Goal: Task Accomplishment & Management: Complete application form

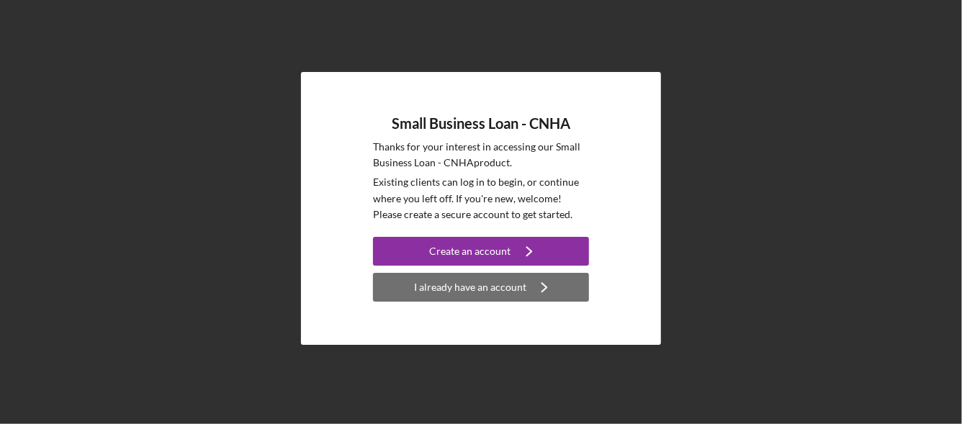
click at [508, 291] on div "I already have an account" at bounding box center [470, 287] width 112 height 29
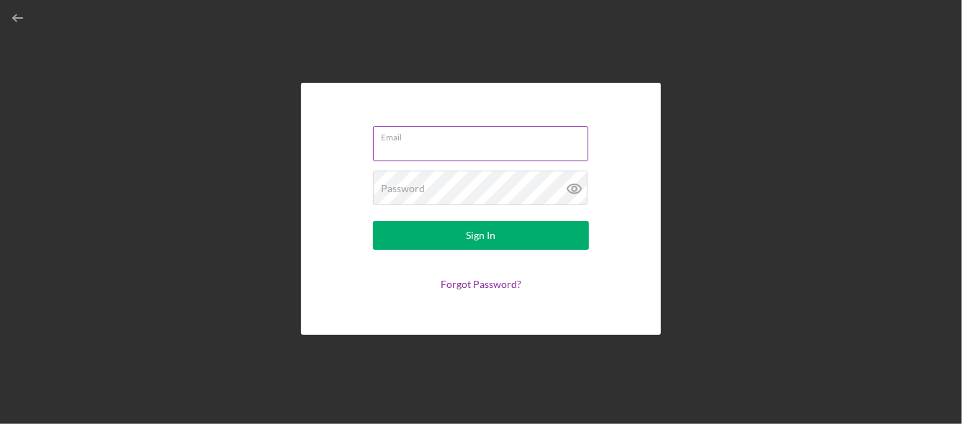
click at [465, 154] on input "Email" at bounding box center [480, 143] width 215 height 35
type input "[EMAIL_ADDRESS][DOMAIN_NAME]"
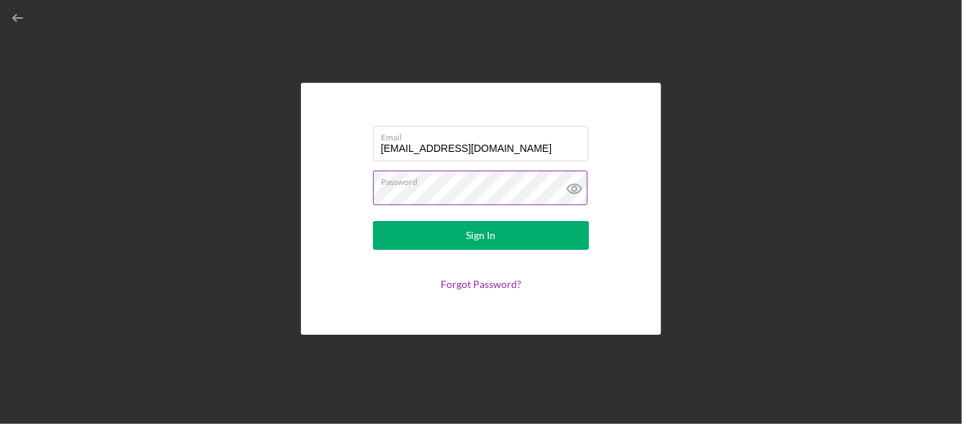
click at [373, 221] on button "Sign In" at bounding box center [481, 235] width 216 height 29
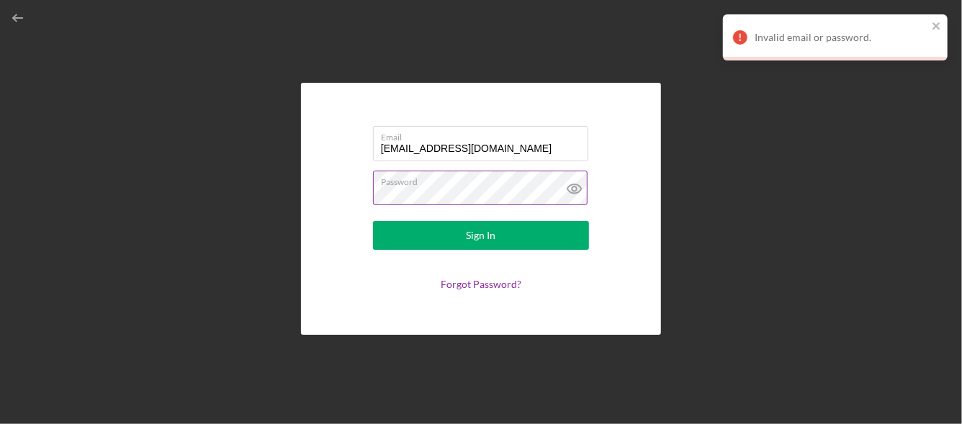
click at [565, 194] on icon at bounding box center [574, 189] width 36 height 36
click at [495, 281] on link "Forgot Password?" at bounding box center [481, 284] width 81 height 12
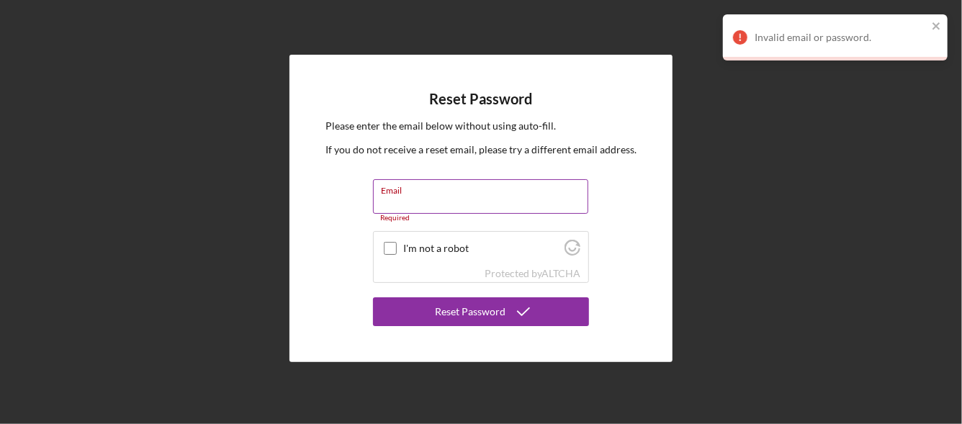
click at [395, 206] on input "Email" at bounding box center [480, 196] width 215 height 35
type input "ululani27@yahoo.com"
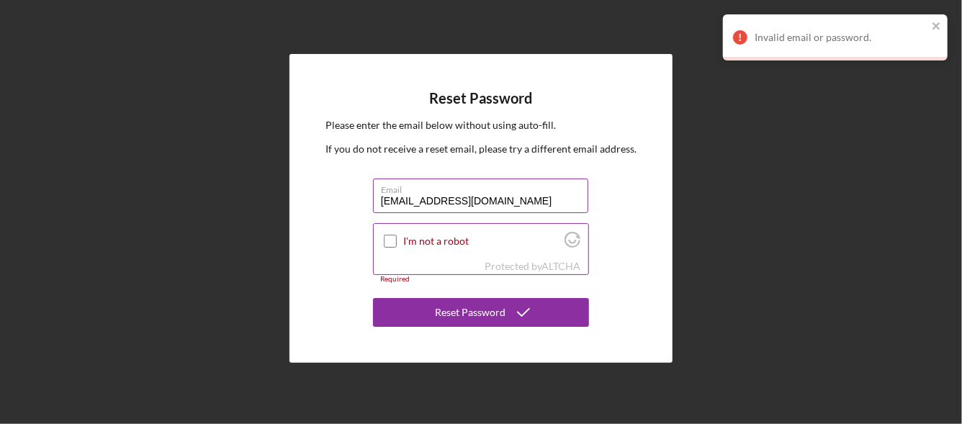
click at [407, 248] on div "I'm not a robot" at bounding box center [481, 241] width 215 height 34
click at [412, 241] on label "I'm not a robot" at bounding box center [482, 241] width 156 height 12
click at [397, 241] on input "I'm not a robot" at bounding box center [390, 241] width 13 height 13
checkbox input "true"
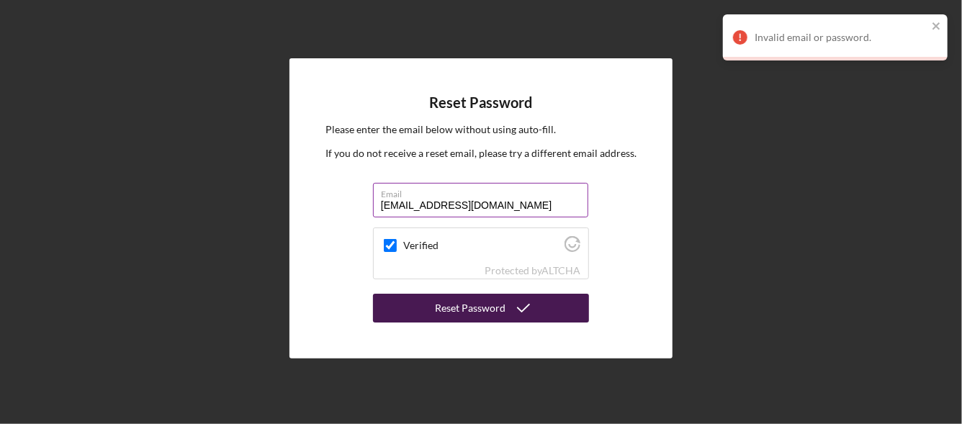
click at [433, 313] on button "Reset Password" at bounding box center [481, 308] width 216 height 29
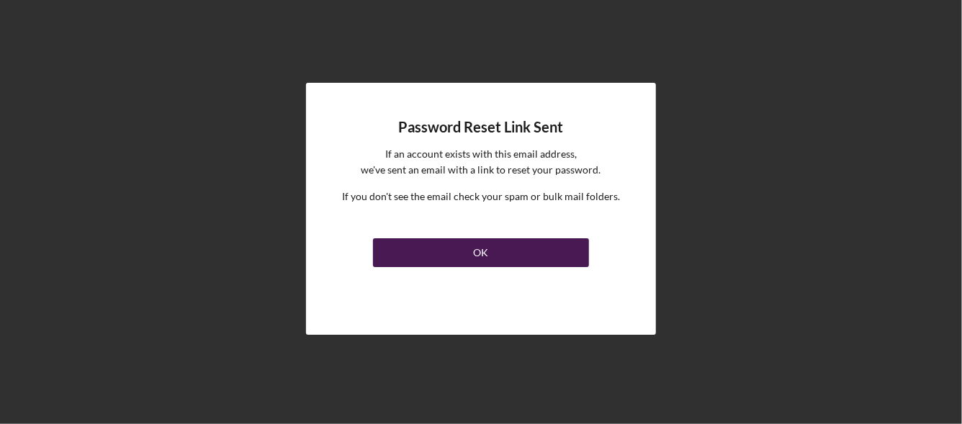
click at [465, 245] on button "OK" at bounding box center [481, 252] width 216 height 29
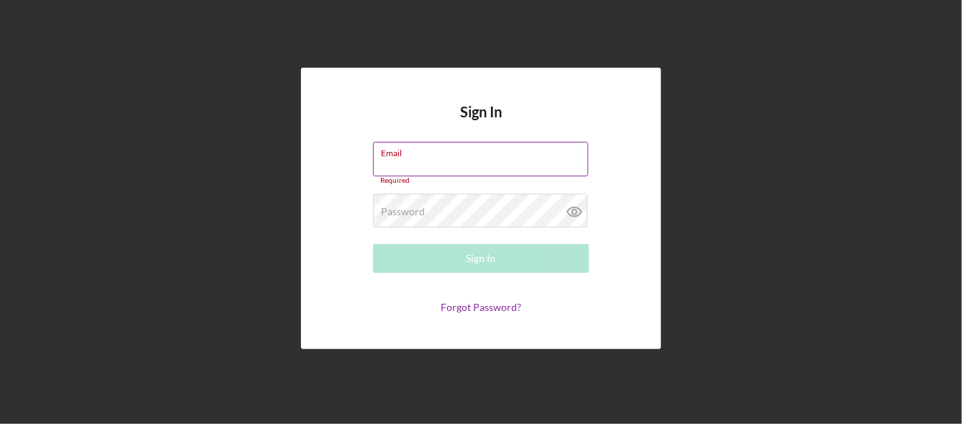
click at [493, 166] on input "Email" at bounding box center [480, 159] width 215 height 35
type input "[EMAIL_ADDRESS][DOMAIN_NAME]"
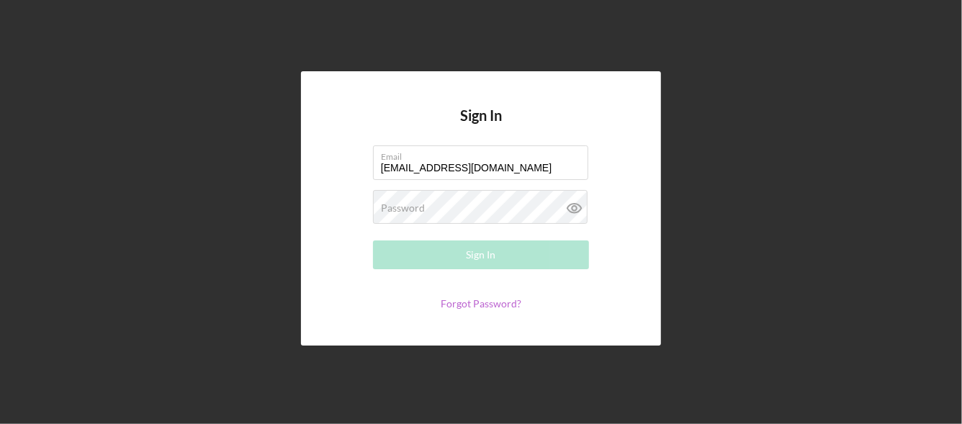
click at [480, 301] on link "Forgot Password?" at bounding box center [481, 303] width 81 height 12
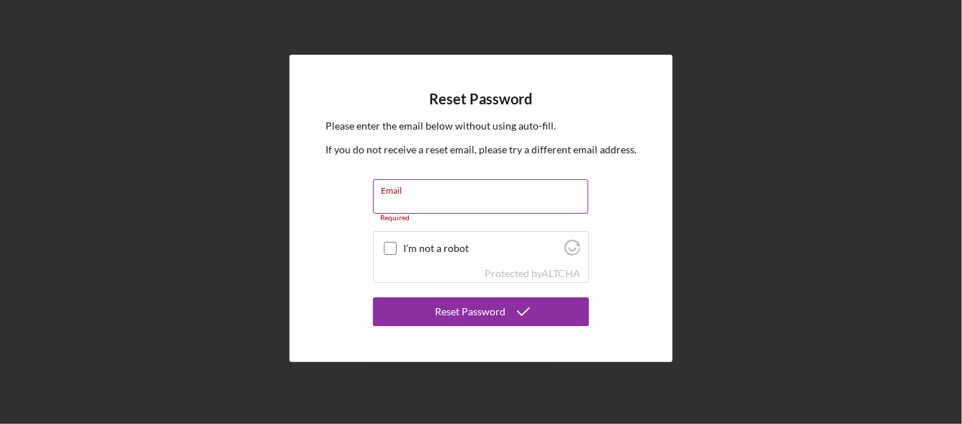
click at [477, 202] on input "Email" at bounding box center [480, 196] width 215 height 35
type input "[EMAIL_ADDRESS][DOMAIN_NAME]"
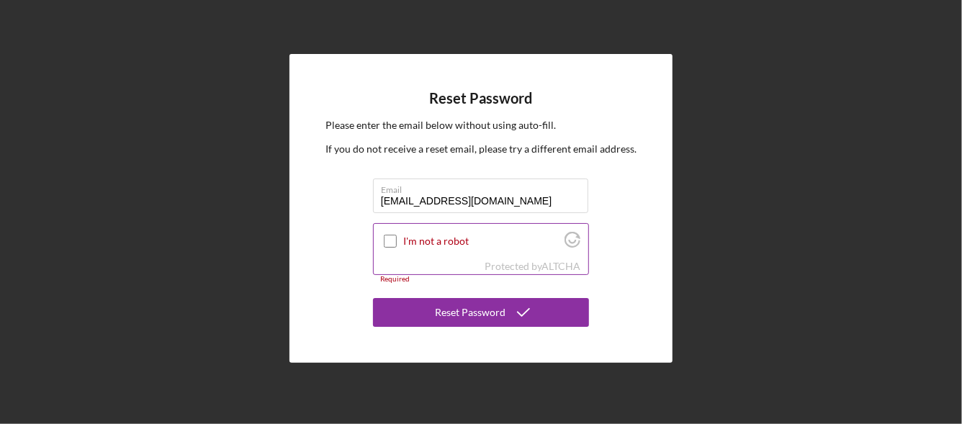
click at [385, 240] on input "I'm not a robot" at bounding box center [390, 241] width 13 height 13
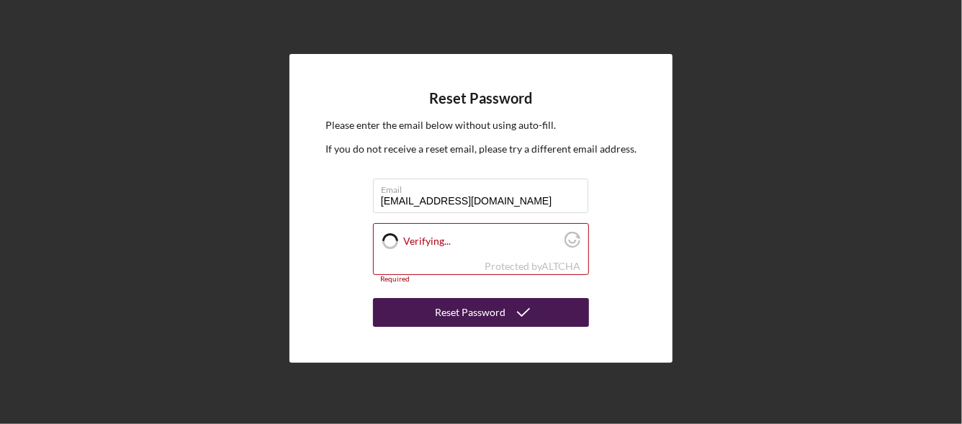
checkbox input "true"
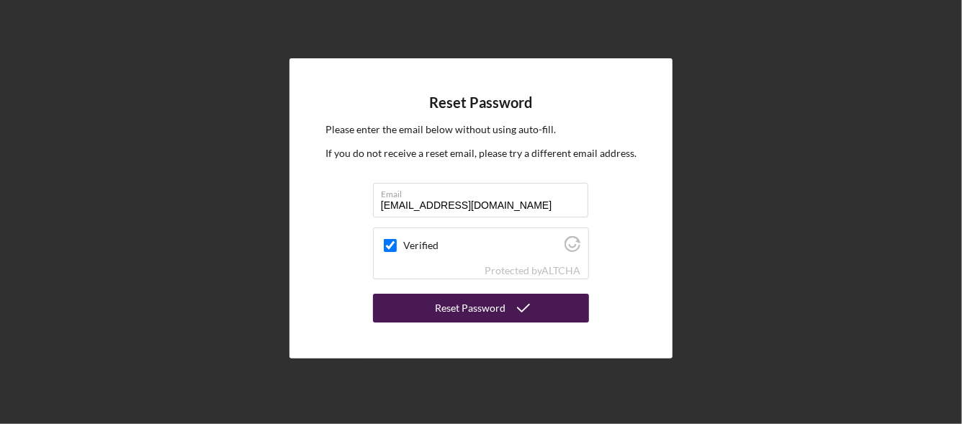
click at [400, 312] on button "Reset Password" at bounding box center [481, 308] width 216 height 29
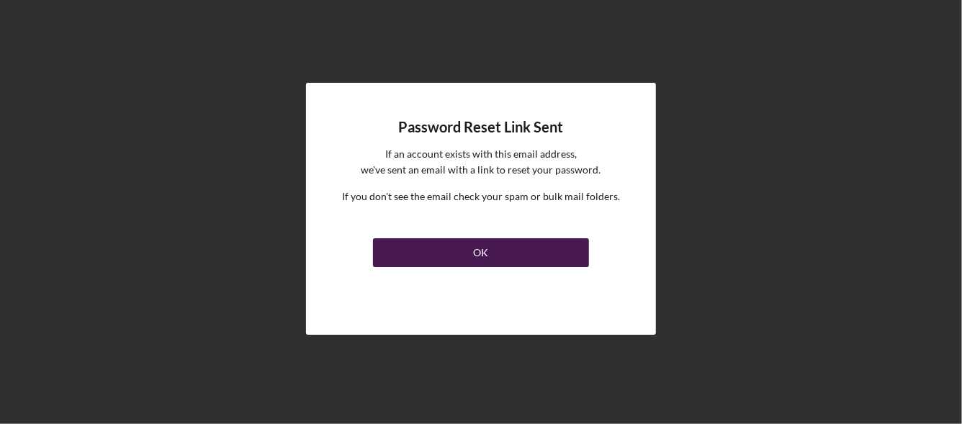
click at [465, 250] on button "OK" at bounding box center [481, 252] width 216 height 29
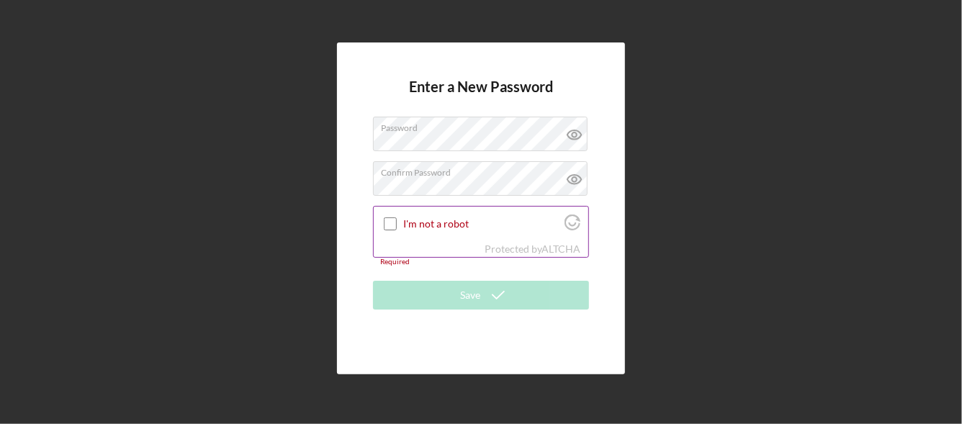
click at [438, 233] on div "I'm not a robot" at bounding box center [481, 224] width 215 height 34
click at [436, 219] on label "I'm not a robot" at bounding box center [482, 224] width 156 height 12
click at [397, 219] on input "I'm not a robot" at bounding box center [390, 223] width 13 height 13
checkbox input "true"
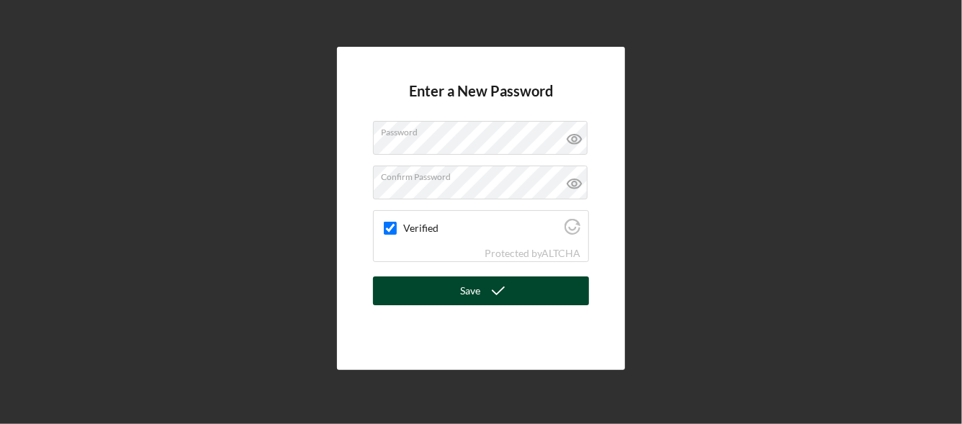
click at [451, 294] on button "Save" at bounding box center [481, 290] width 216 height 29
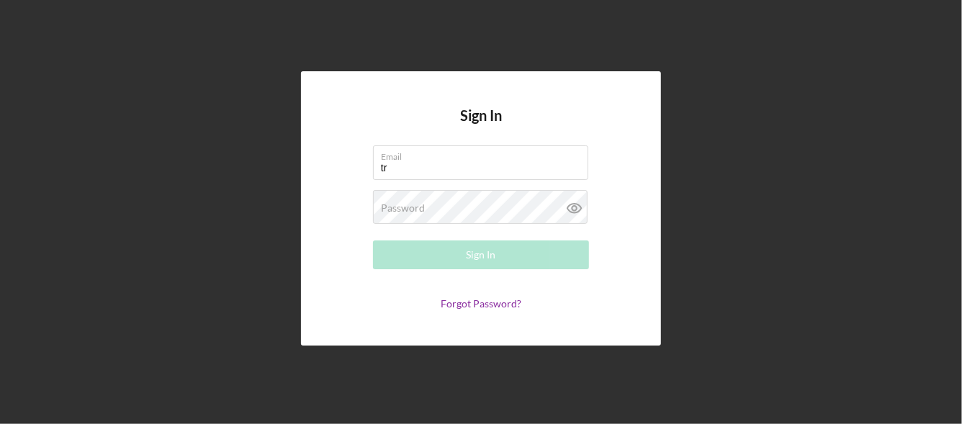
type input "[EMAIL_ADDRESS][DOMAIN_NAME]"
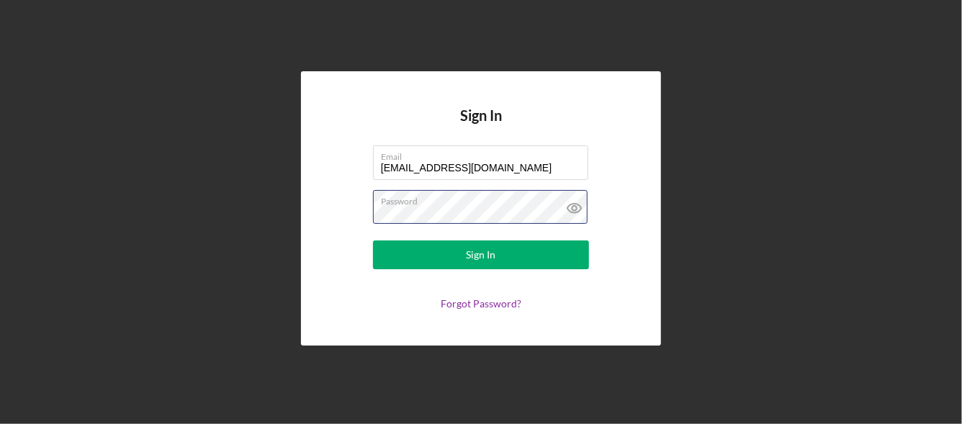
click at [373, 240] on button "Sign In" at bounding box center [481, 254] width 216 height 29
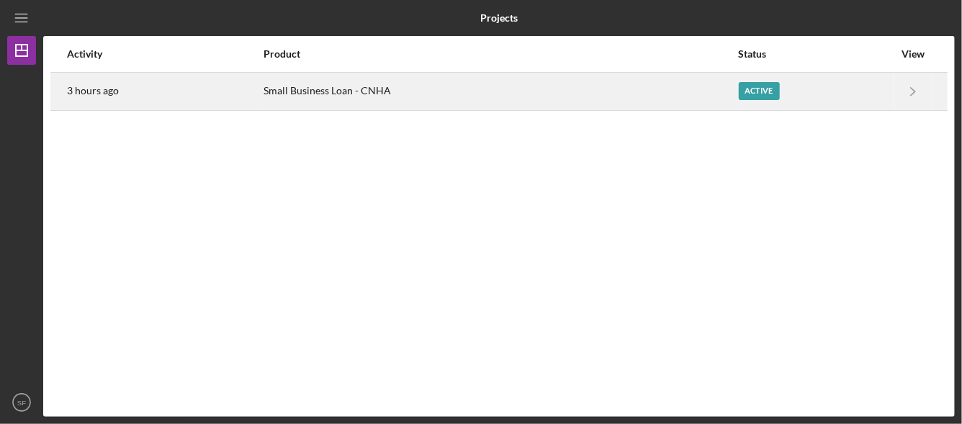
click at [630, 91] on div "Small Business Loan - CNHA" at bounding box center [500, 91] width 474 height 36
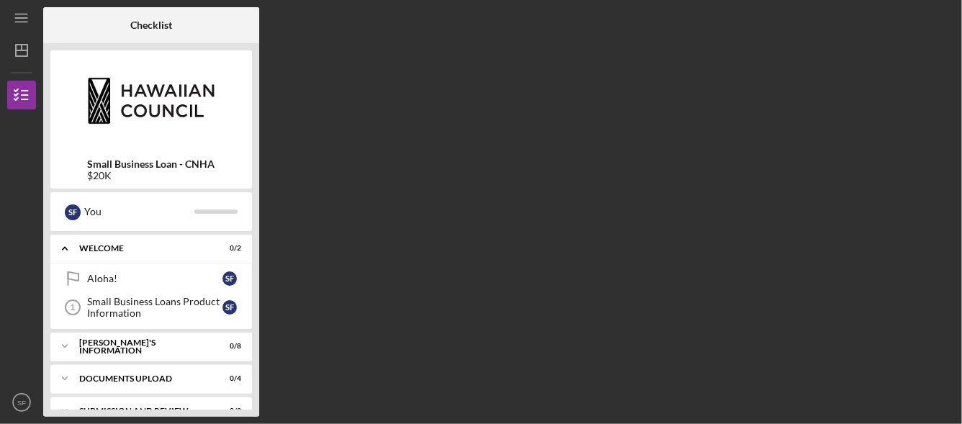
click at [107, 170] on div "$20K" at bounding box center [151, 176] width 127 height 12
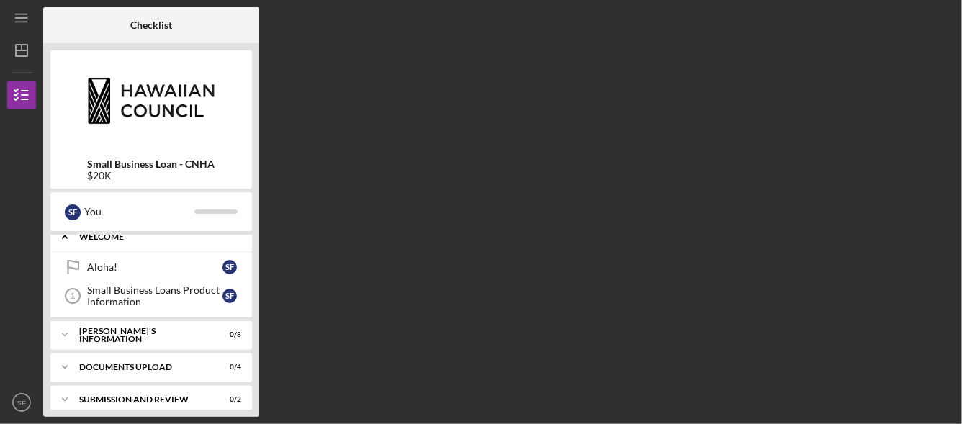
scroll to position [22, 0]
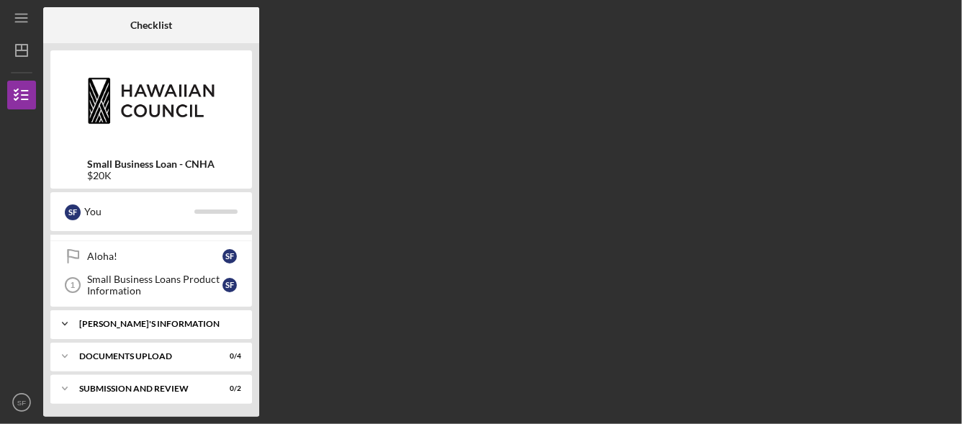
click at [187, 320] on div "[PERSON_NAME]'S INFORMATION" at bounding box center [156, 324] width 155 height 9
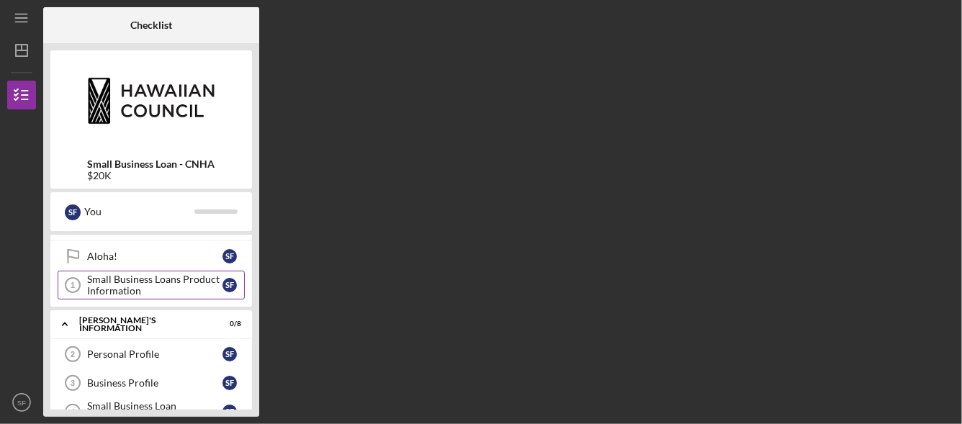
click at [214, 287] on div "Small Business Loans Product Information" at bounding box center [154, 285] width 135 height 23
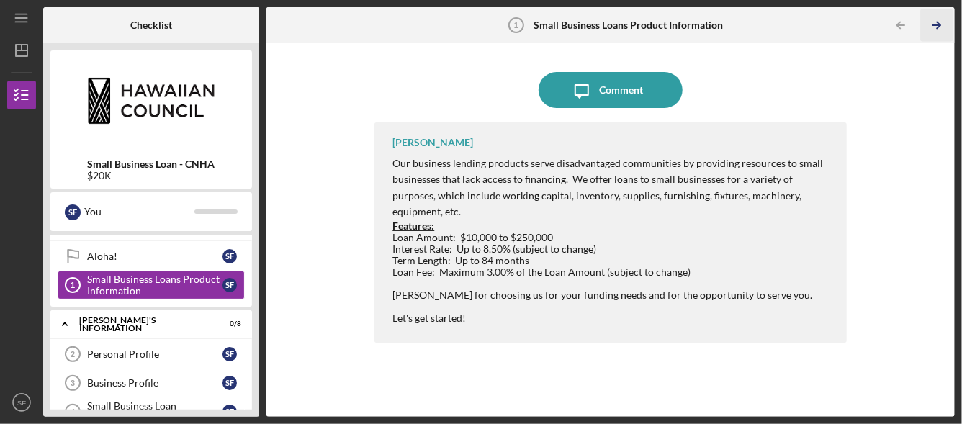
click at [937, 19] on icon "Icon/Table Pagination Arrow" at bounding box center [937, 25] width 32 height 32
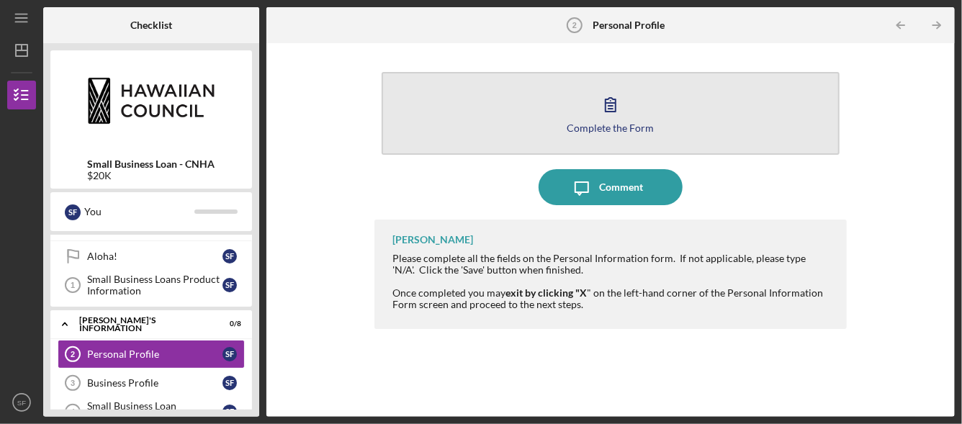
click at [699, 123] on button "Complete the Form Form" at bounding box center [610, 113] width 457 height 83
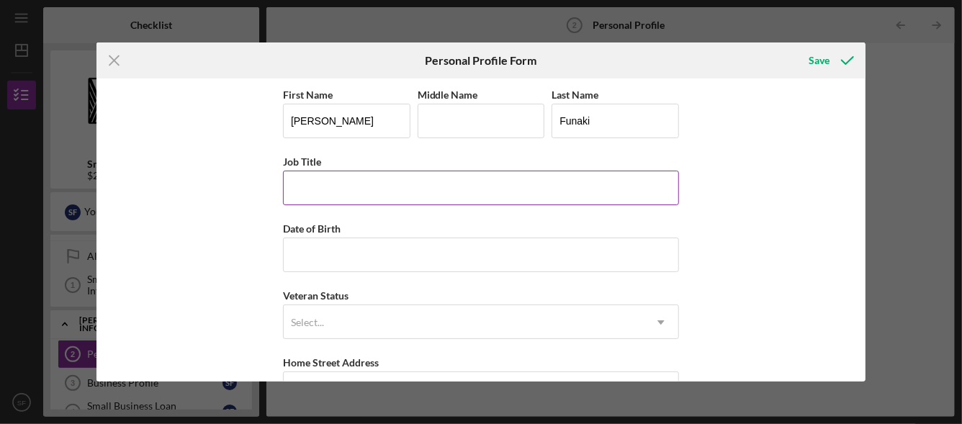
click at [464, 174] on input "Job Title" at bounding box center [481, 188] width 396 height 35
type input "President"
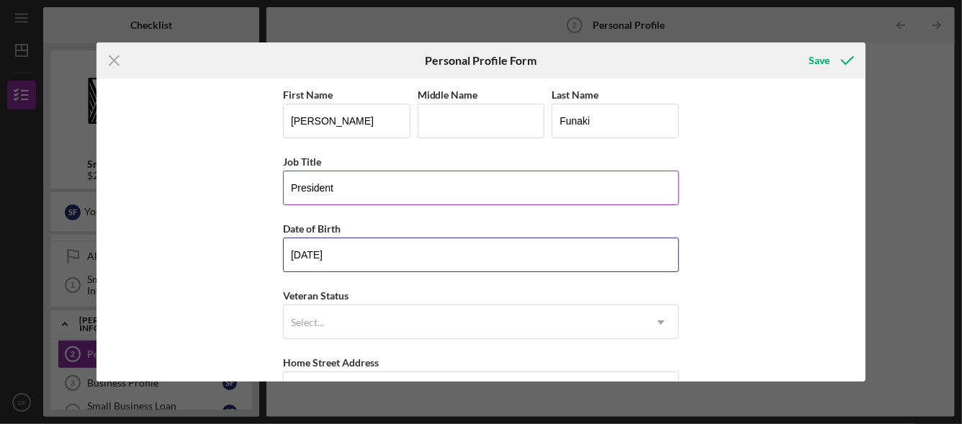
type input "[DATE]"
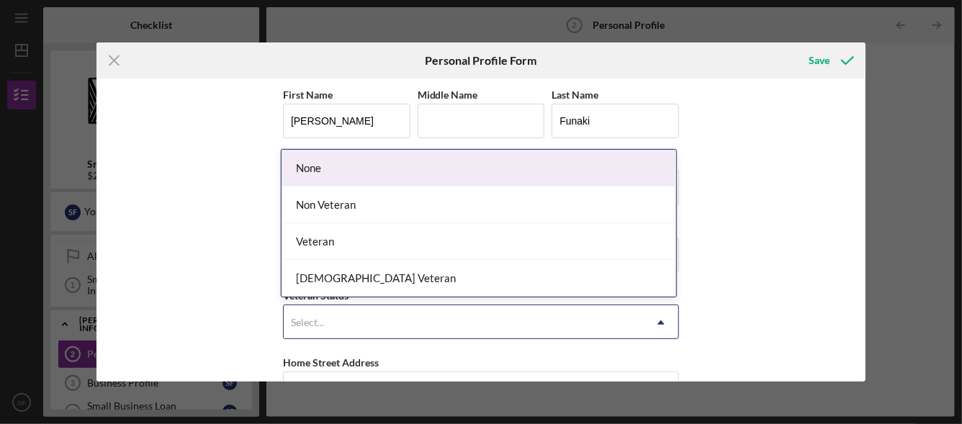
click at [366, 325] on div "Select..." at bounding box center [464, 322] width 360 height 33
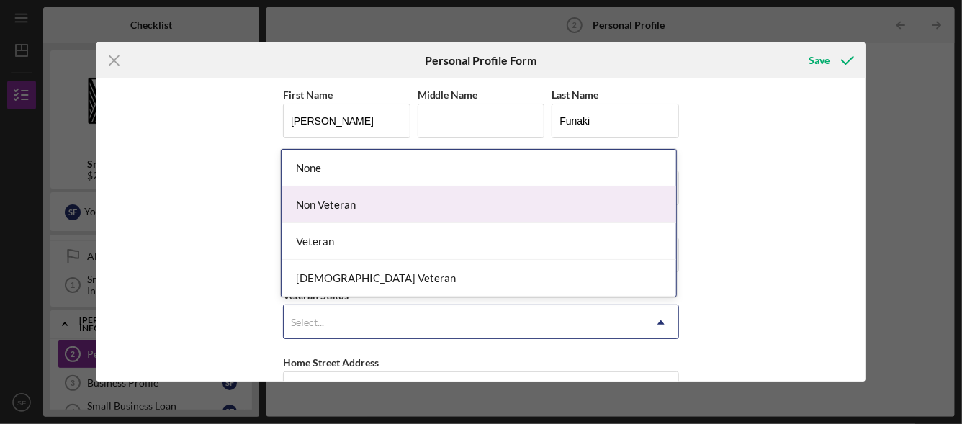
click at [343, 196] on div "Non Veteran" at bounding box center [478, 204] width 395 height 37
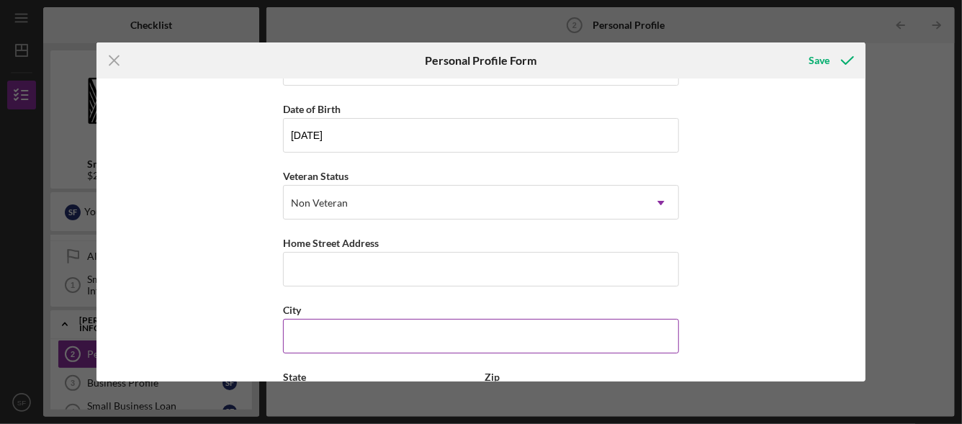
scroll to position [144, 0]
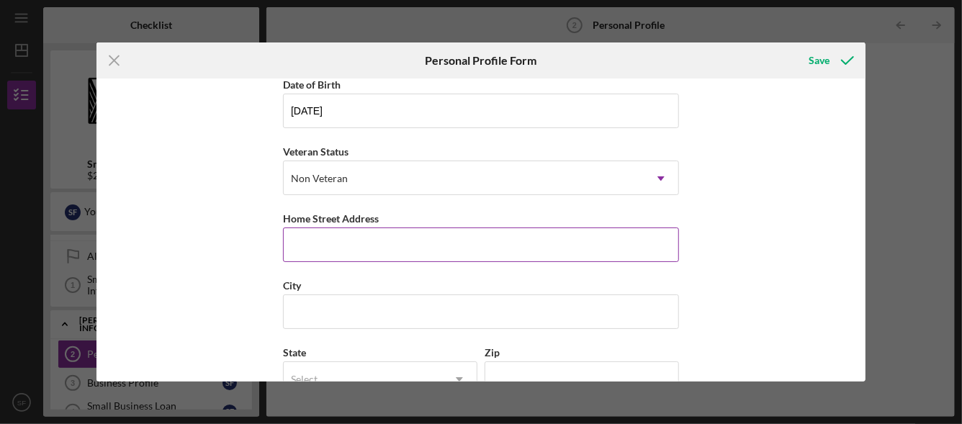
click at [398, 245] on input "Home Street Address" at bounding box center [481, 244] width 396 height 35
type input "95-2027 [GEOGRAPHIC_DATA] Pl, A304"
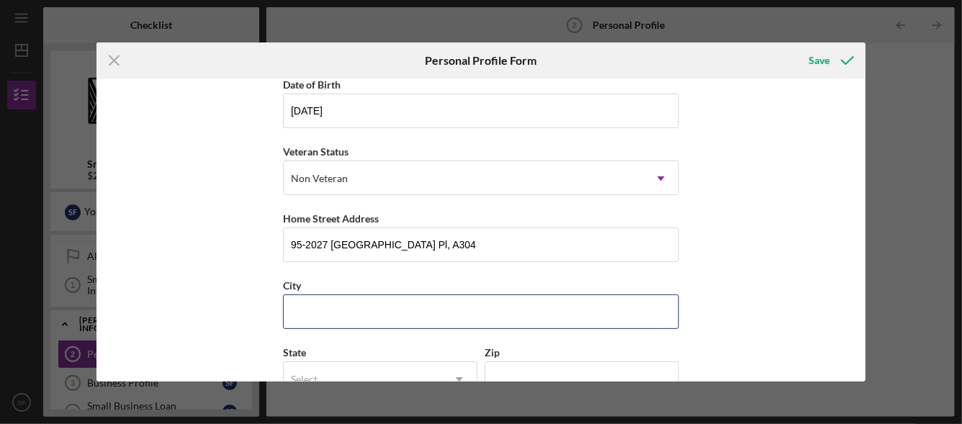
type input "MILILANI"
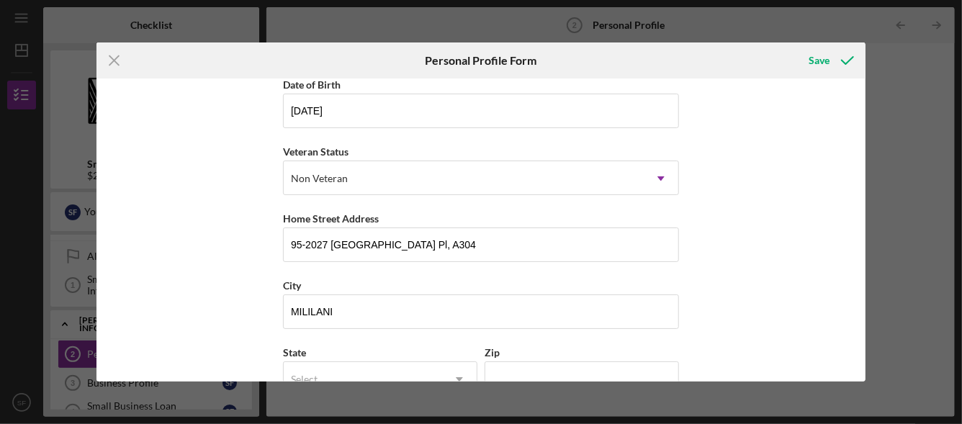
type input "HI"
type input "96789"
type input "[GEOGRAPHIC_DATA]"
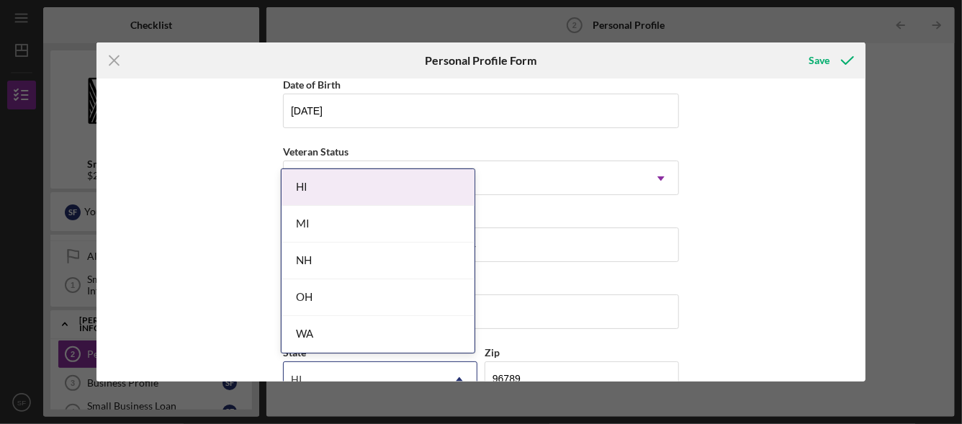
click at [757, 289] on div "First Name [PERSON_NAME] Middle Name Last Name Funaki Job Title President Date …" at bounding box center [481, 229] width 770 height 303
click at [395, 190] on div "HI" at bounding box center [377, 187] width 193 height 37
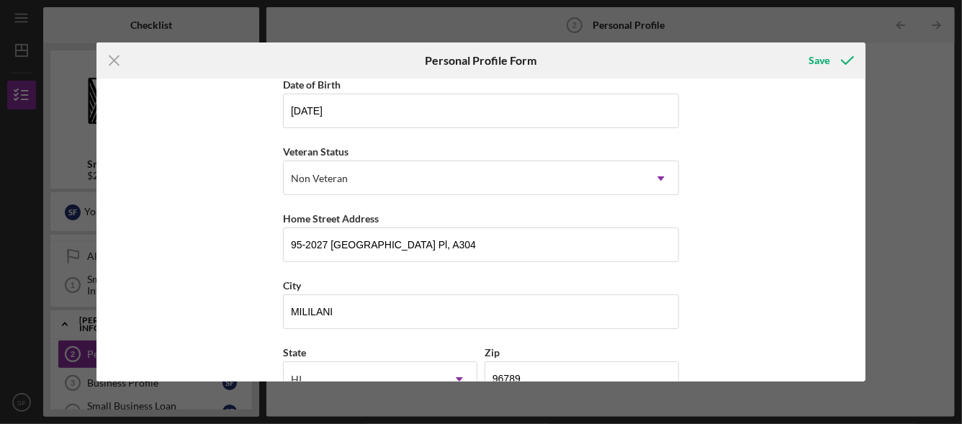
scroll to position [145, 0]
click at [729, 266] on div "First Name [PERSON_NAME] Middle Name Last Name Funaki Job Title President Date …" at bounding box center [481, 229] width 770 height 303
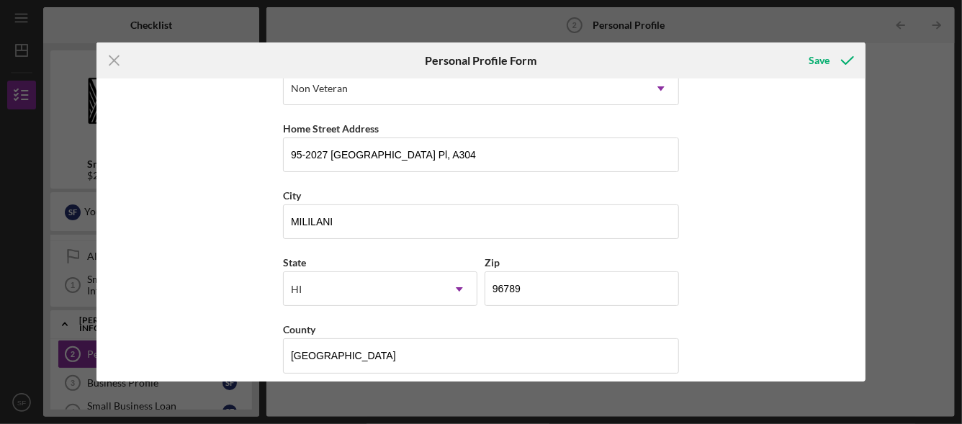
scroll to position [243, 0]
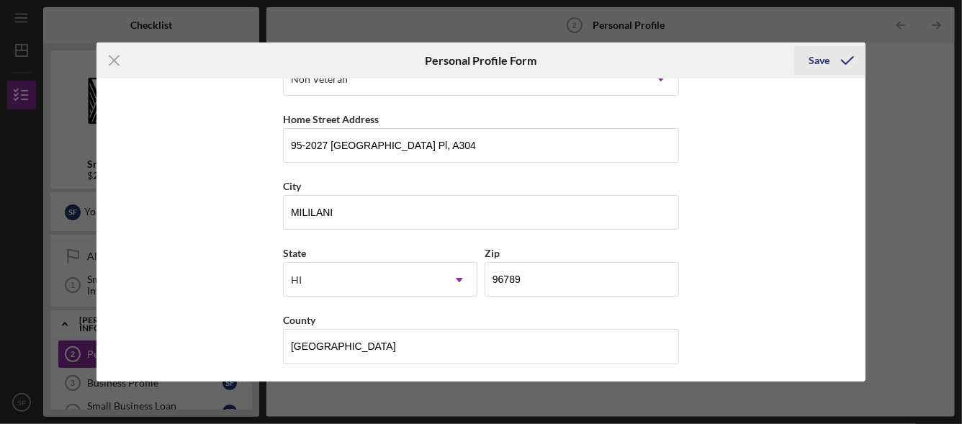
click at [828, 54] on div "Save" at bounding box center [818, 60] width 21 height 29
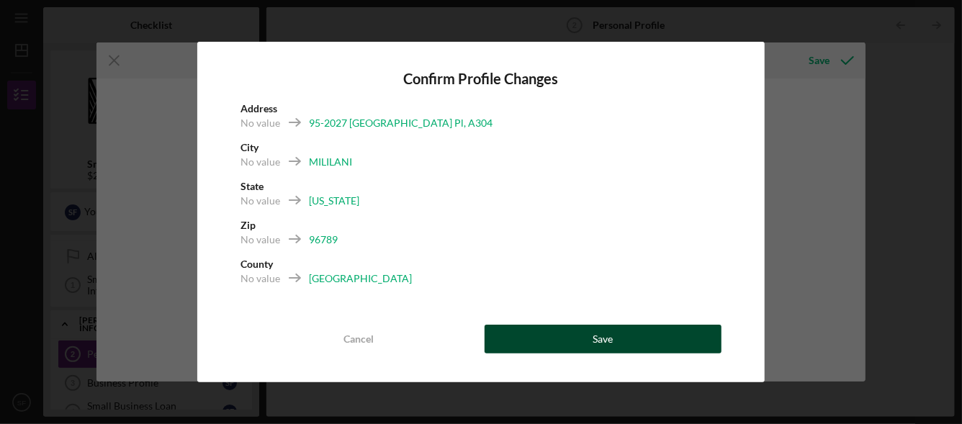
click at [561, 342] on button "Save" at bounding box center [602, 339] width 237 height 29
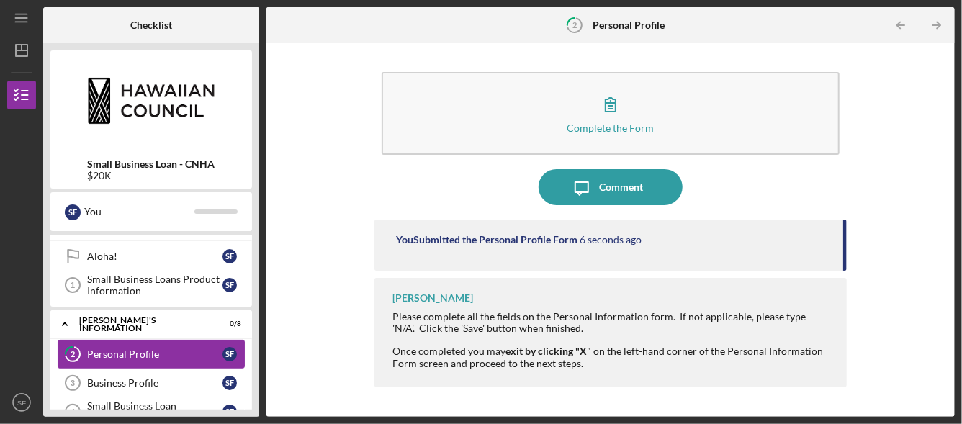
click at [175, 355] on div "Personal Profile" at bounding box center [154, 354] width 135 height 12
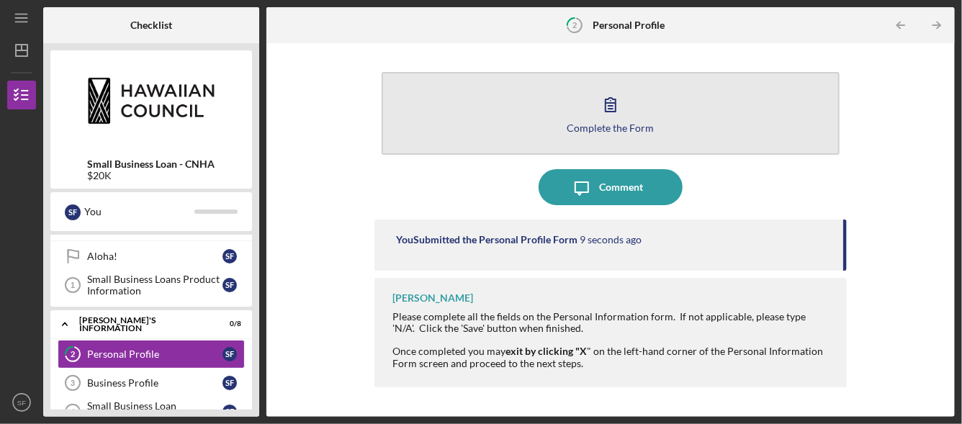
click at [689, 89] on button "Complete the Form Form" at bounding box center [610, 113] width 457 height 83
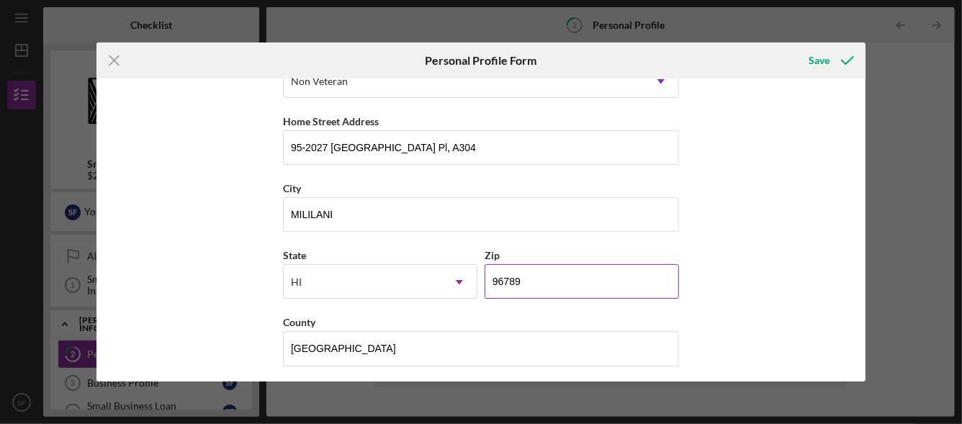
scroll to position [243, 0]
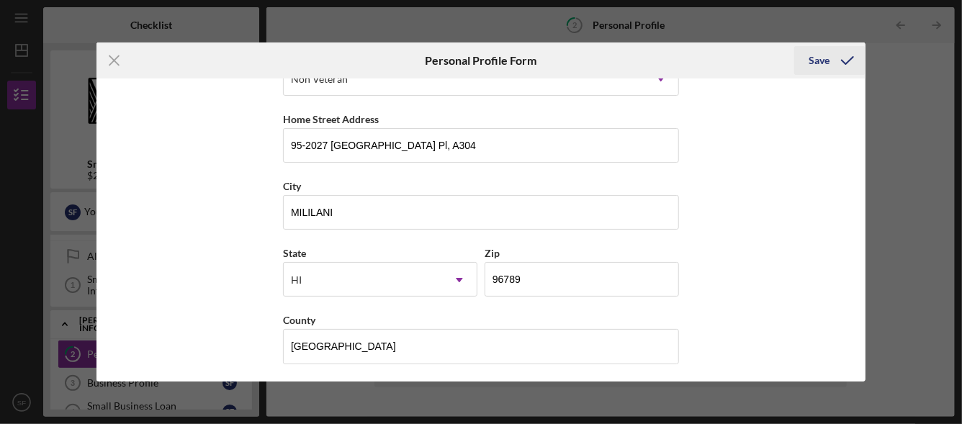
click at [831, 67] on icon "submit" at bounding box center [847, 60] width 36 height 36
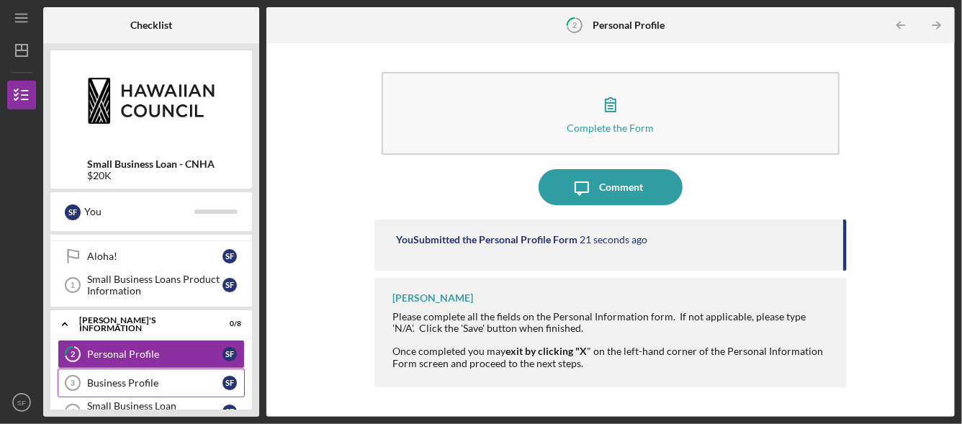
click at [130, 382] on div "Business Profile" at bounding box center [154, 383] width 135 height 12
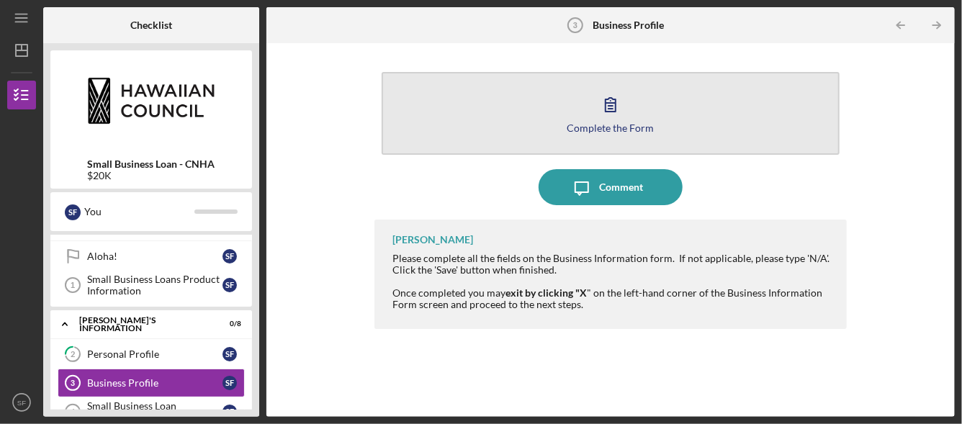
click at [571, 110] on button "Complete the Form Form" at bounding box center [610, 113] width 457 height 83
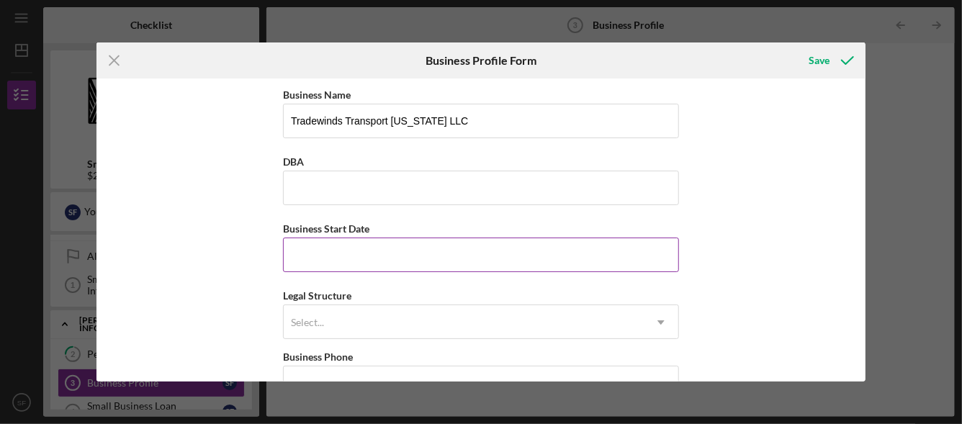
click at [364, 253] on input "Business Start Date" at bounding box center [481, 255] width 396 height 35
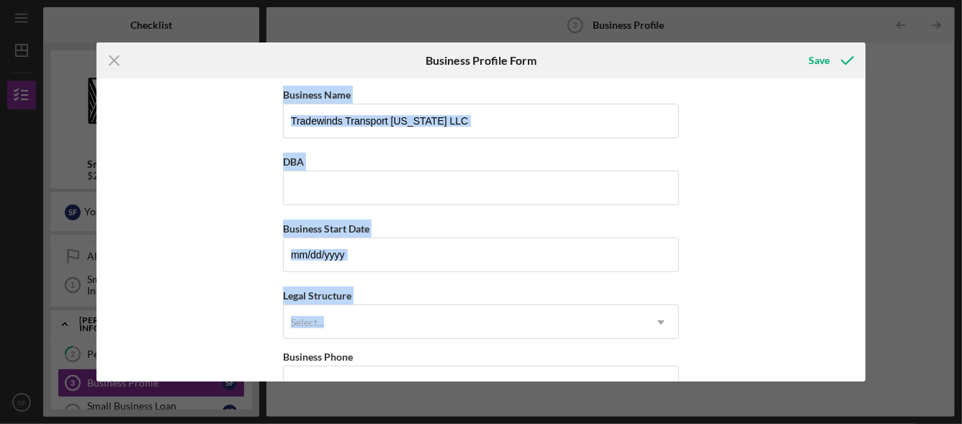
click at [960, 332] on div "Icon/Menu Close Business Profile Form Save Business Name Tradewinds Transport […" at bounding box center [481, 212] width 962 height 424
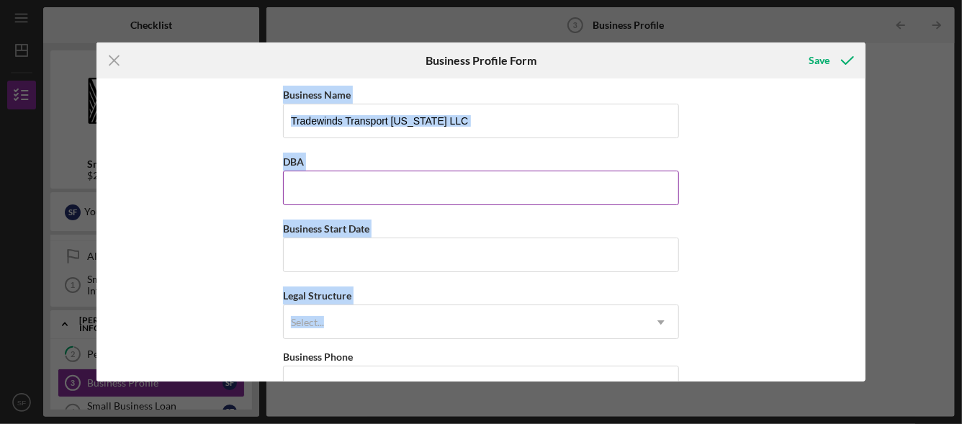
click at [471, 192] on input "DBA" at bounding box center [481, 188] width 396 height 35
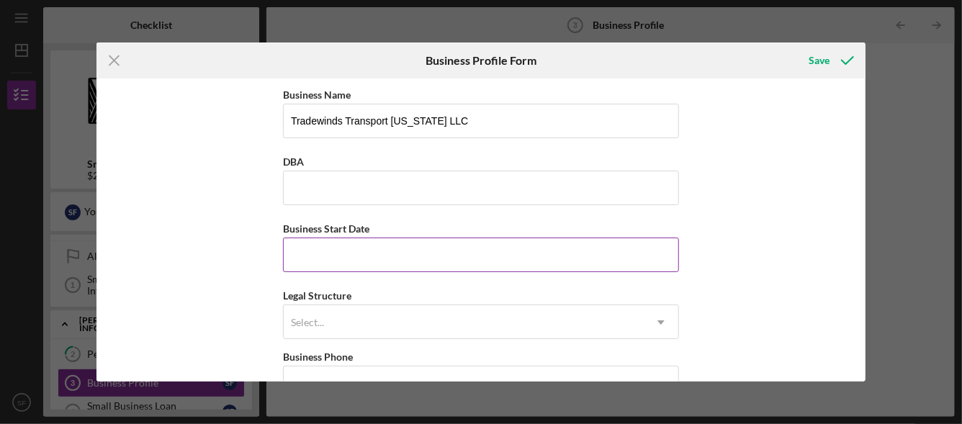
click at [471, 264] on input "Business Start Date" at bounding box center [481, 255] width 396 height 35
type input "[DATE]"
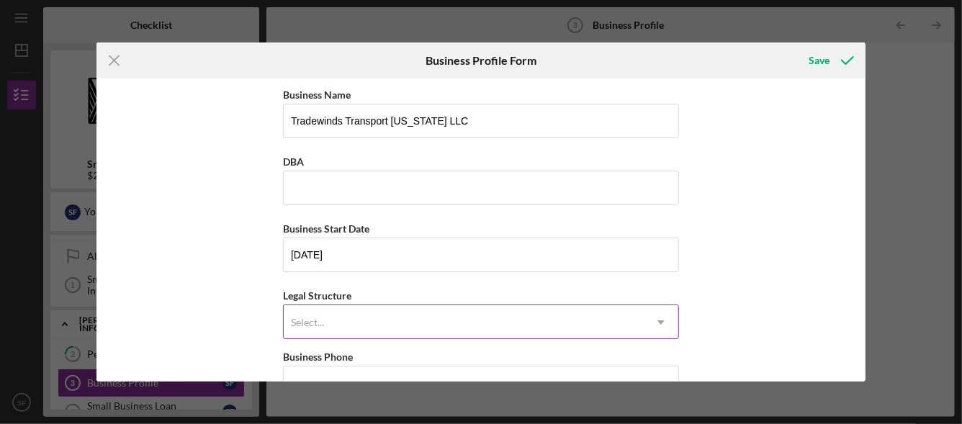
click at [343, 315] on div "Select..." at bounding box center [464, 322] width 360 height 33
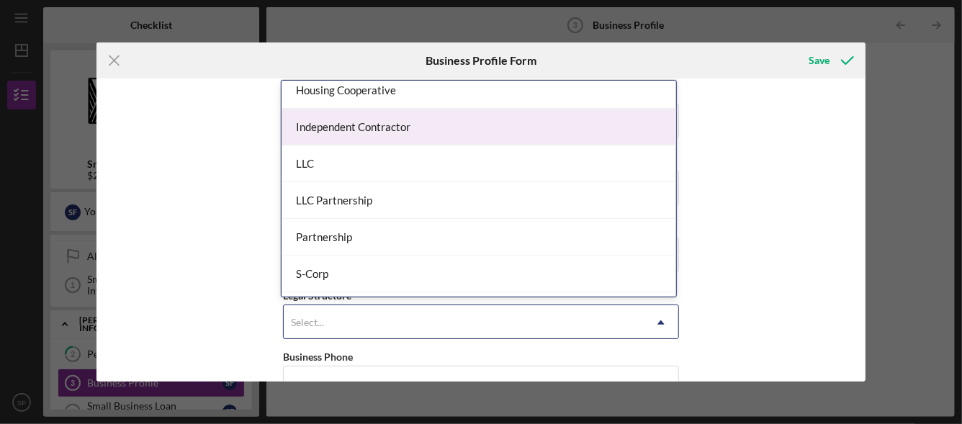
scroll to position [215, 0]
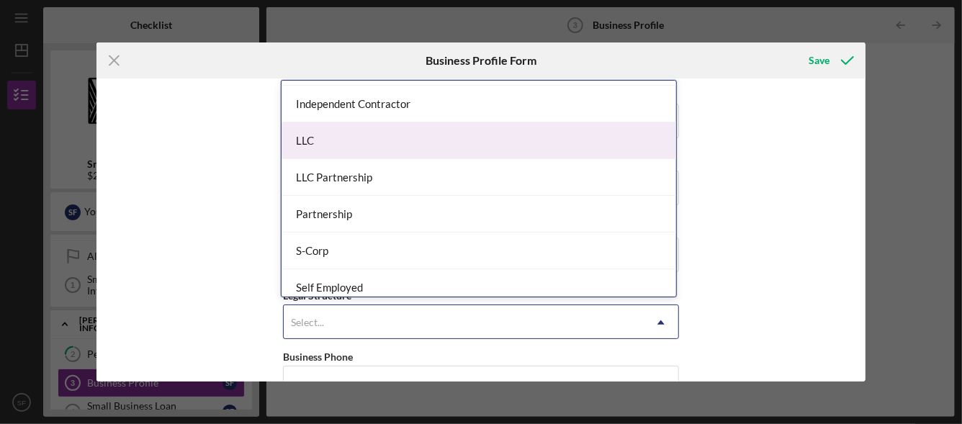
click at [370, 137] on div "LLC" at bounding box center [478, 140] width 395 height 37
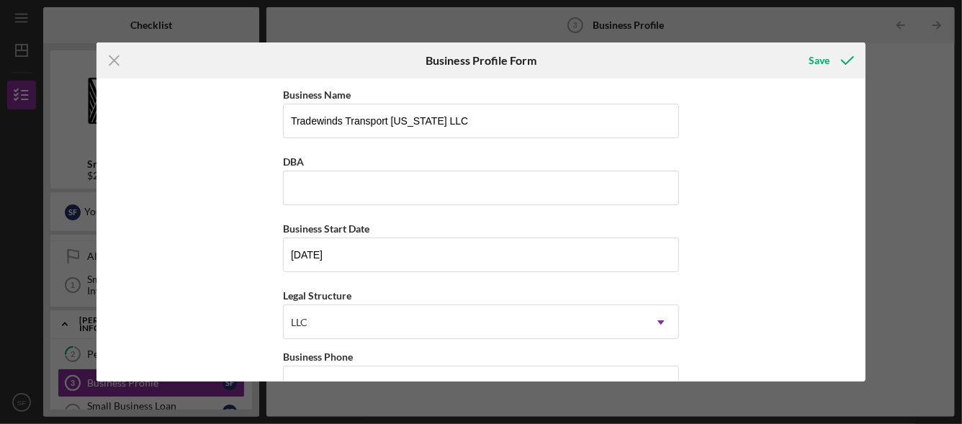
click at [88, 289] on div "Icon/Menu Close Business Profile Form Save Business Name Tradewinds Transport […" at bounding box center [481, 212] width 962 height 424
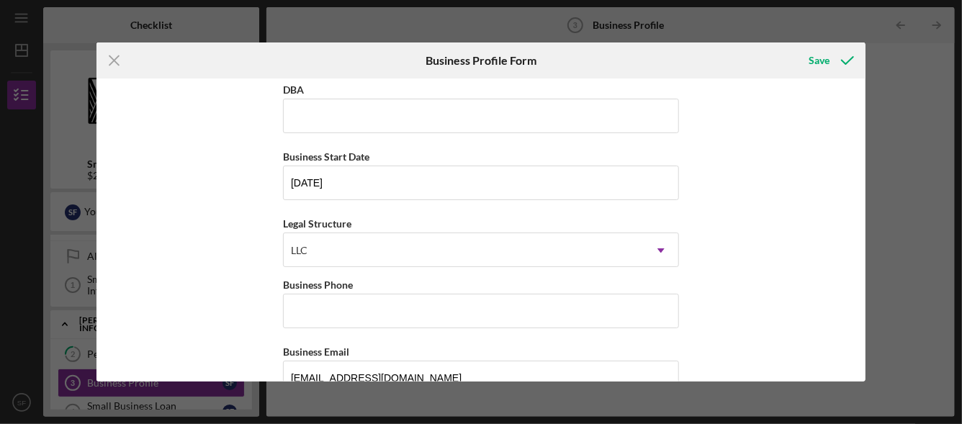
scroll to position [144, 0]
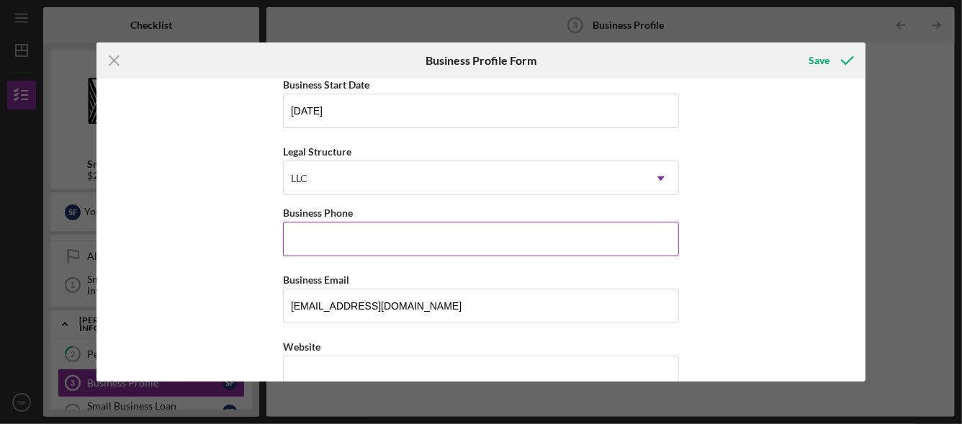
click at [310, 233] on input "Business Phone" at bounding box center [481, 239] width 396 height 35
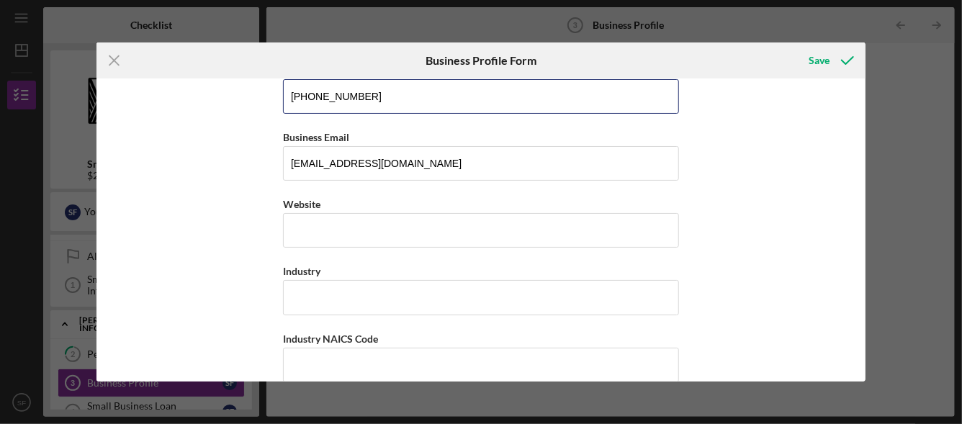
scroll to position [288, 0]
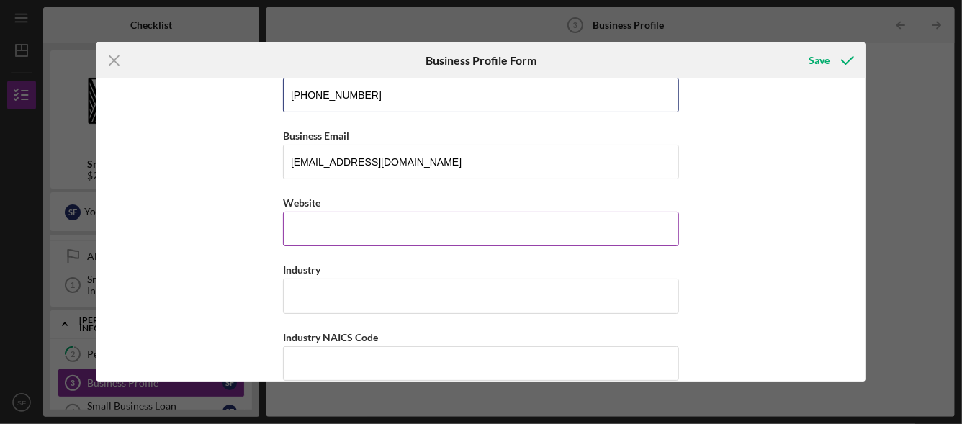
type input "[PHONE_NUMBER]"
click at [295, 204] on label "Website" at bounding box center [301, 203] width 37 height 12
click at [295, 212] on input "Website" at bounding box center [481, 229] width 396 height 35
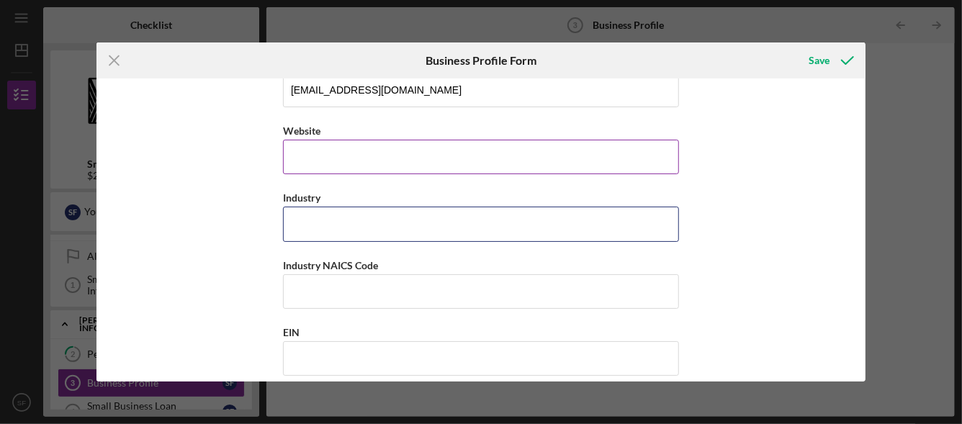
click at [286, 230] on input "Industry" at bounding box center [481, 224] width 396 height 35
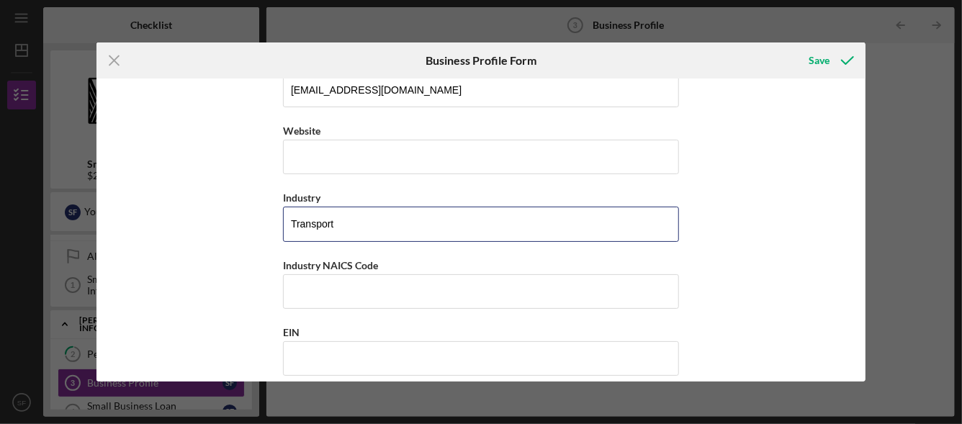
type input "Transport"
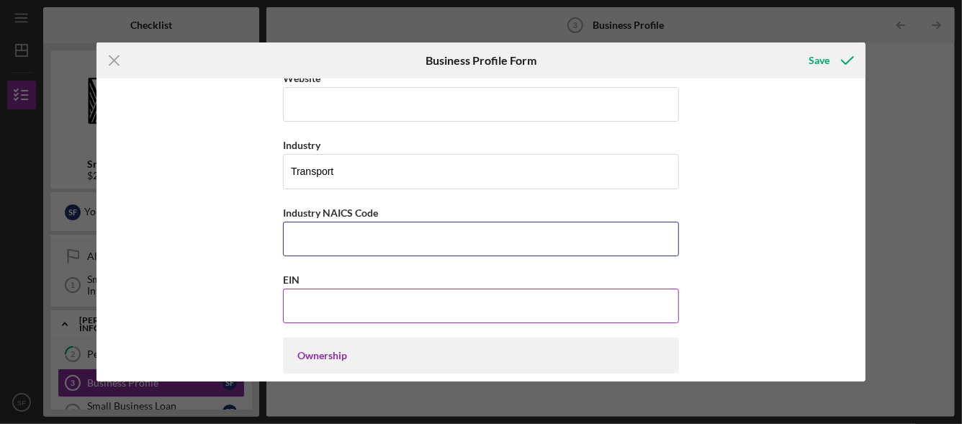
scroll to position [432, 0]
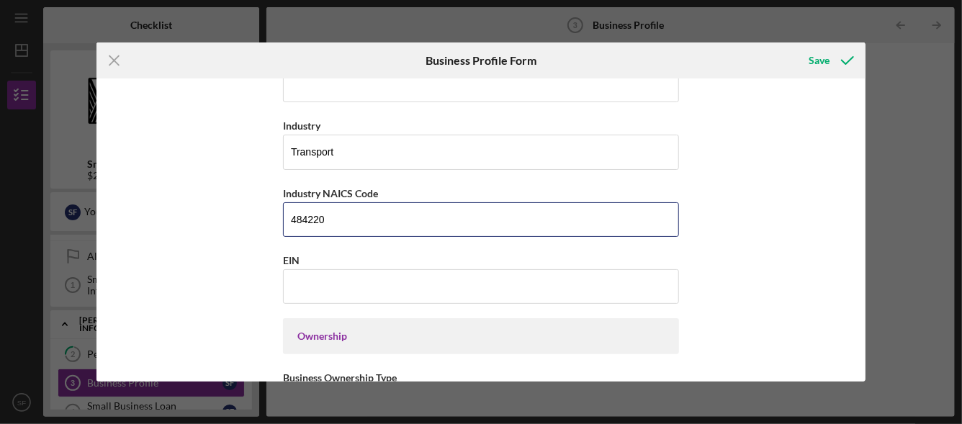
type input "484220"
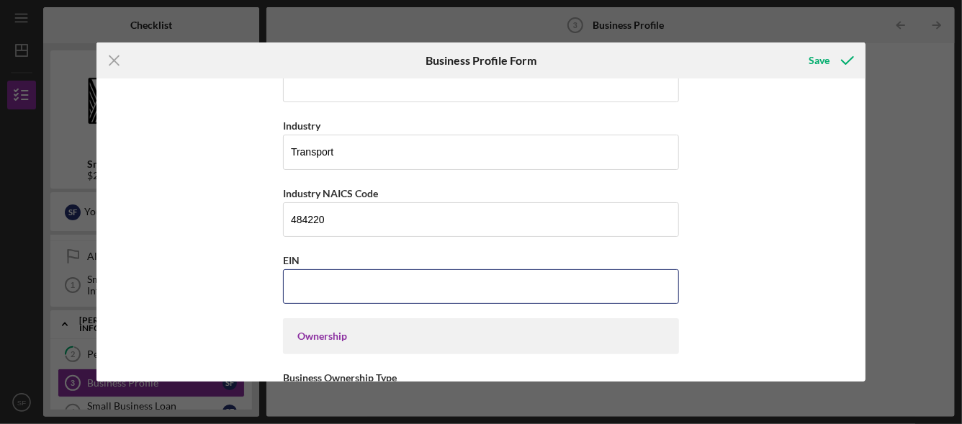
paste input "[US_EMPLOYER_IDENTIFICATION_NUMBER]"
type input "[US_EMPLOYER_IDENTIFICATION_NUMBER]"
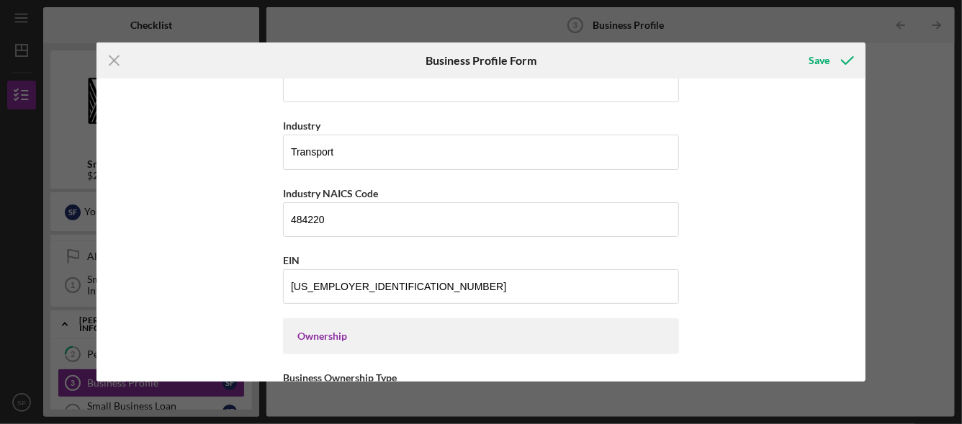
click at [377, 330] on div "Ownership" at bounding box center [480, 336] width 367 height 12
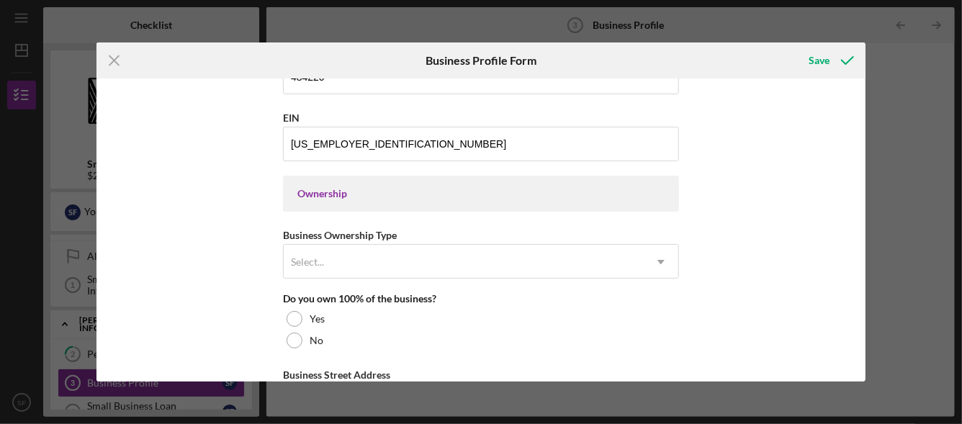
scroll to position [576, 0]
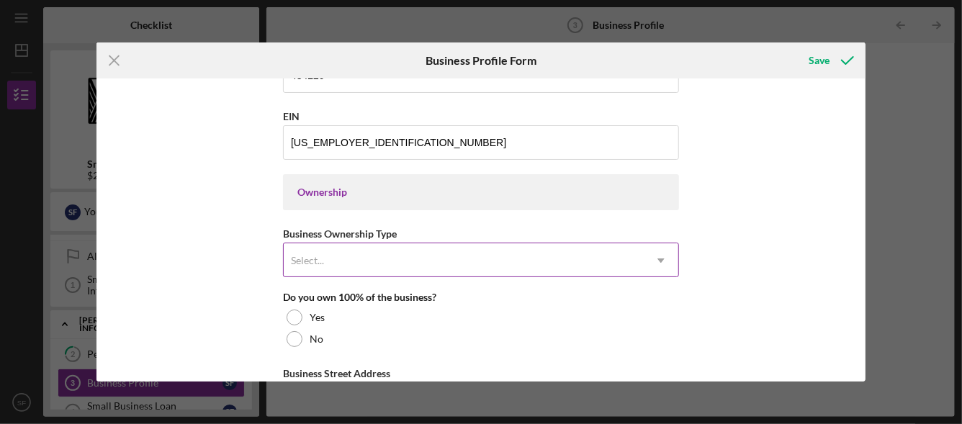
click at [374, 255] on div "Select..." at bounding box center [464, 260] width 360 height 33
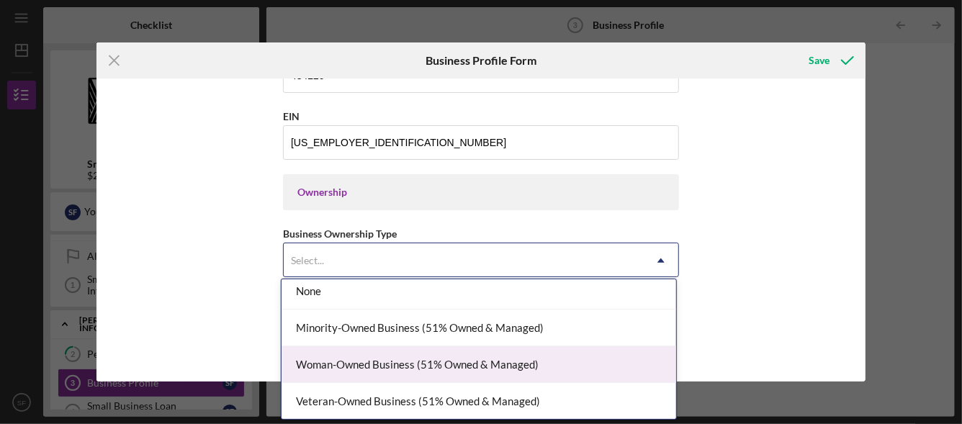
scroll to position [0, 0]
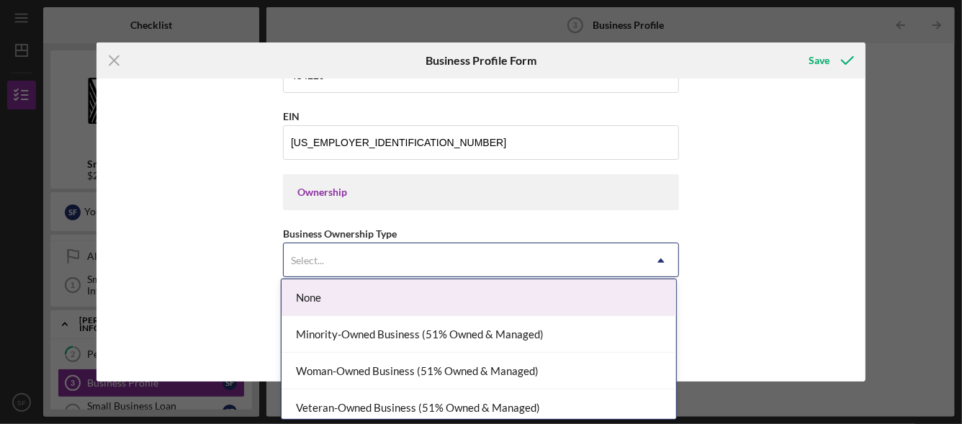
click at [392, 307] on div "None" at bounding box center [478, 297] width 395 height 37
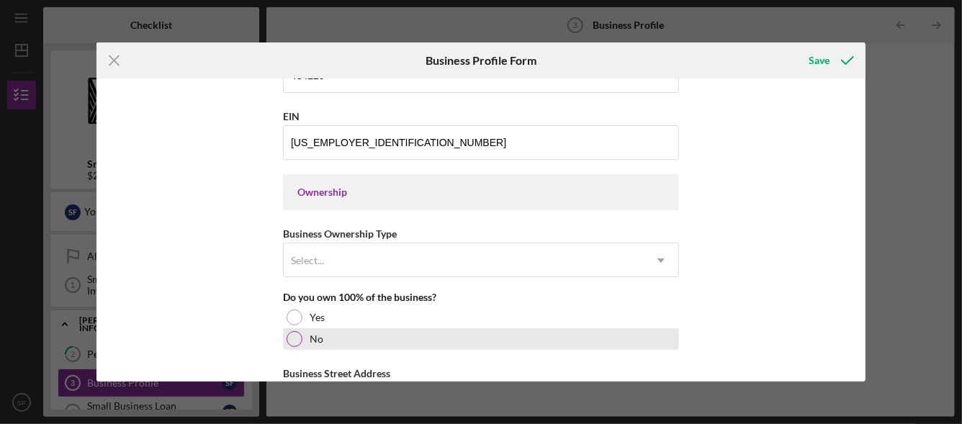
click at [323, 332] on div "No" at bounding box center [481, 339] width 396 height 22
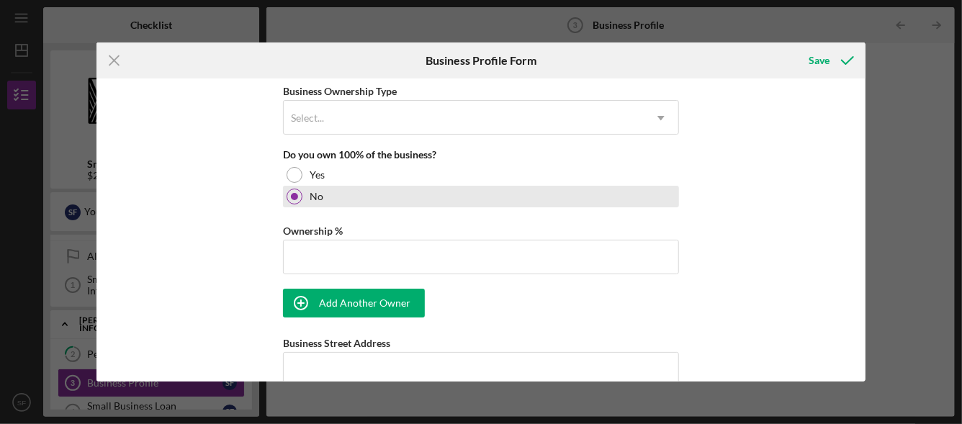
scroll to position [720, 0]
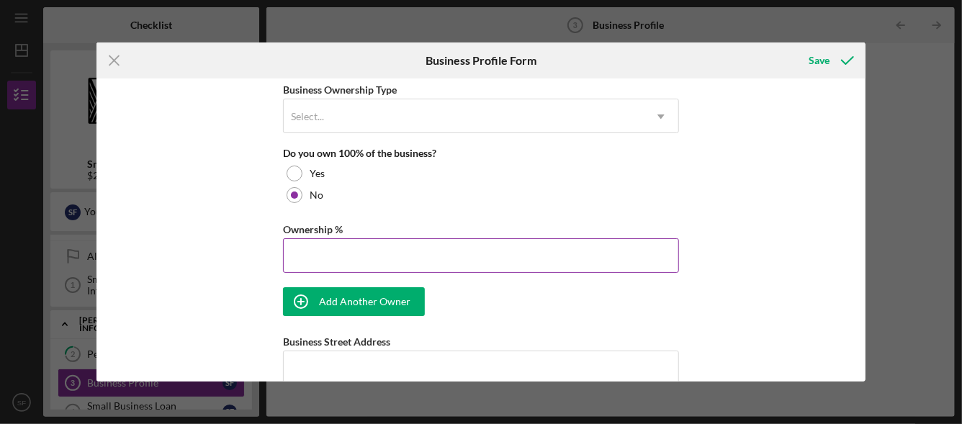
click at [349, 250] on input "Ownership %" at bounding box center [481, 255] width 396 height 35
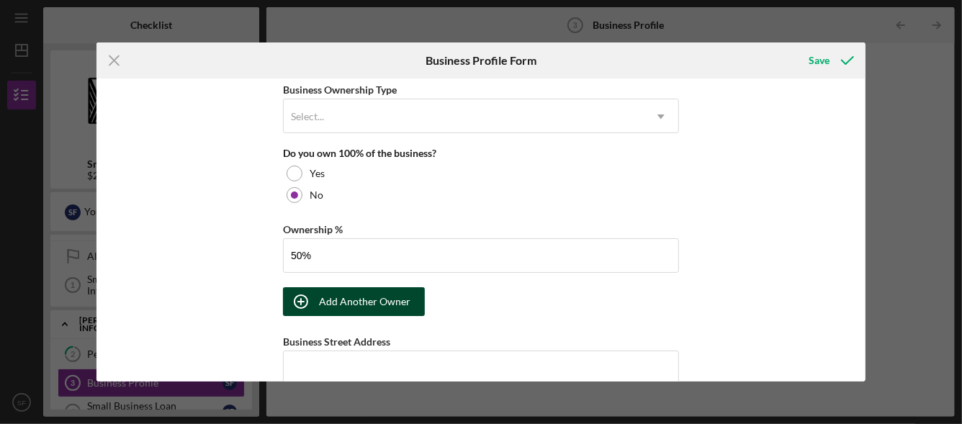
type input "50.00%"
click at [374, 296] on div "Add Another Owner" at bounding box center [364, 301] width 91 height 29
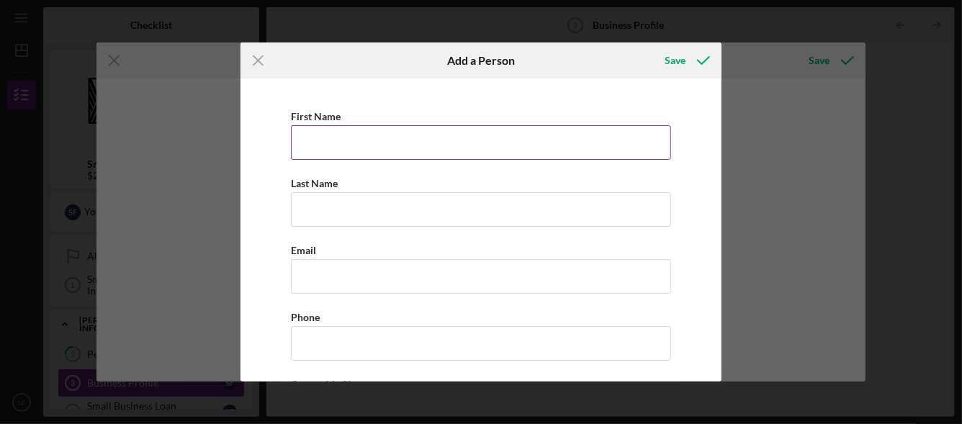
click at [357, 151] on input "First Name" at bounding box center [481, 142] width 380 height 35
type input "Vuni"
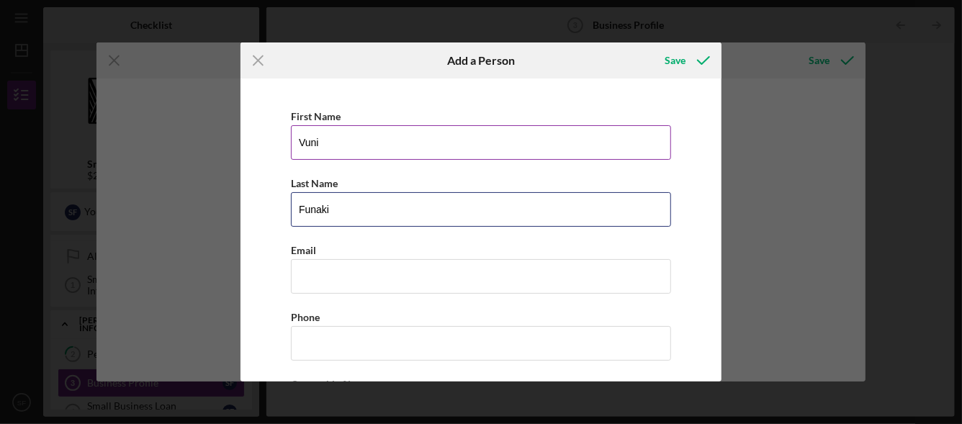
type input "Funaki"
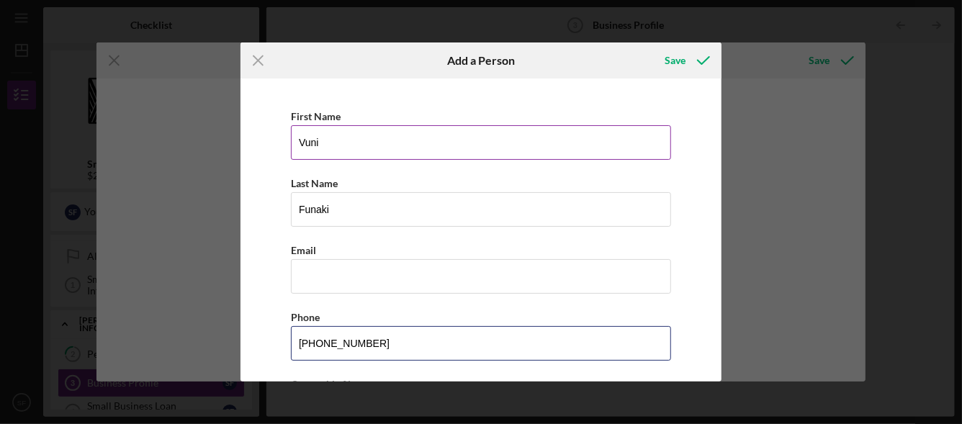
type input "[PHONE_NUMBER]"
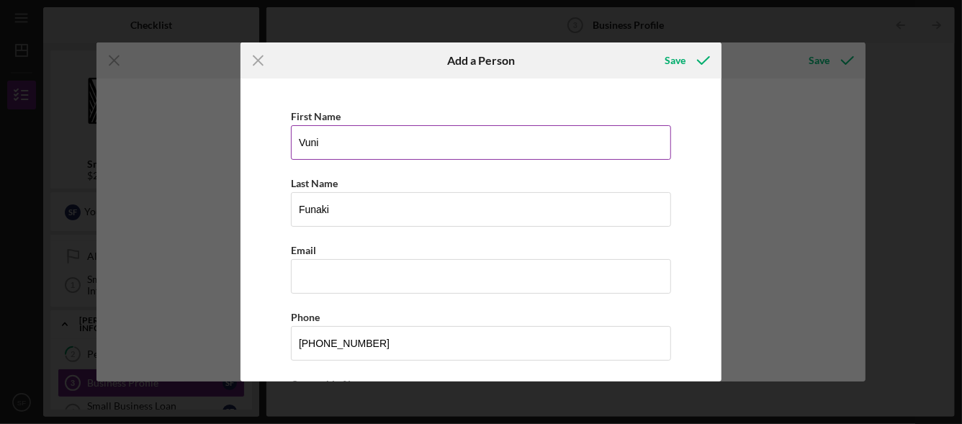
scroll to position [87, 0]
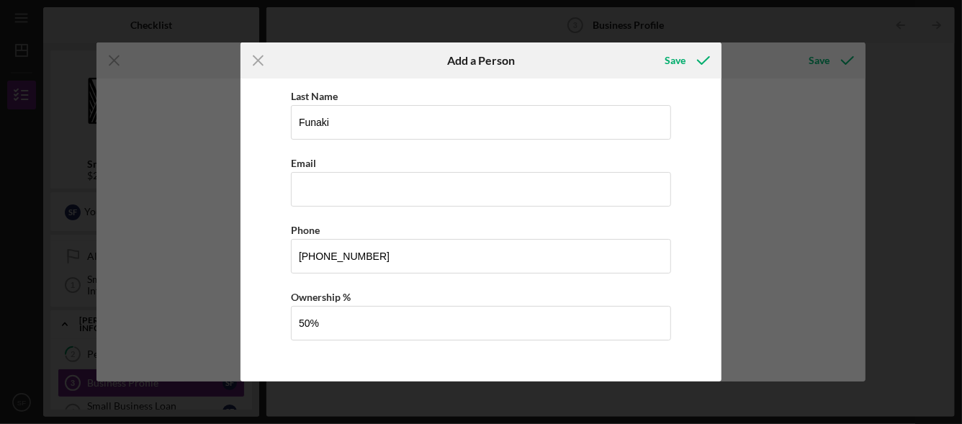
type input "50.00%"
click at [684, 42] on div "Save" at bounding box center [685, 60] width 71 height 36
click at [684, 56] on div "Save" at bounding box center [674, 60] width 21 height 29
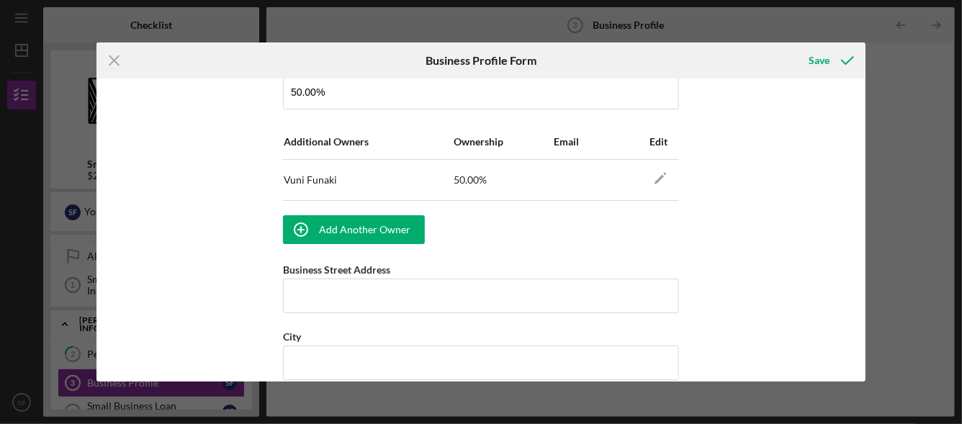
scroll to position [956, 0]
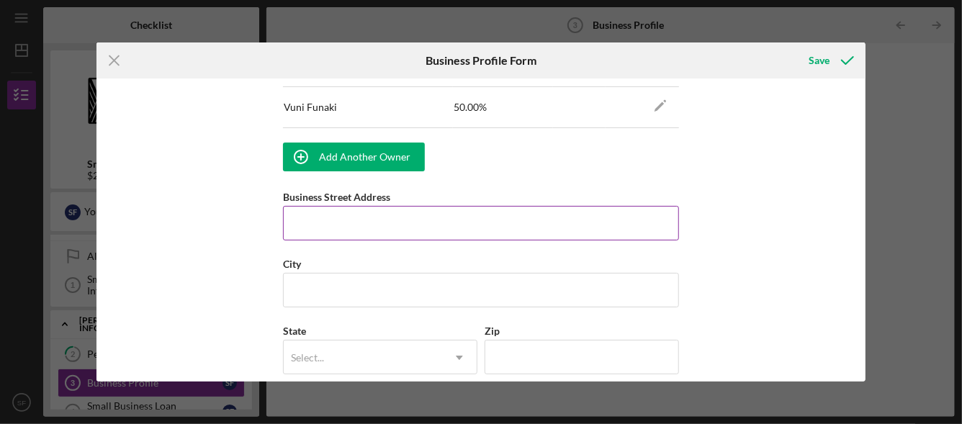
click at [357, 217] on input "Business Street Address" at bounding box center [481, 223] width 396 height 35
type input "95-2027 Waikalani Pl"
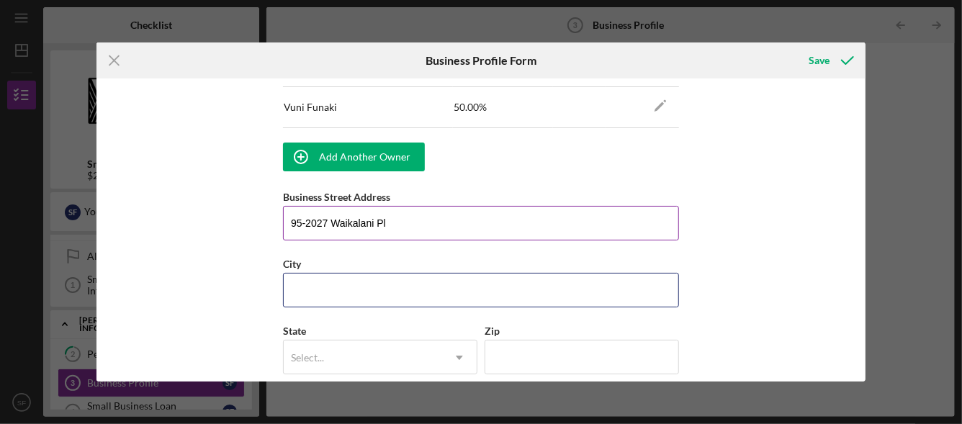
type input "MILILANI"
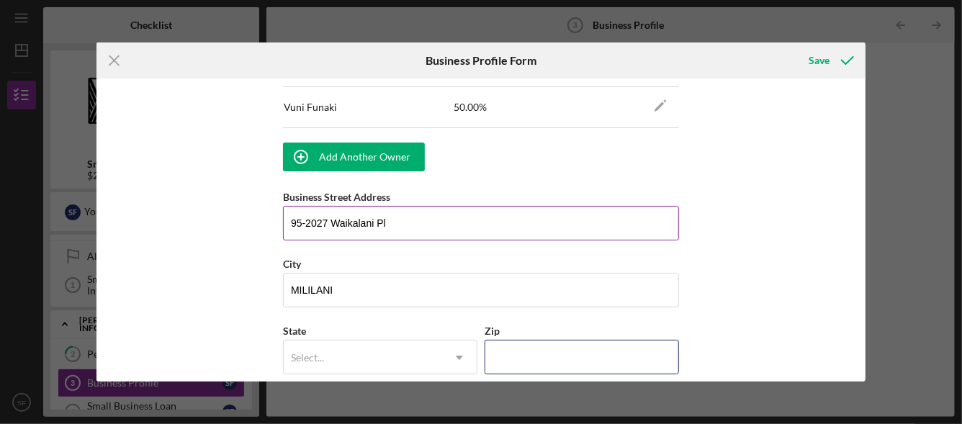
type input "96789"
type input "HI"
click at [395, 224] on input "95-2027 Waikalani Pl" at bounding box center [481, 223] width 396 height 35
type input "95-2027 Waikalani Pl #A304"
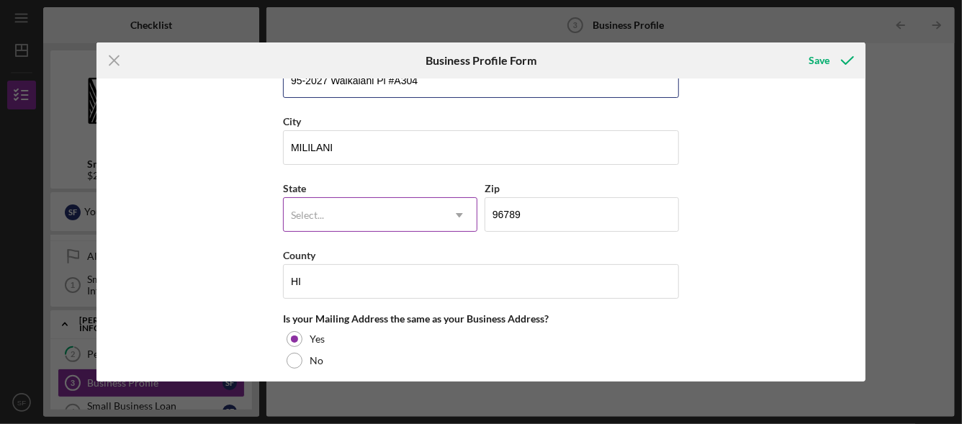
scroll to position [1100, 0]
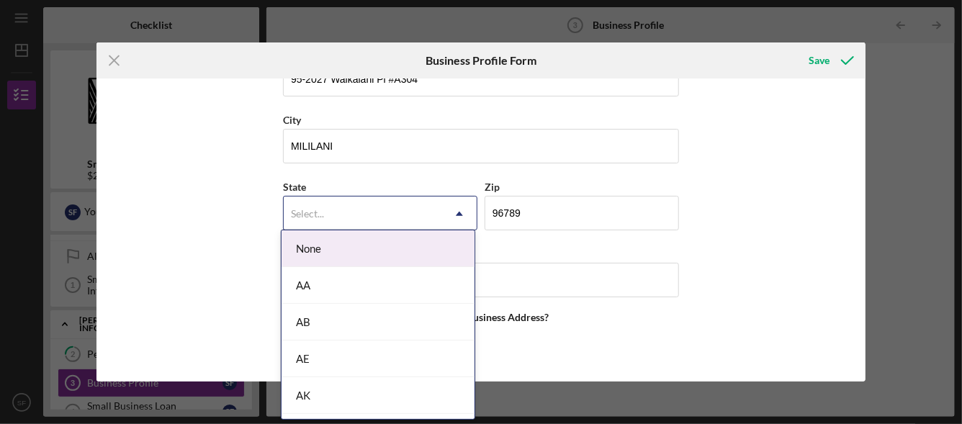
click at [320, 209] on div "Select..." at bounding box center [307, 214] width 33 height 12
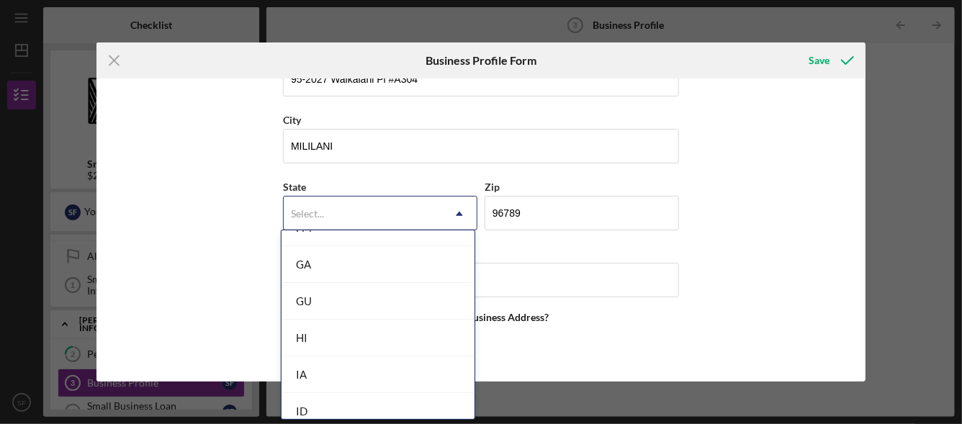
scroll to position [648, 0]
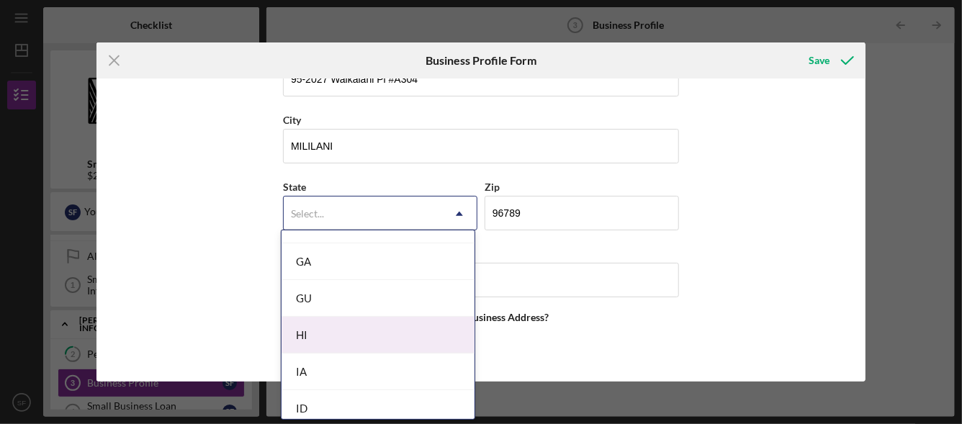
click at [354, 334] on div "HI" at bounding box center [377, 335] width 193 height 37
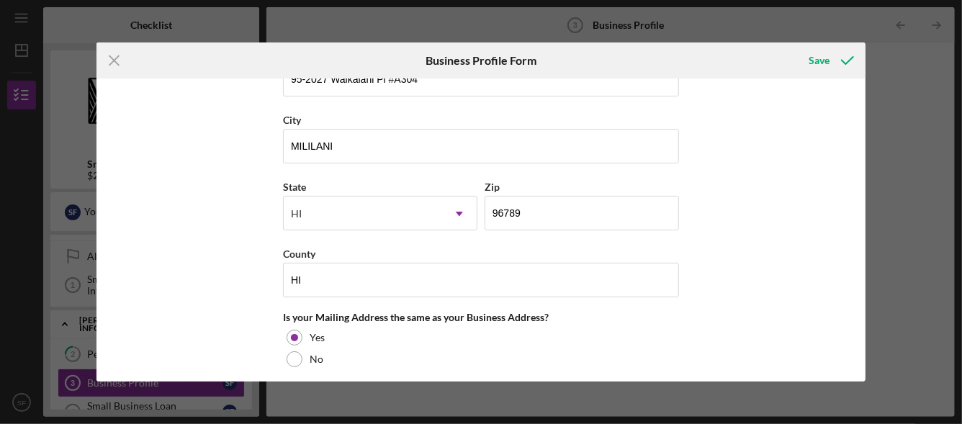
click at [788, 306] on div "Business Name Tradewinds Transport [US_STATE] LLC DBA Business Start Date [DATE…" at bounding box center [481, 229] width 770 height 303
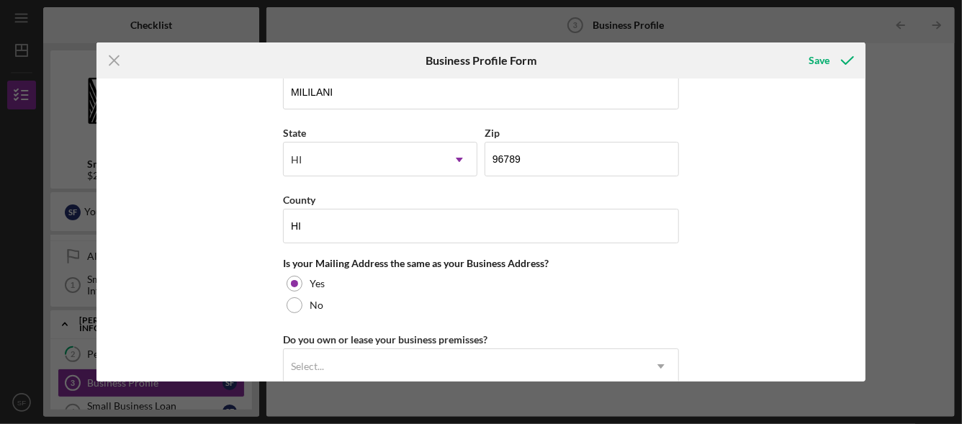
scroll to position [1316, 0]
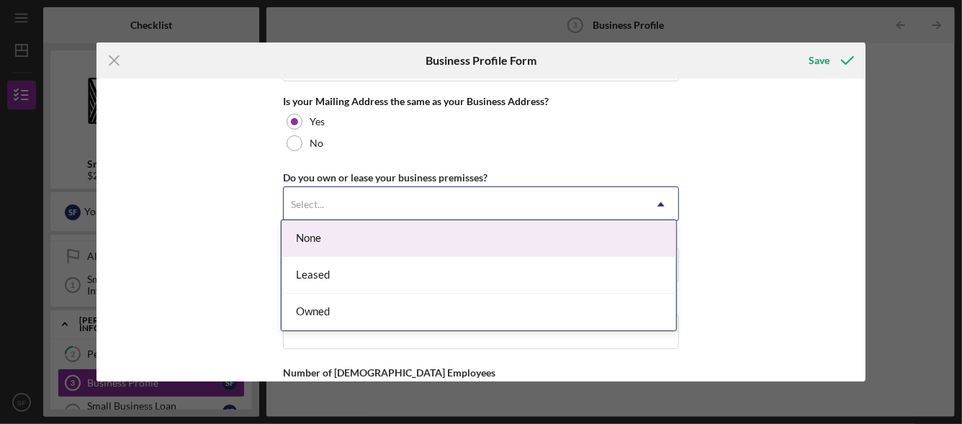
click at [482, 199] on div "Select..." at bounding box center [464, 204] width 360 height 33
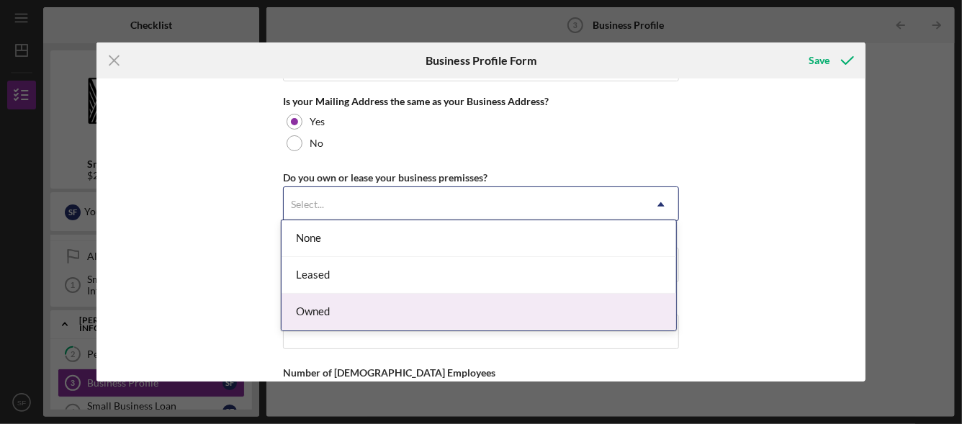
click at [452, 307] on div "Owned" at bounding box center [478, 312] width 395 height 37
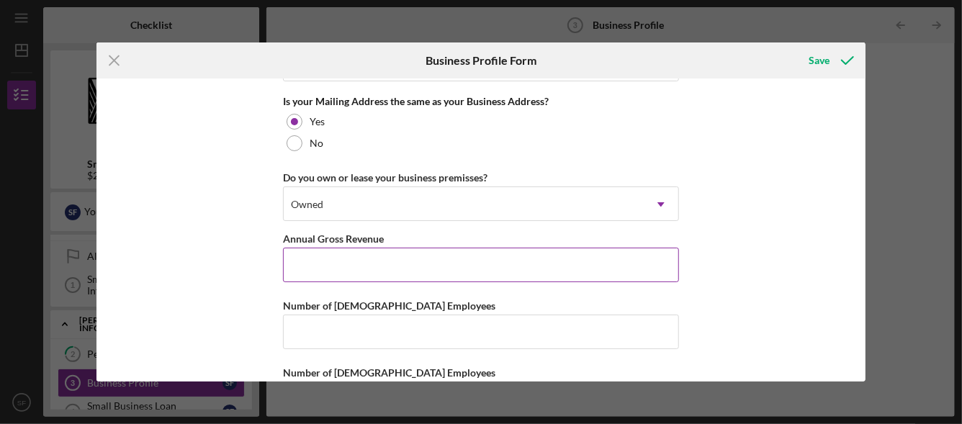
click at [464, 261] on input "Annual Gross Revenue" at bounding box center [481, 265] width 396 height 35
click at [346, 255] on input "Annual Gross Revenue" at bounding box center [481, 265] width 396 height 35
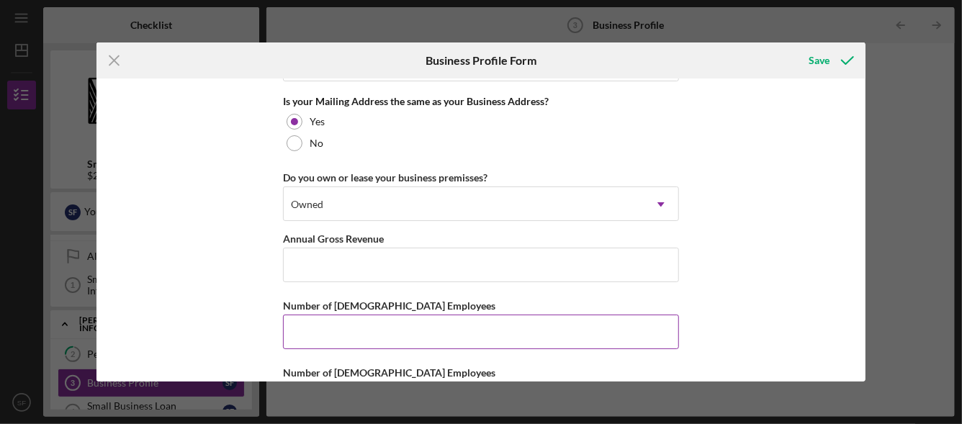
click at [380, 316] on input "Number of [DEMOGRAPHIC_DATA] Employees" at bounding box center [481, 332] width 396 height 35
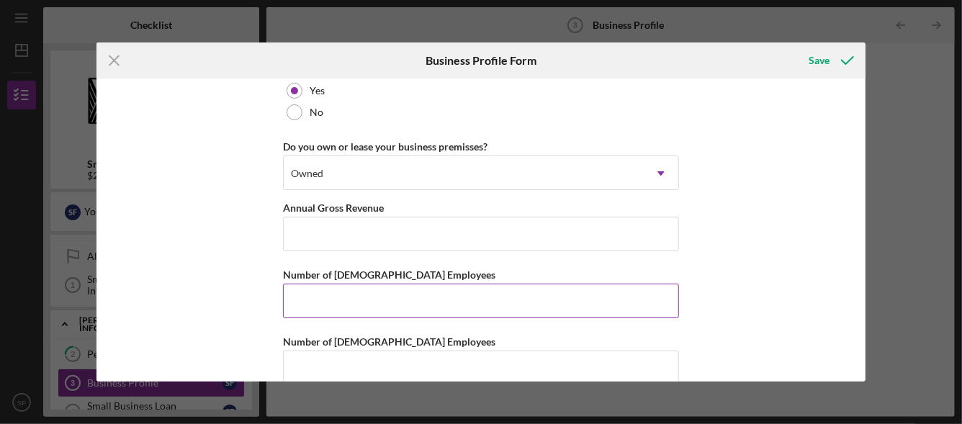
scroll to position [1363, 0]
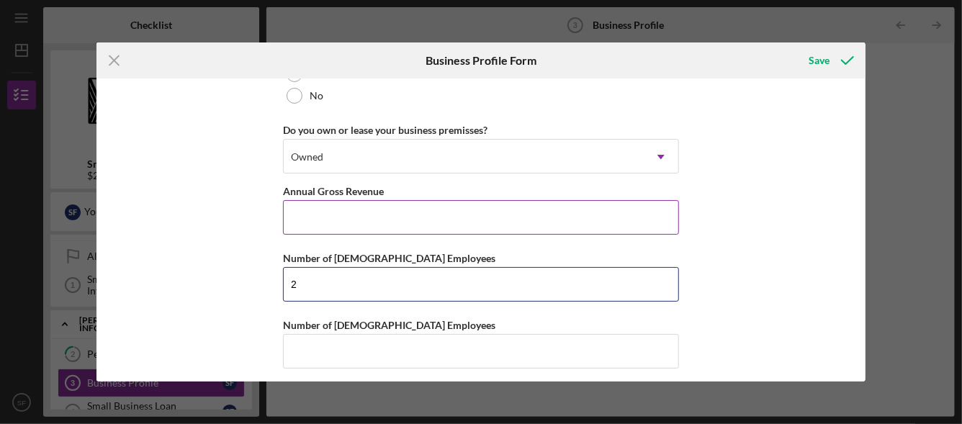
type input "2"
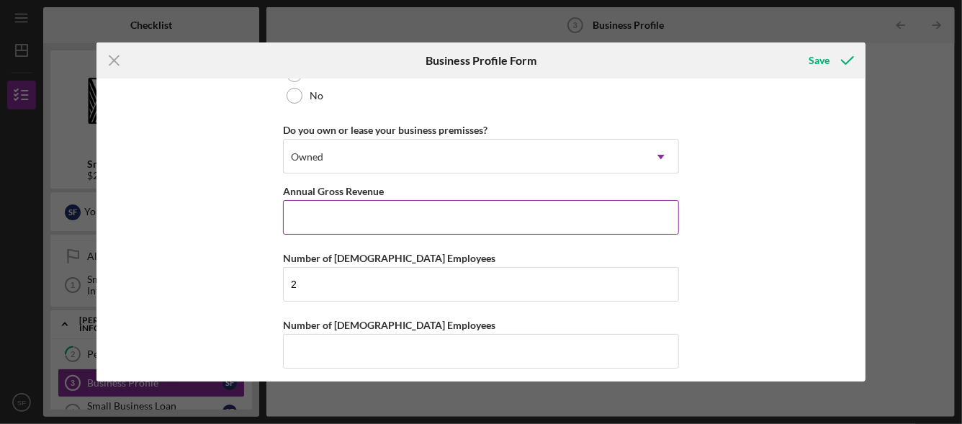
click at [406, 207] on input "Annual Gross Revenue" at bounding box center [481, 217] width 396 height 35
type input "$338,589"
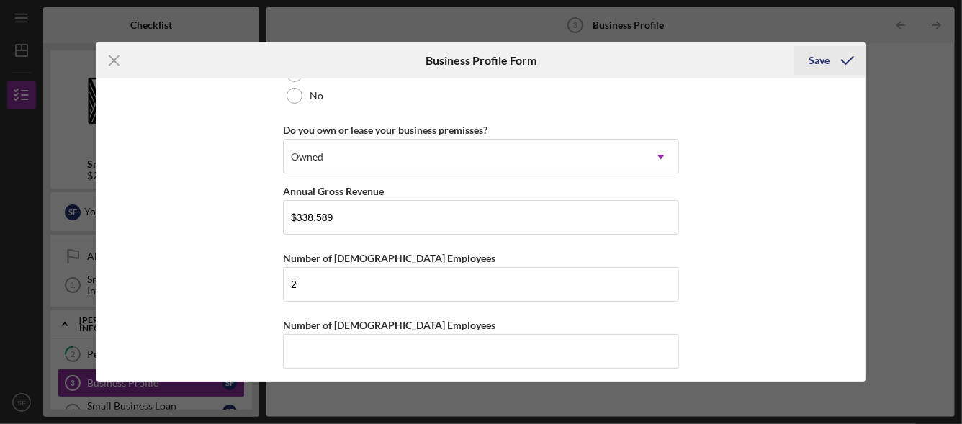
click at [821, 52] on div "Save" at bounding box center [818, 60] width 21 height 29
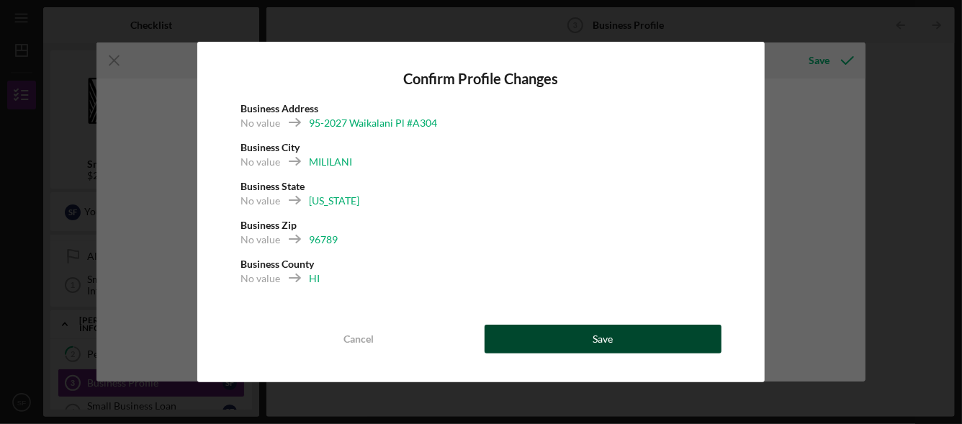
click at [525, 330] on button "Save" at bounding box center [602, 339] width 237 height 29
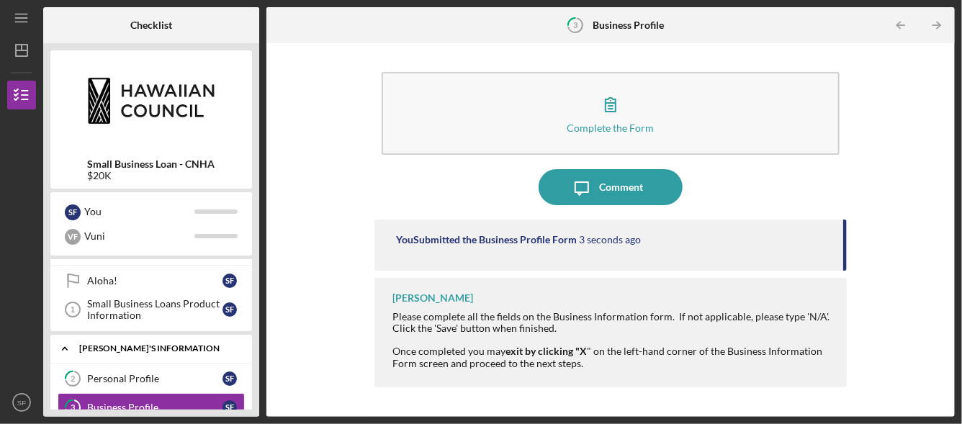
scroll to position [94, 0]
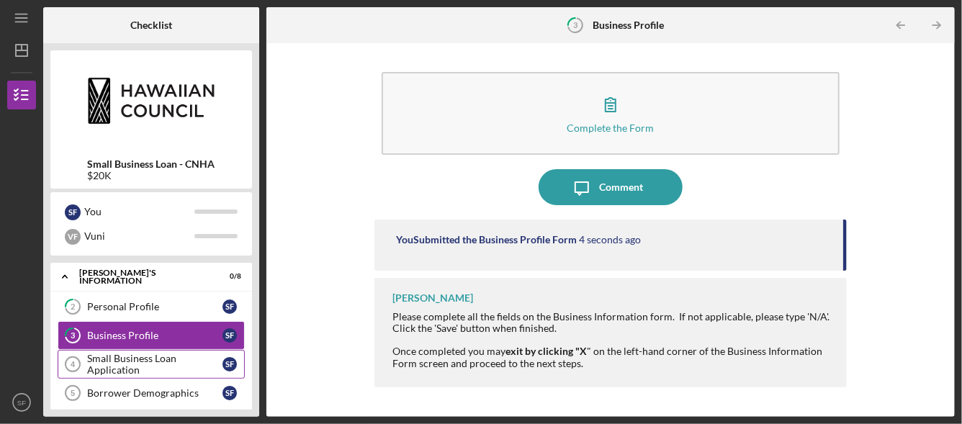
click at [100, 360] on div "Small Business Loan Application" at bounding box center [154, 364] width 135 height 23
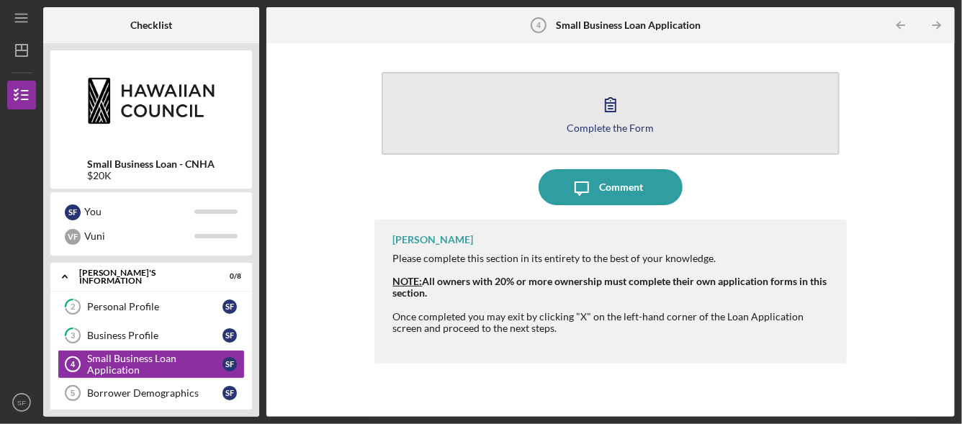
click at [629, 116] on button "Complete the Form Form" at bounding box center [610, 113] width 457 height 83
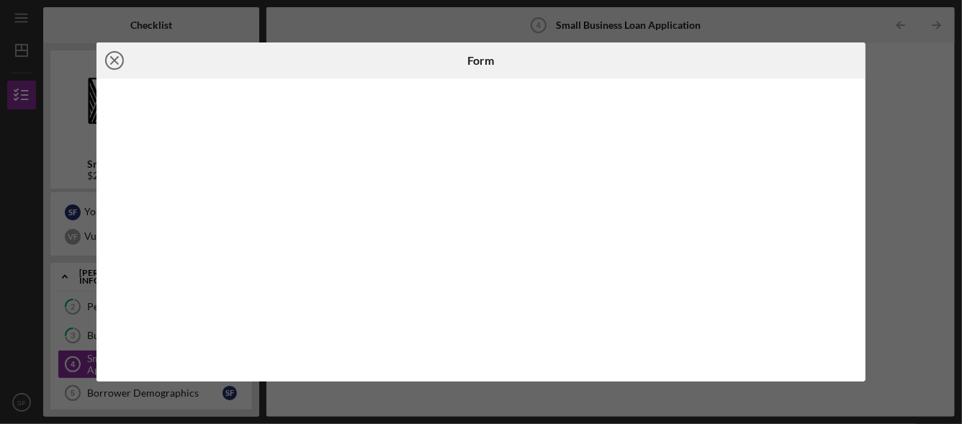
click at [117, 60] on icon "Icon/Close" at bounding box center [114, 60] width 36 height 36
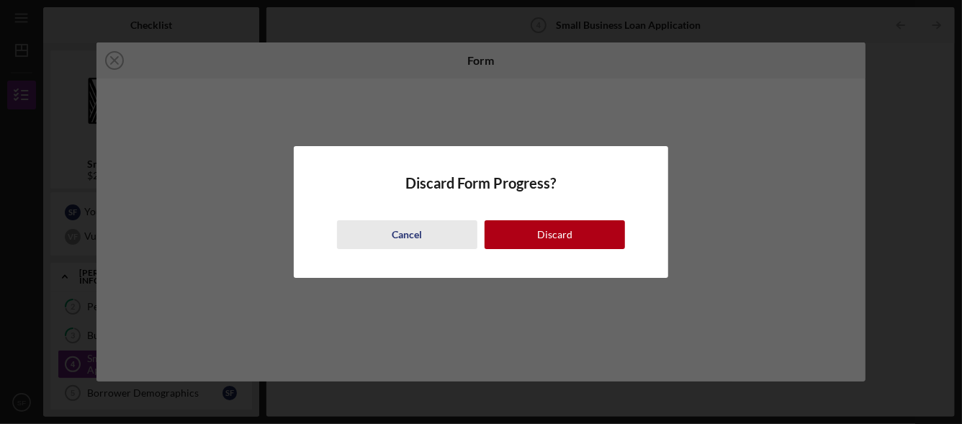
click at [413, 230] on div "Cancel" at bounding box center [407, 234] width 30 height 29
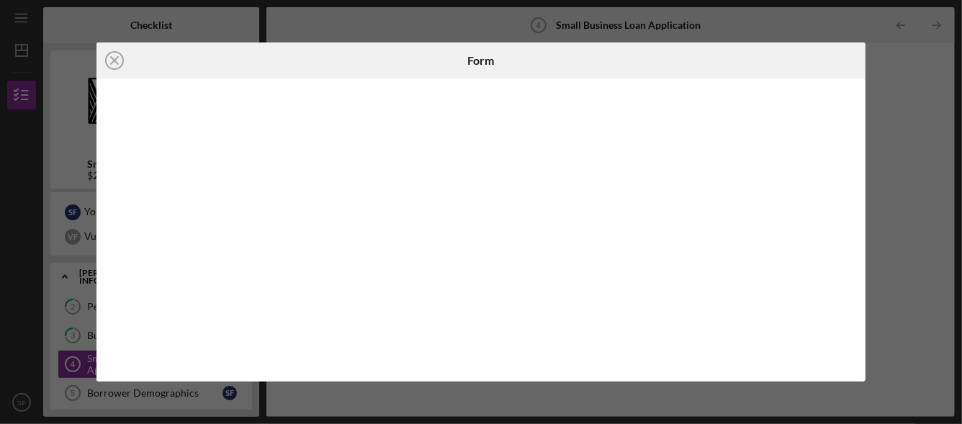
click at [431, 24] on div "Icon/Close Form" at bounding box center [481, 212] width 962 height 424
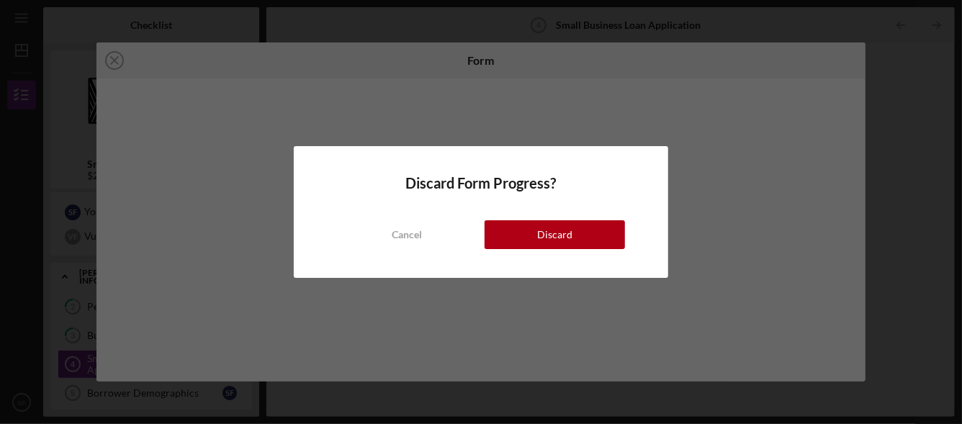
click at [960, 134] on div "Discard Form Progress? Cancel Discard" at bounding box center [481, 212] width 962 height 424
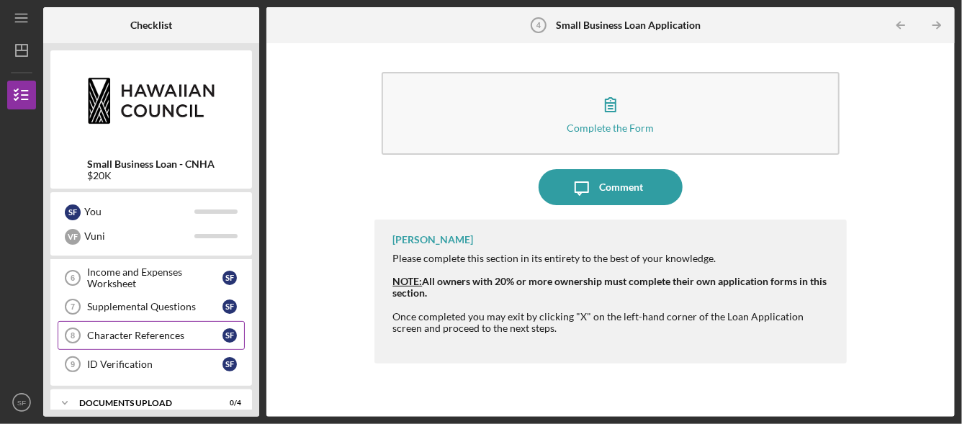
scroll to position [166, 0]
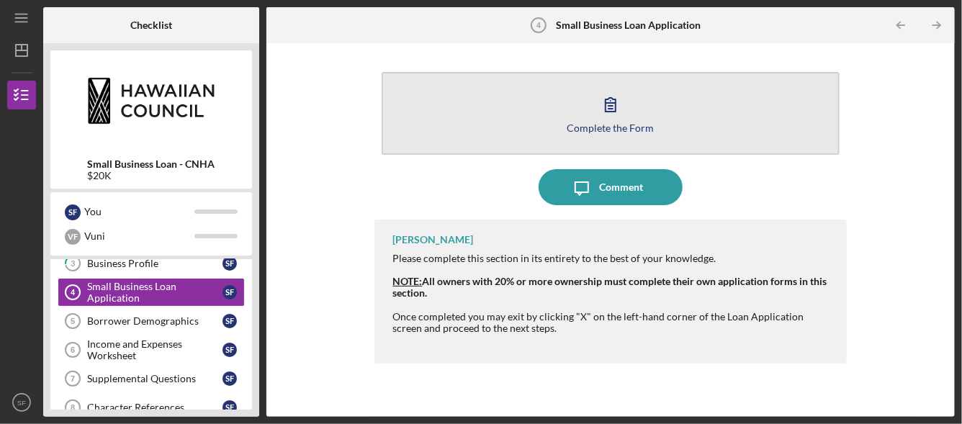
click at [599, 120] on icon "button" at bounding box center [610, 104] width 36 height 36
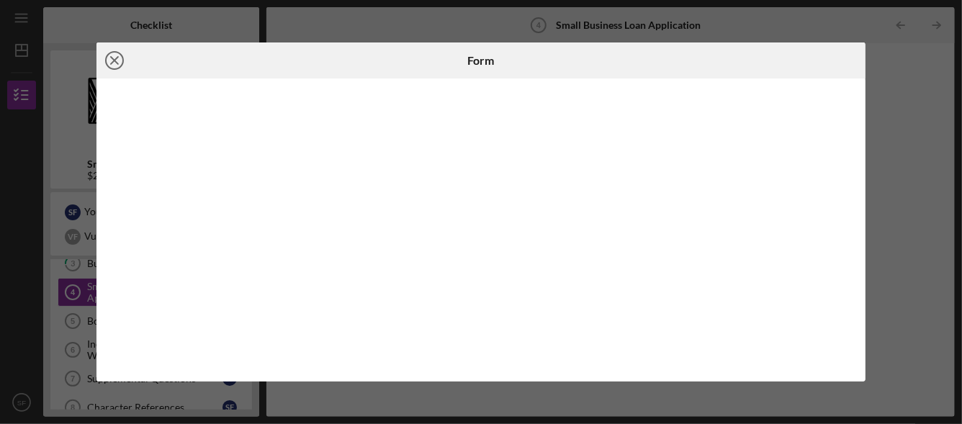
click at [104, 60] on icon "Icon/Close" at bounding box center [114, 60] width 36 height 36
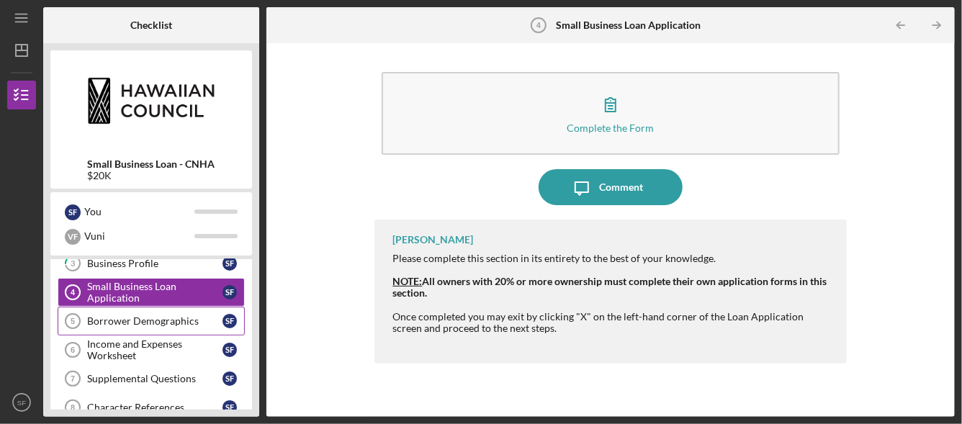
click at [130, 316] on div "Borrower Demographics" at bounding box center [154, 321] width 135 height 12
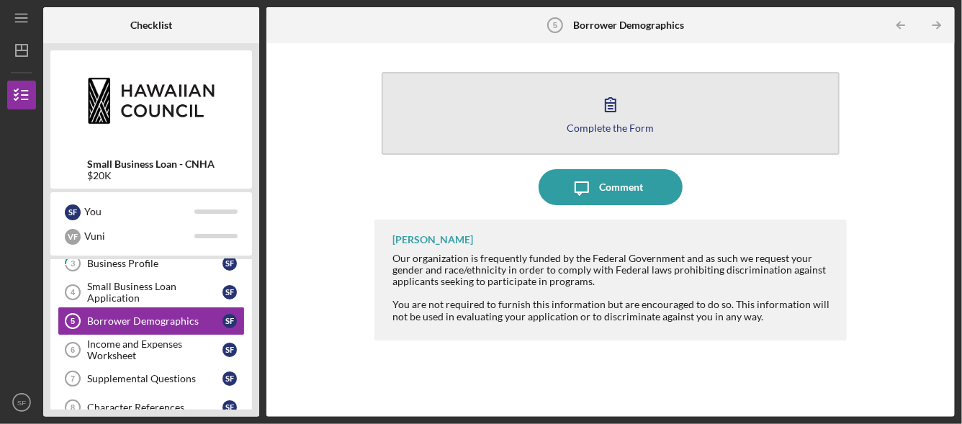
click at [628, 93] on button "Complete the Form Form" at bounding box center [610, 113] width 457 height 83
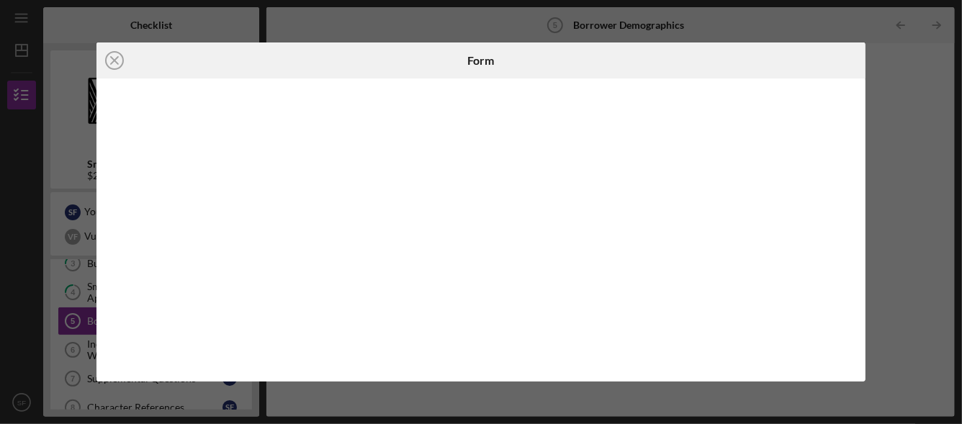
click at [587, 367] on div at bounding box center [481, 229] width 770 height 303
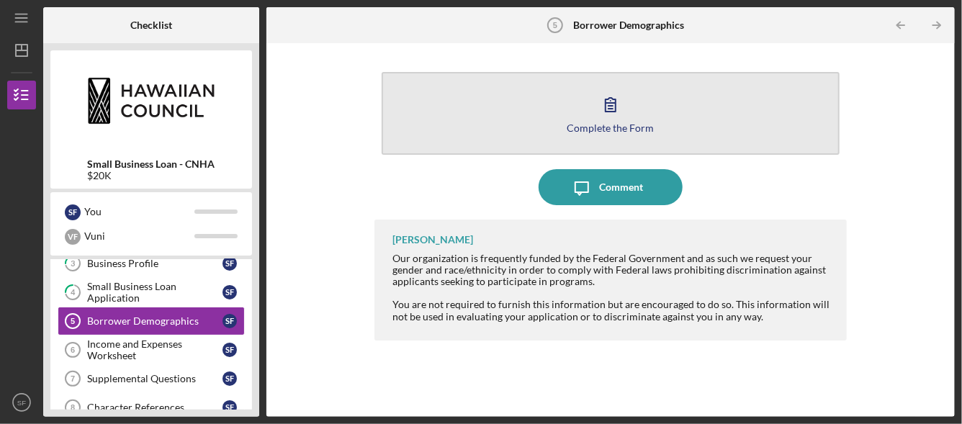
click at [648, 86] on button "Complete the Form Form" at bounding box center [610, 113] width 457 height 83
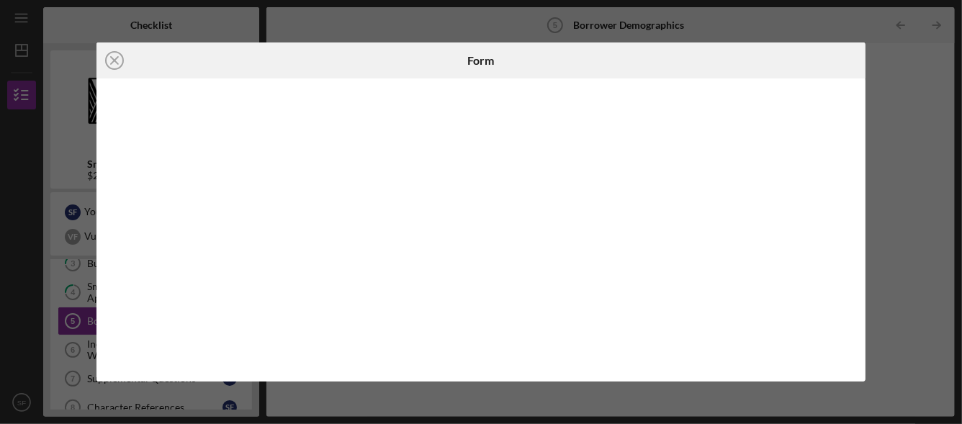
click at [889, 191] on div "Icon/Close Form" at bounding box center [481, 212] width 962 height 424
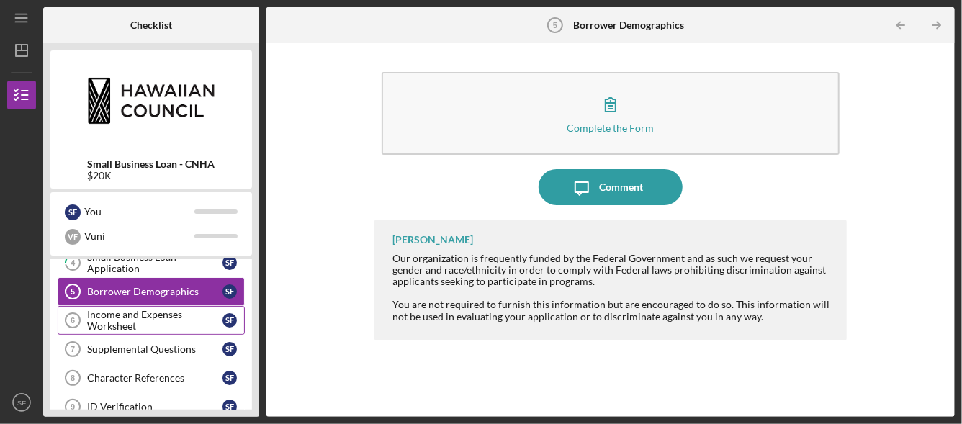
scroll to position [238, 0]
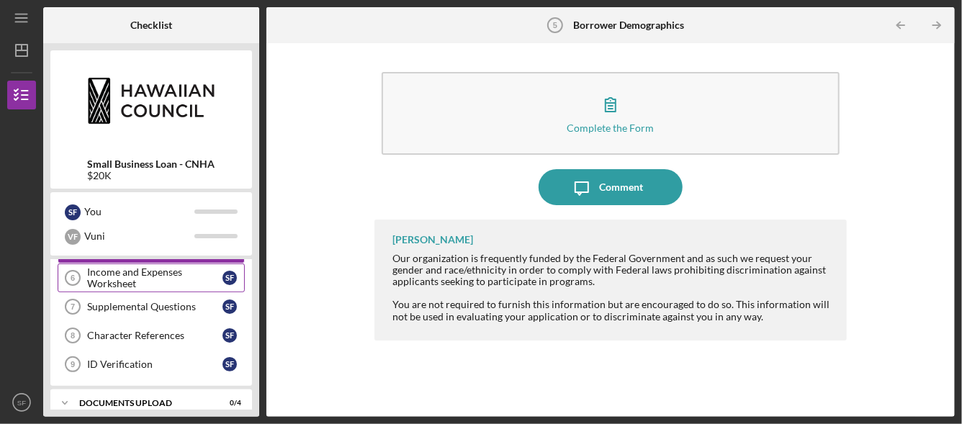
click at [156, 279] on div "Income and Expenses Worksheet" at bounding box center [154, 277] width 135 height 23
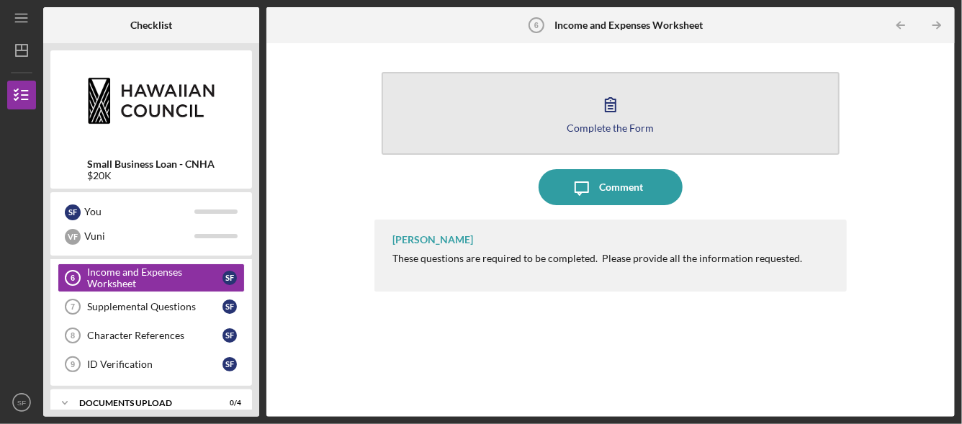
click at [541, 108] on button "Complete the Form Form" at bounding box center [610, 113] width 457 height 83
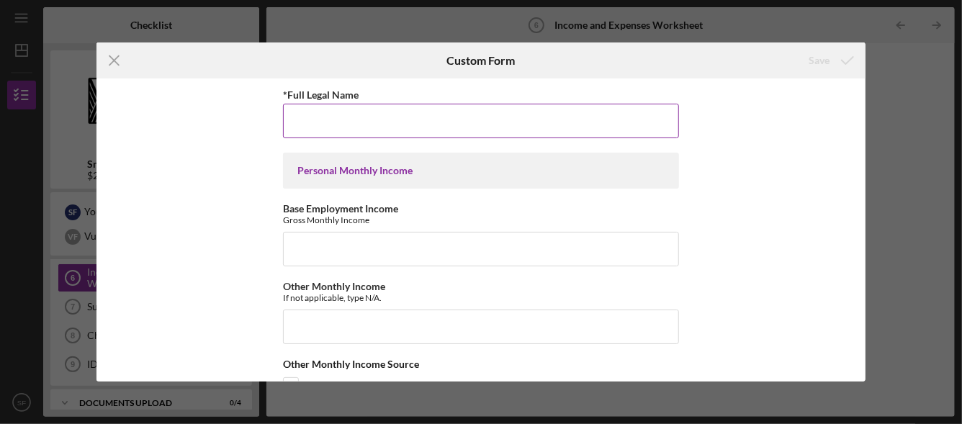
click at [338, 133] on input "*Full Legal Name" at bounding box center [481, 121] width 396 height 35
type input "[PERSON_NAME]"
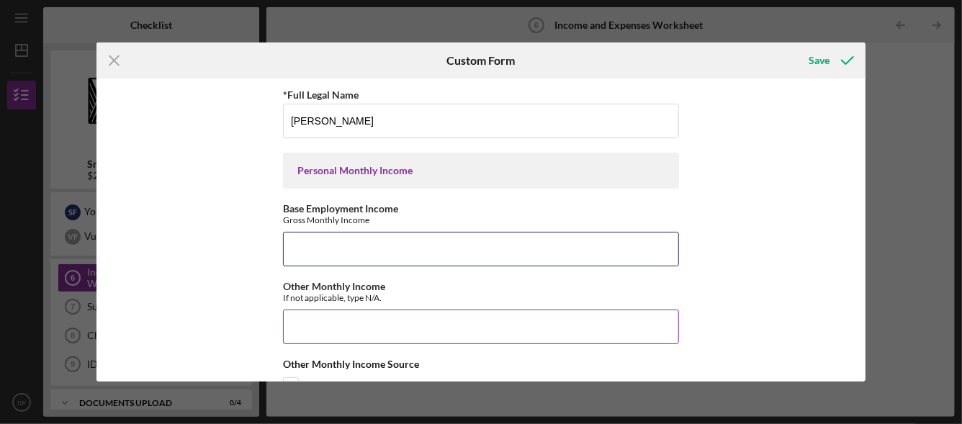
scroll to position [72, 0]
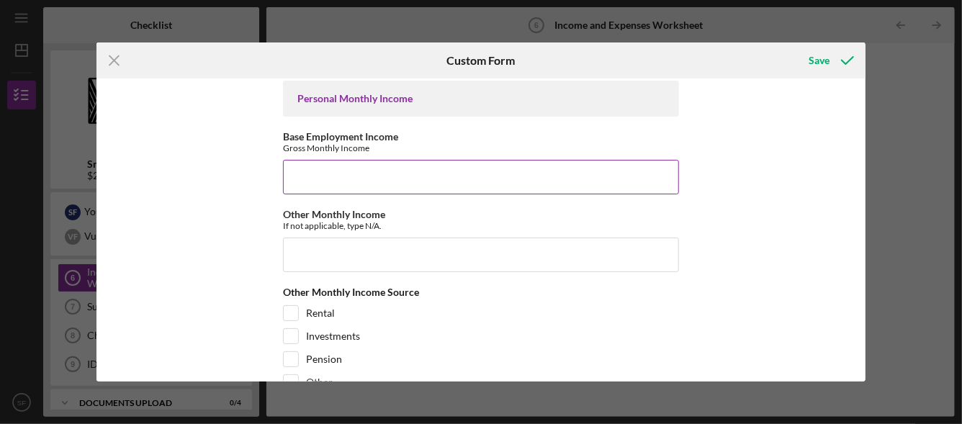
click at [442, 186] on input "Base Employment Income" at bounding box center [481, 177] width 396 height 35
type input "6500"
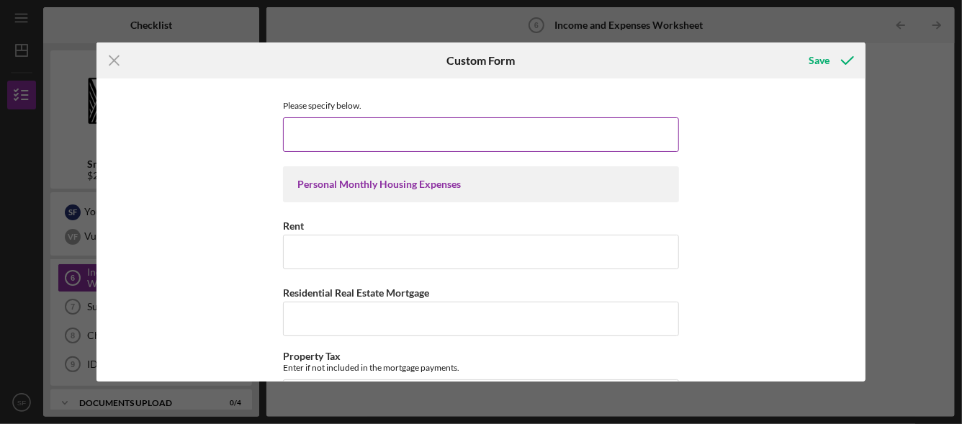
scroll to position [432, 0]
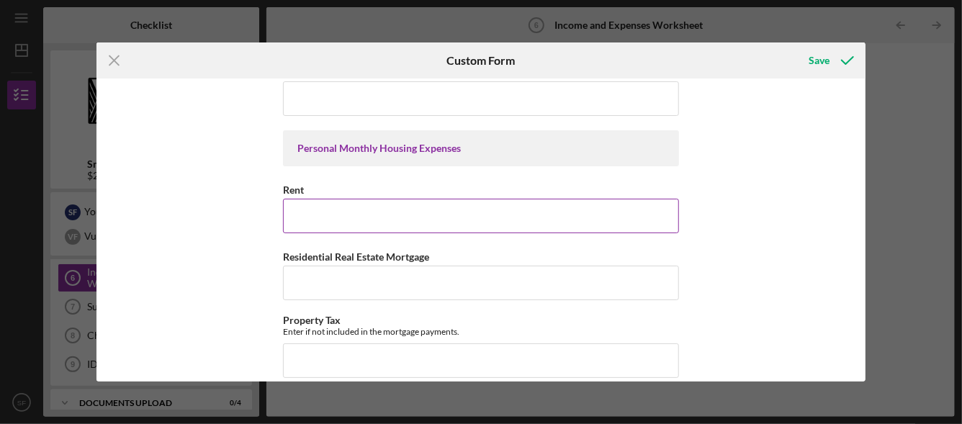
click at [327, 217] on input "Rent" at bounding box center [481, 216] width 396 height 35
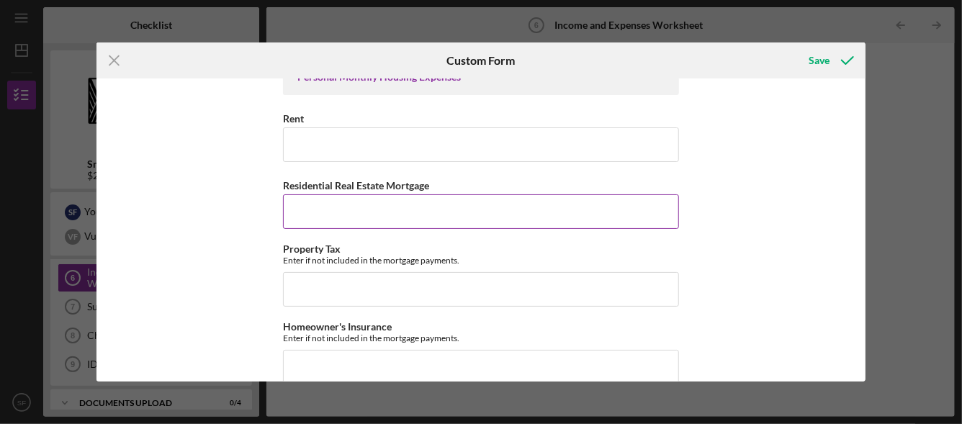
click at [371, 217] on input "Residential Real Estate Mortgage" at bounding box center [481, 211] width 396 height 35
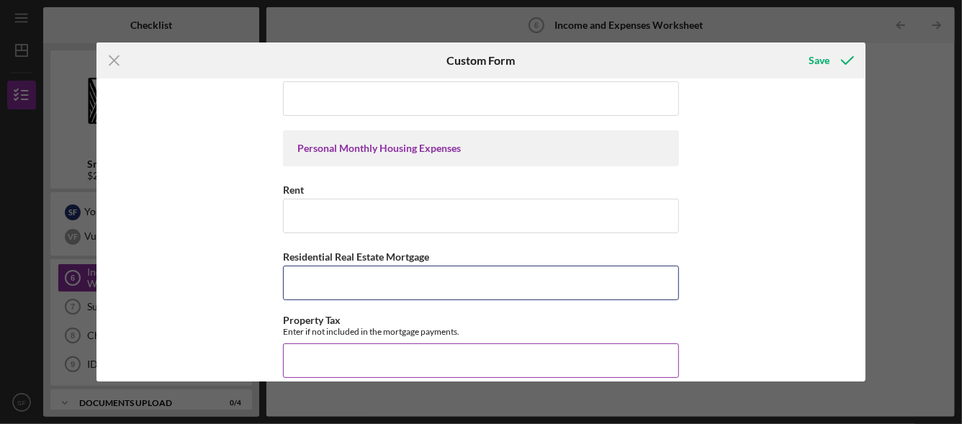
scroll to position [0, 0]
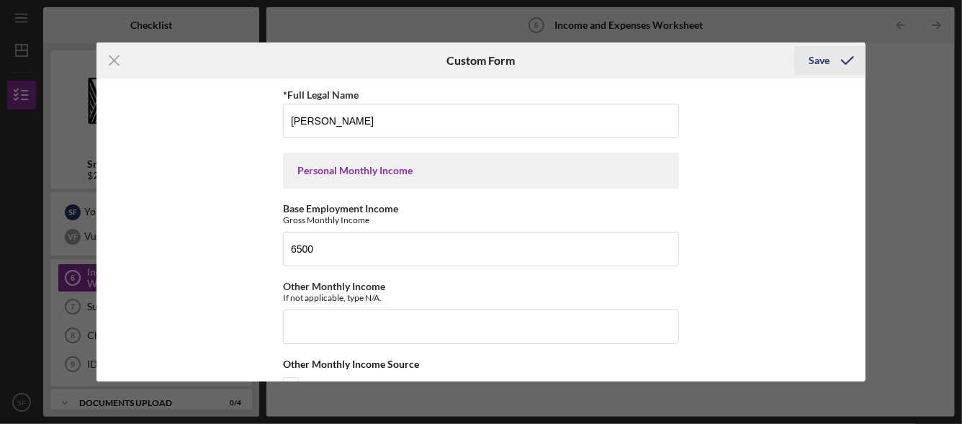
click at [813, 59] on div "Save" at bounding box center [818, 60] width 21 height 29
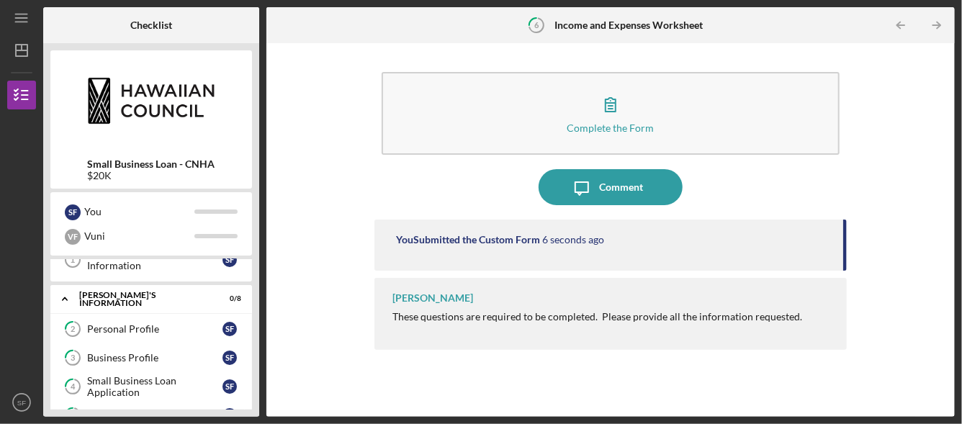
scroll to position [94, 0]
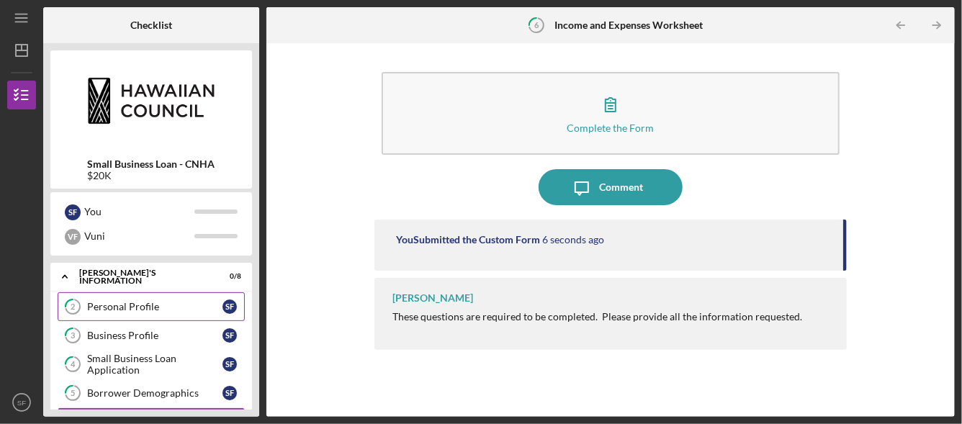
click at [166, 305] on div "Personal Profile" at bounding box center [154, 307] width 135 height 12
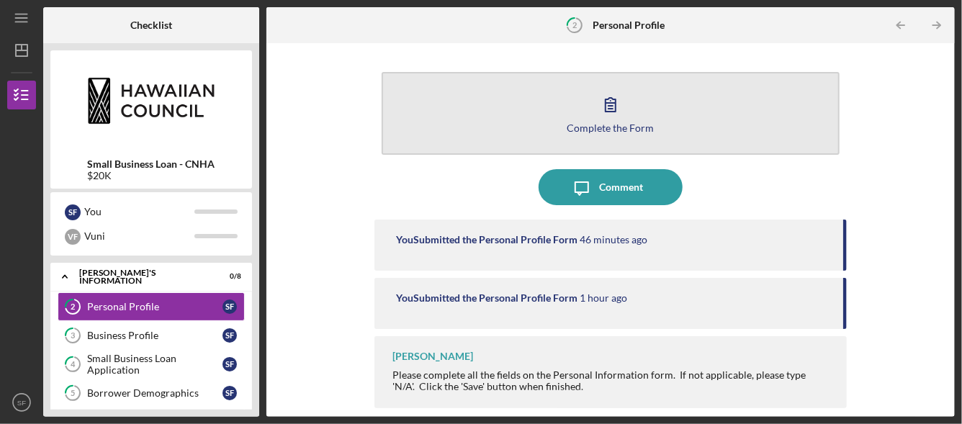
click at [525, 107] on button "Complete the Form Form" at bounding box center [610, 113] width 457 height 83
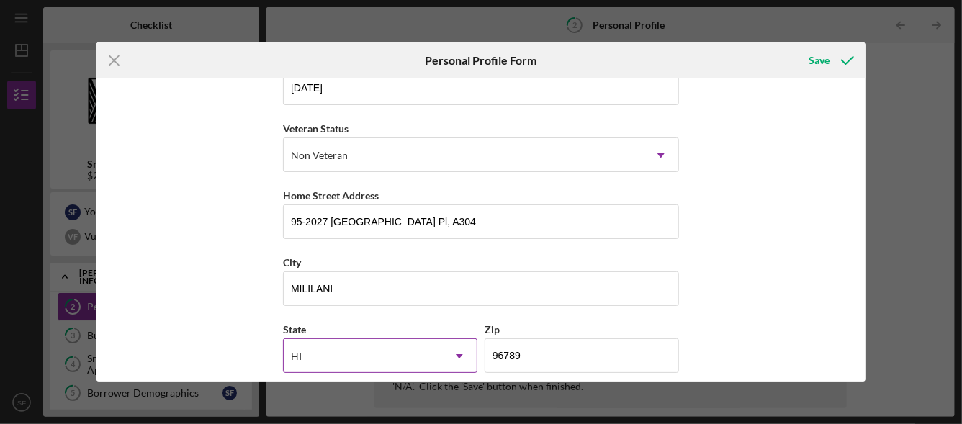
scroll to position [144, 0]
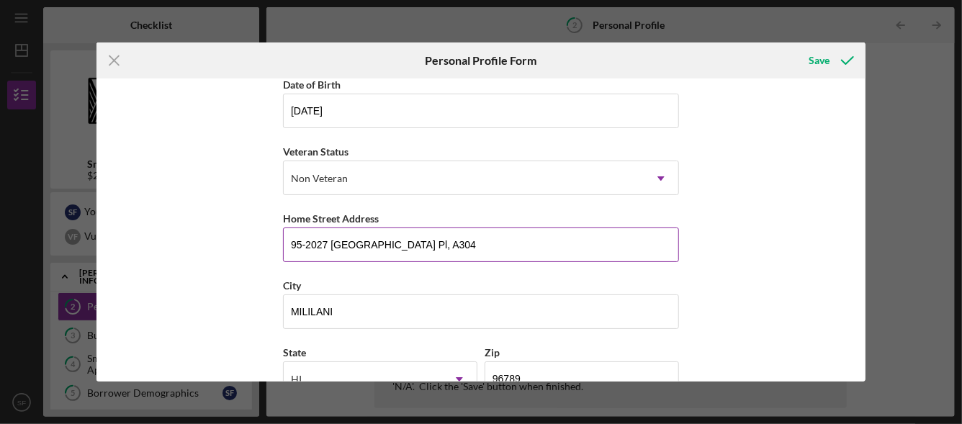
click at [401, 243] on input "95-2027 [GEOGRAPHIC_DATA] Pl, A304" at bounding box center [481, 244] width 396 height 35
type input "[STREET_ADDRESS]"
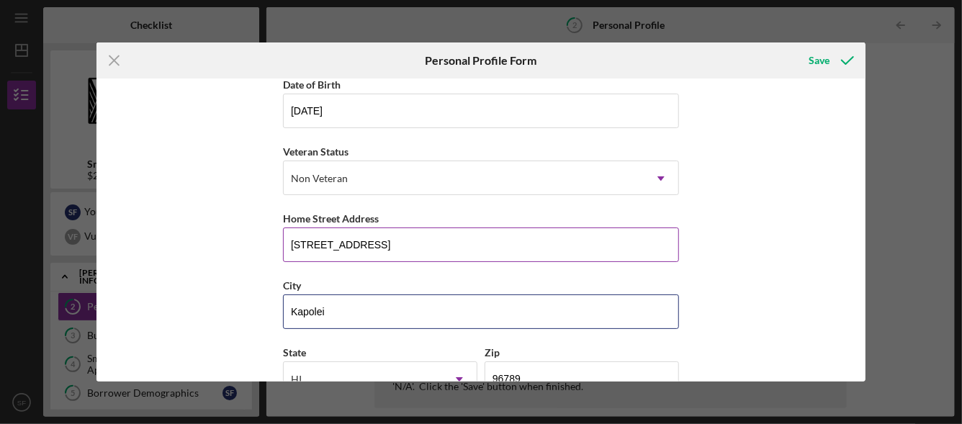
type input "Kapolei"
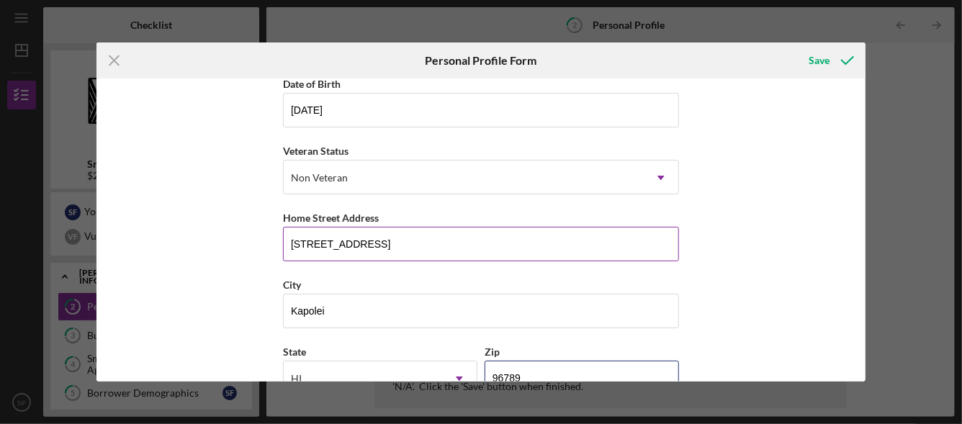
scroll to position [155, 0]
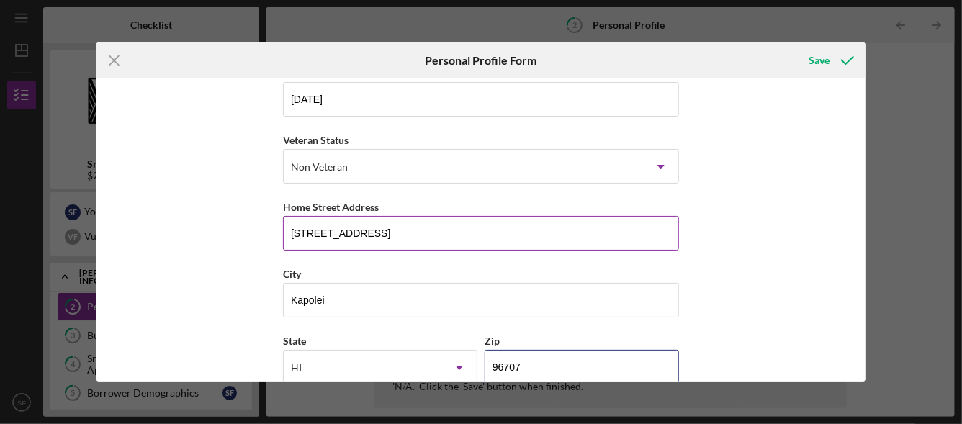
type input "96707"
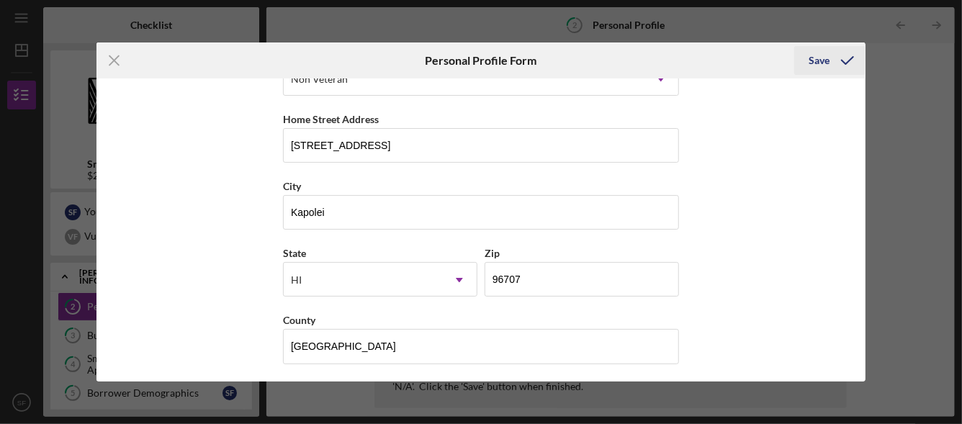
click at [834, 60] on icon "submit" at bounding box center [847, 60] width 36 height 36
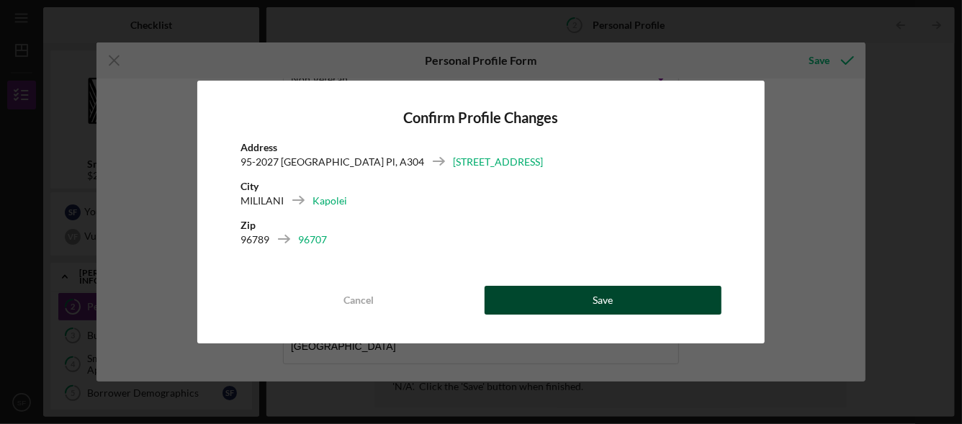
click at [541, 307] on button "Save" at bounding box center [602, 300] width 237 height 29
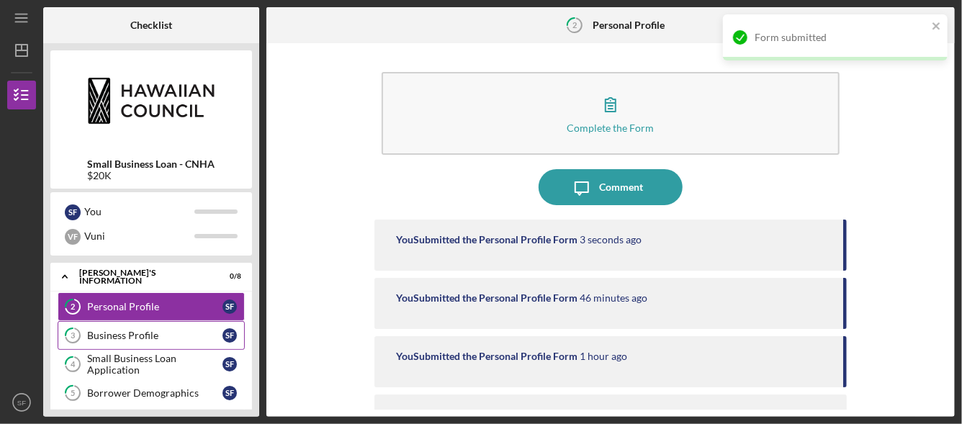
click at [143, 324] on link "3 Business Profile S F" at bounding box center [151, 335] width 187 height 29
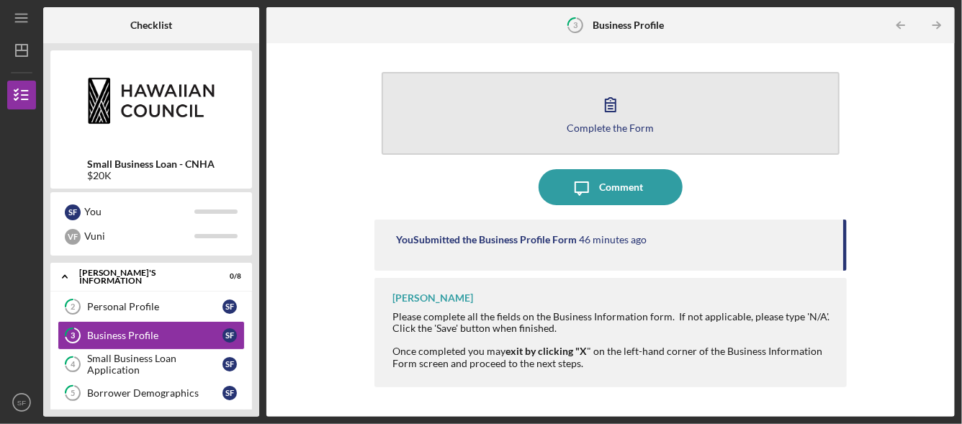
click at [615, 124] on div "Complete the Form" at bounding box center [610, 127] width 87 height 11
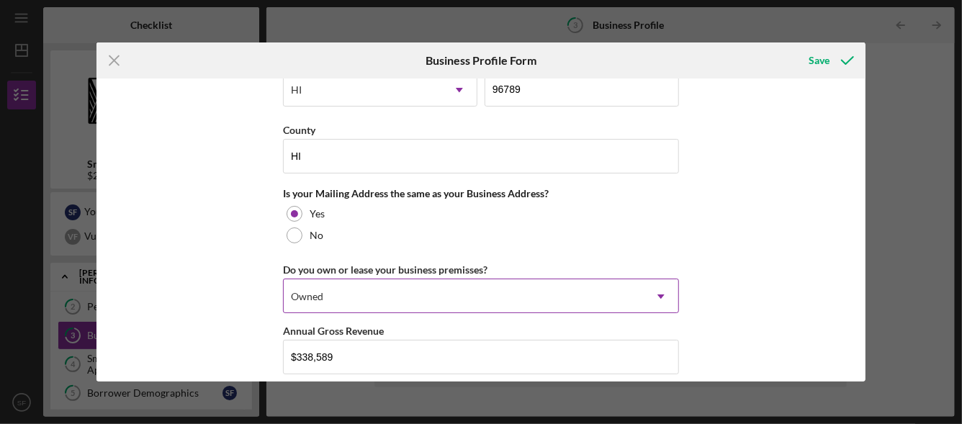
scroll to position [1363, 0]
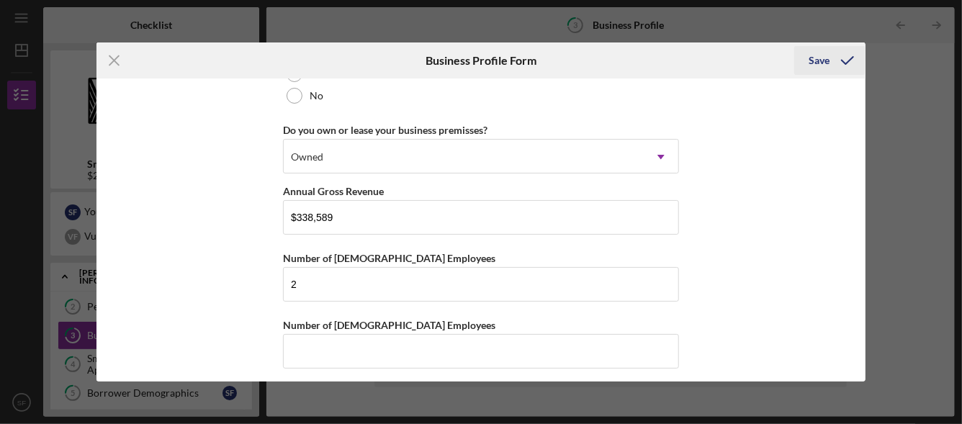
click at [848, 55] on icon "submit" at bounding box center [847, 60] width 36 height 36
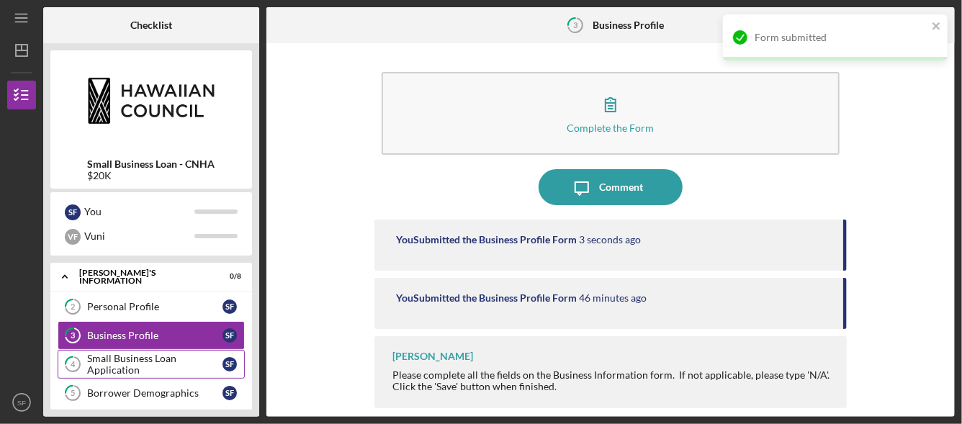
click at [109, 350] on link "4 Small Business Loan Application S F" at bounding box center [151, 364] width 187 height 29
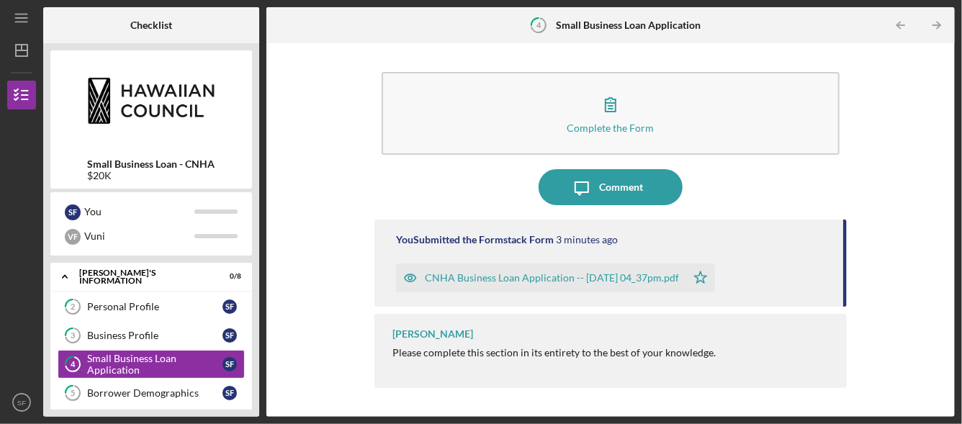
click at [558, 279] on div "CNHA Business Loan Application -- [DATE] 04_37pm.pdf" at bounding box center [552, 278] width 254 height 12
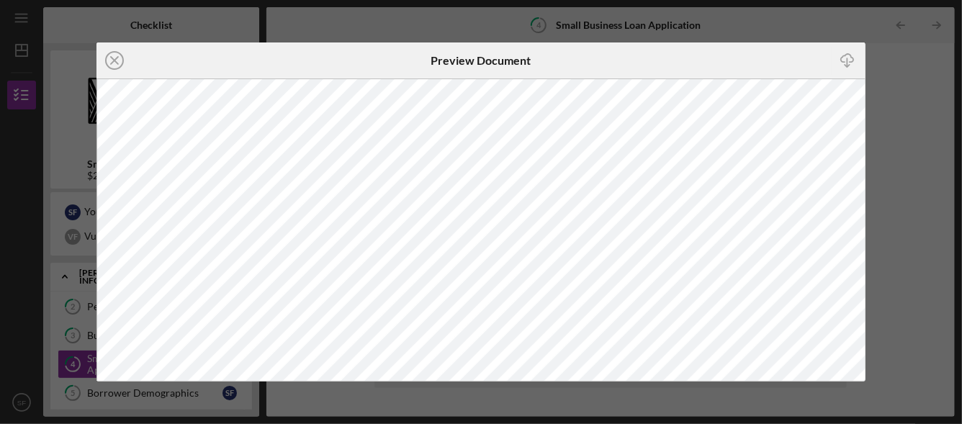
click at [924, 158] on div "Icon/Close Preview Document Icon/Download" at bounding box center [481, 212] width 962 height 424
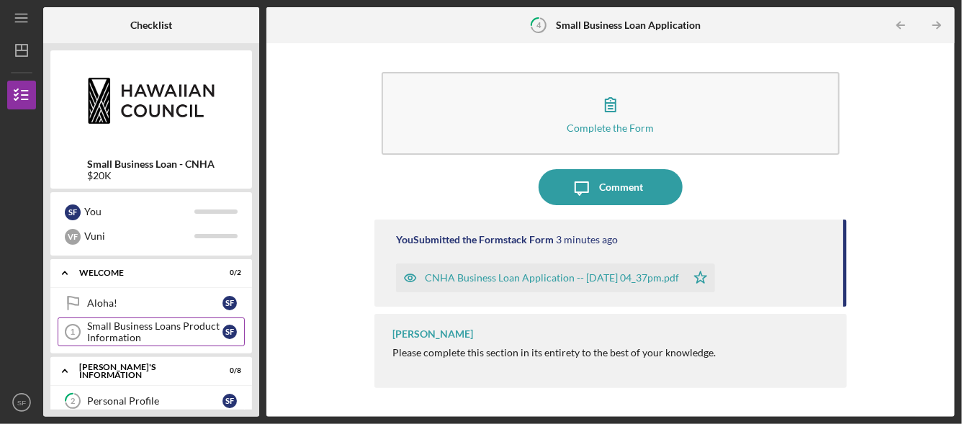
scroll to position [72, 0]
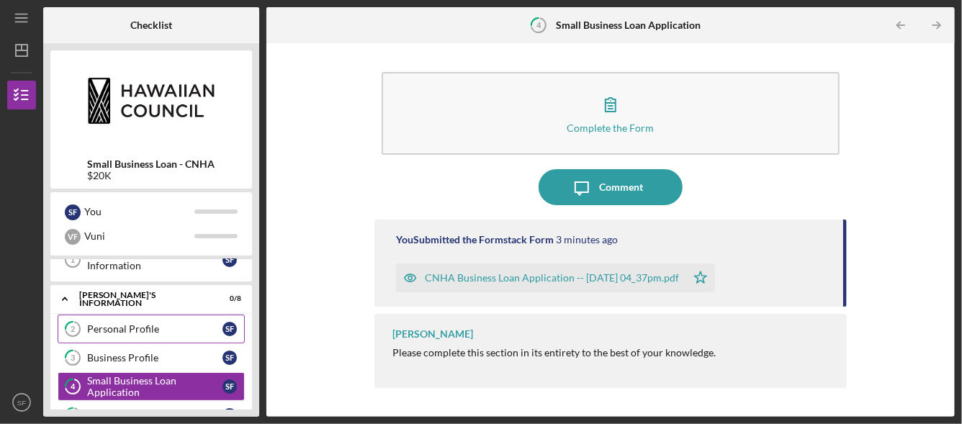
click at [108, 330] on div "Personal Profile" at bounding box center [154, 329] width 135 height 12
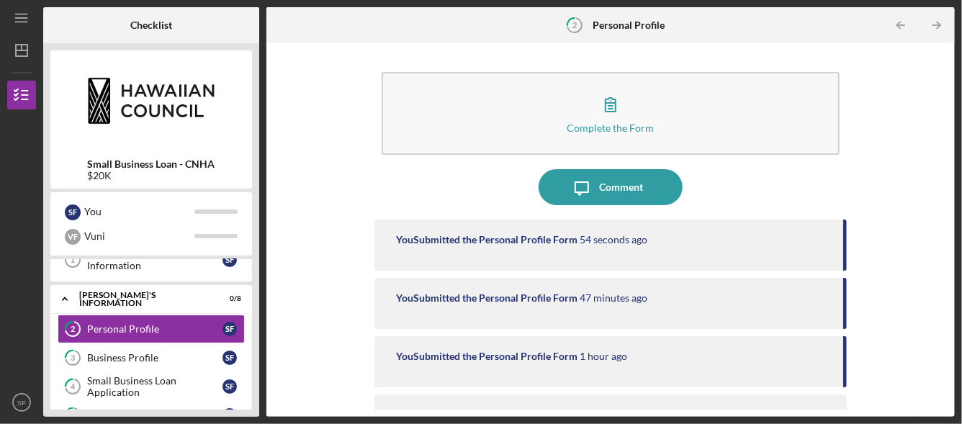
scroll to position [56, 0]
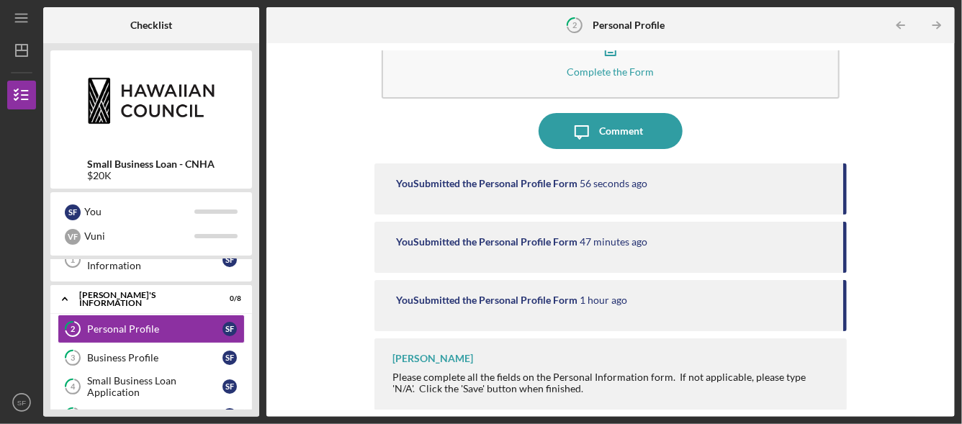
click at [480, 299] on div "You Submitted the Personal Profile Form" at bounding box center [486, 300] width 181 height 12
click at [483, 261] on div "You Submitted the Personal Profile Form 47 minutes ago" at bounding box center [610, 247] width 472 height 51
click at [485, 245] on div "You Submitted the Personal Profile Form" at bounding box center [486, 242] width 181 height 12
click at [493, 191] on div "You Submitted the Personal Profile Form 57 seconds ago" at bounding box center [610, 188] width 472 height 51
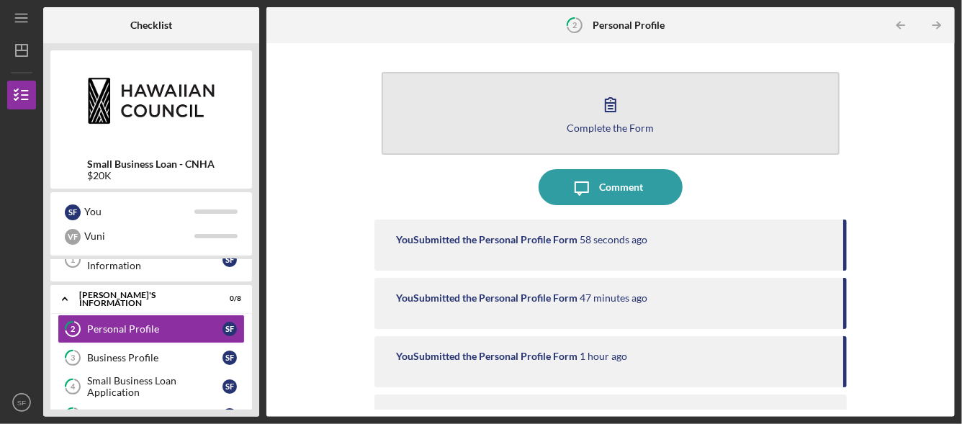
click at [606, 132] on div "Complete the Form" at bounding box center [610, 127] width 87 height 11
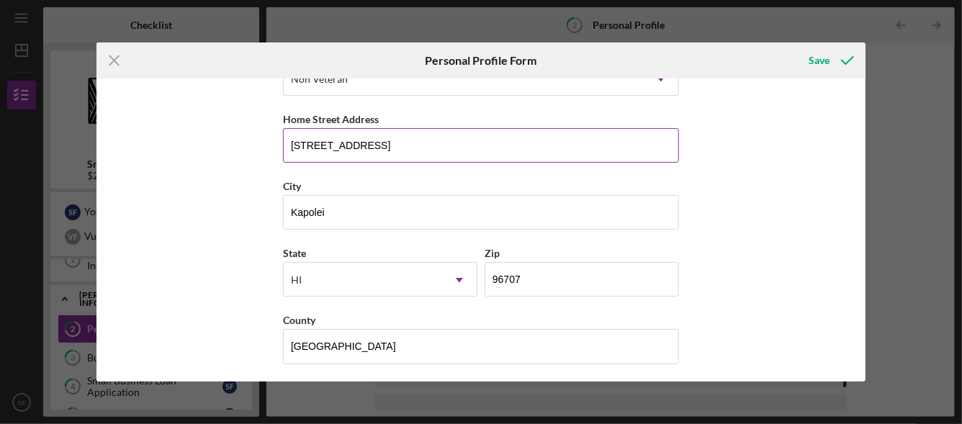
scroll to position [243, 0]
click at [382, 141] on input "[STREET_ADDRESS]" at bounding box center [481, 145] width 396 height 35
type input "95-2027 Waikalani Pl #A304"
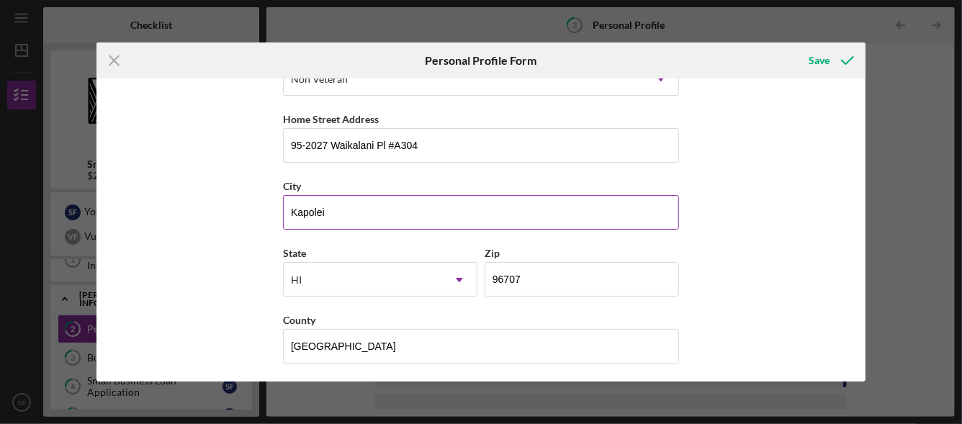
click at [382, 212] on input "Kapolei" at bounding box center [481, 212] width 396 height 35
type input "Mililani"
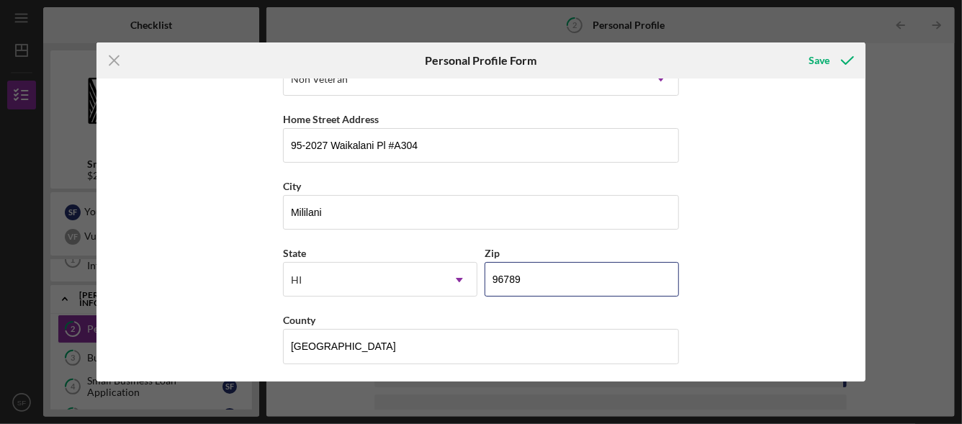
type input "96789"
drag, startPoint x: 809, startPoint y: 304, endPoint x: 809, endPoint y: 261, distance: 42.5
click at [809, 290] on div "First Name [PERSON_NAME] Middle Name Last Name Funaki Job Title President Date …" at bounding box center [481, 229] width 770 height 303
click at [811, 69] on div "Save" at bounding box center [818, 60] width 21 height 29
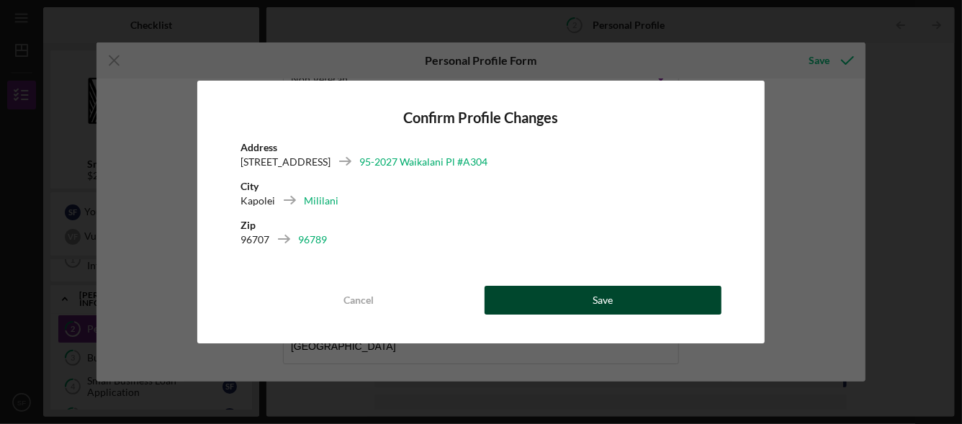
click at [571, 305] on button "Save" at bounding box center [602, 300] width 237 height 29
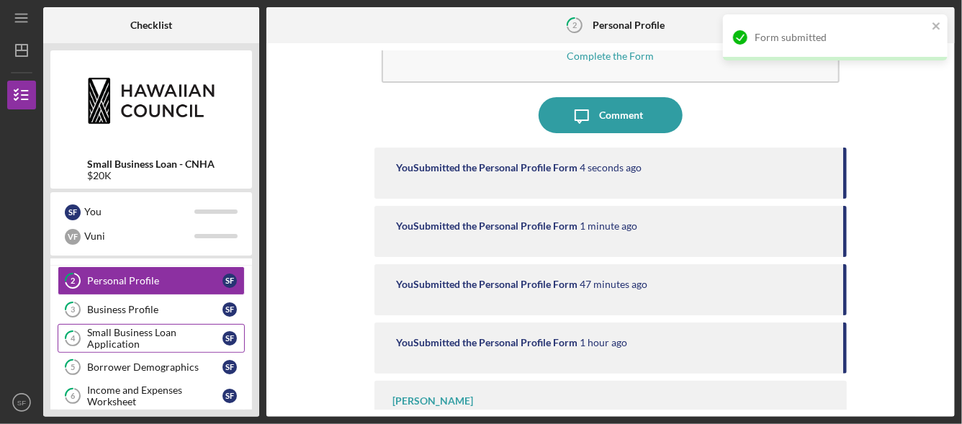
scroll to position [144, 0]
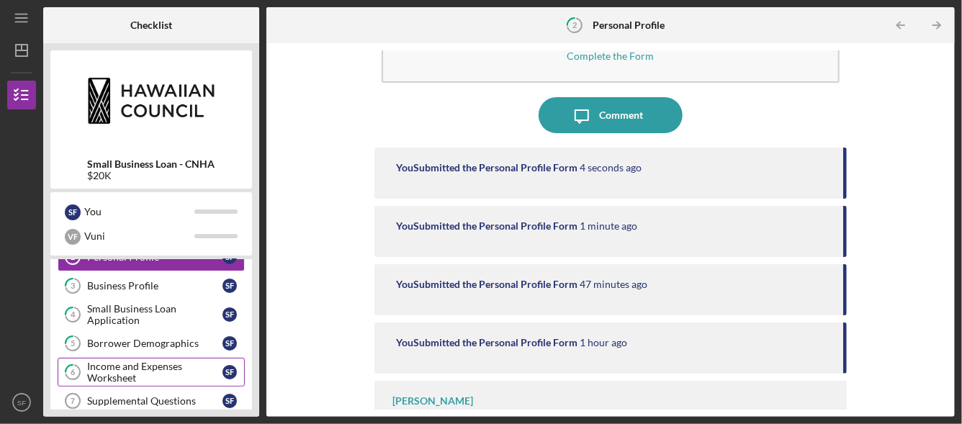
click at [88, 364] on div "Income and Expenses Worksheet" at bounding box center [154, 372] width 135 height 23
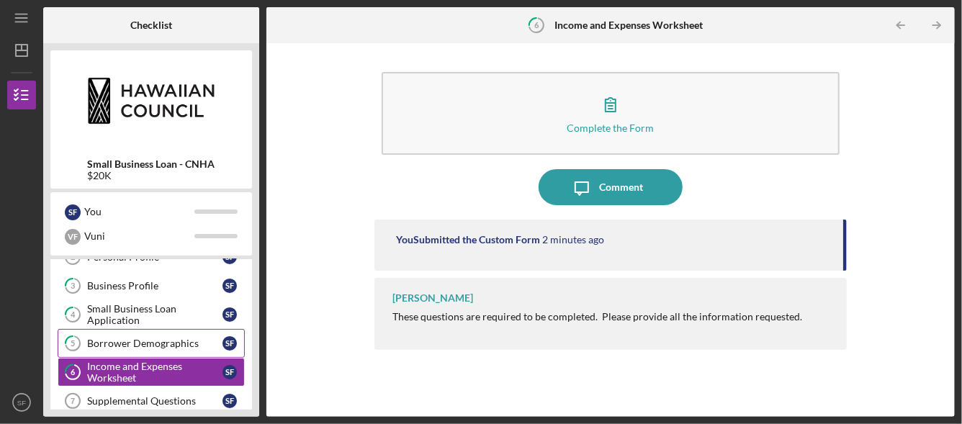
click at [137, 350] on link "5 Borrower Demographics S F" at bounding box center [151, 343] width 187 height 29
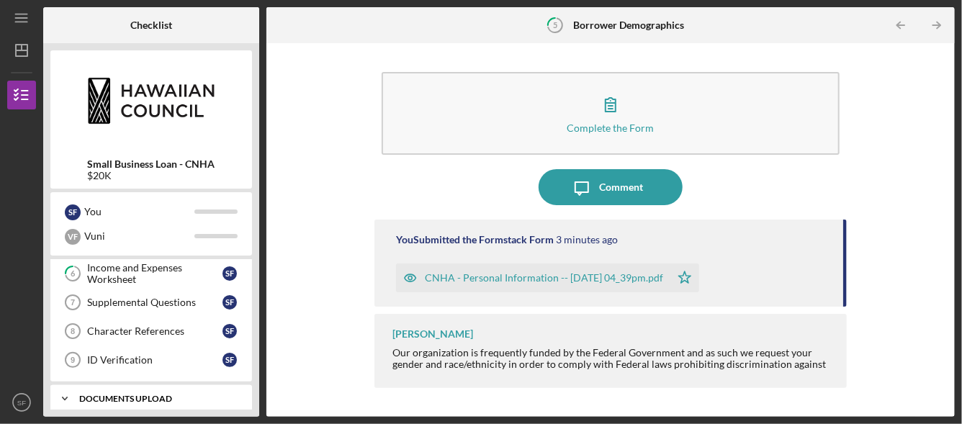
scroll to position [209, 0]
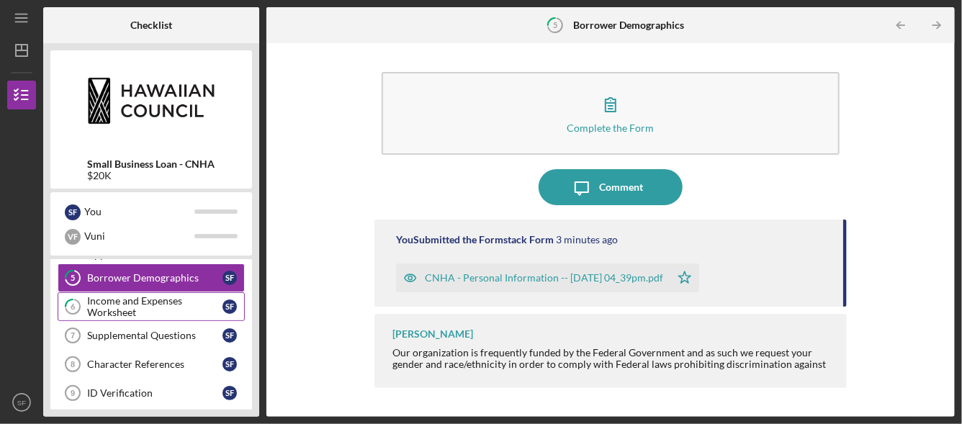
click at [144, 301] on div "Income and Expenses Worksheet" at bounding box center [154, 306] width 135 height 23
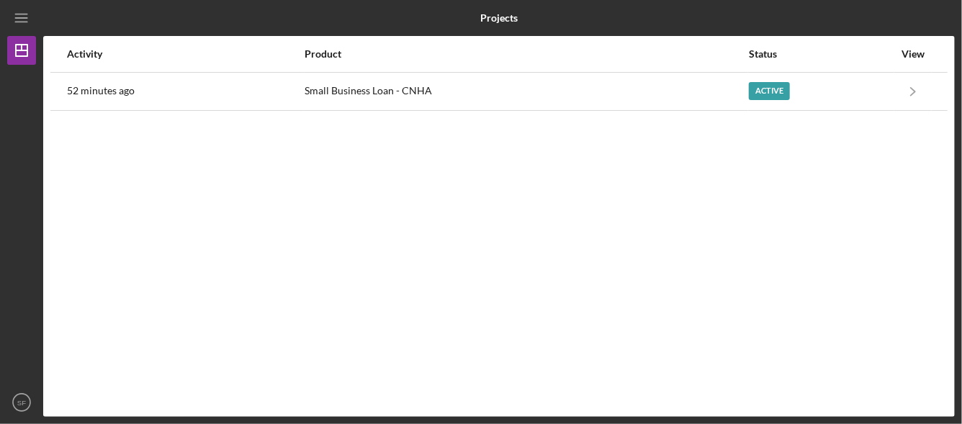
click at [898, 13] on div at bounding box center [803, 18] width 304 height 36
click at [17, 50] on line "button" at bounding box center [22, 50] width 12 height 0
click at [22, 21] on icon "Icon/Menu" at bounding box center [22, 18] width 32 height 32
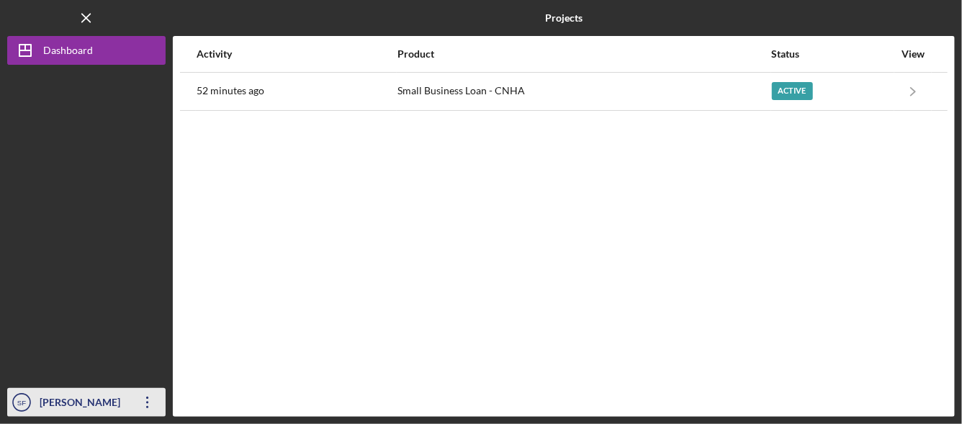
click at [52, 402] on div "[PERSON_NAME]" at bounding box center [83, 404] width 94 height 32
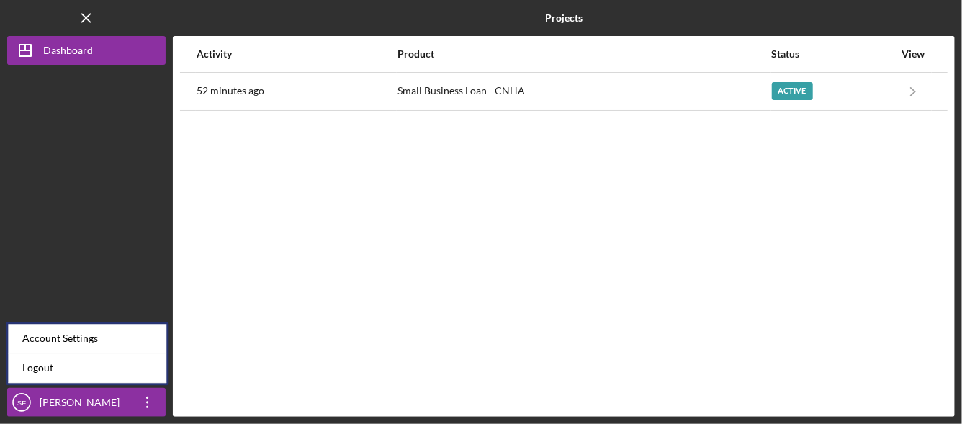
click at [76, 209] on div at bounding box center [86, 226] width 158 height 323
